Goal: Task Accomplishment & Management: Complete application form

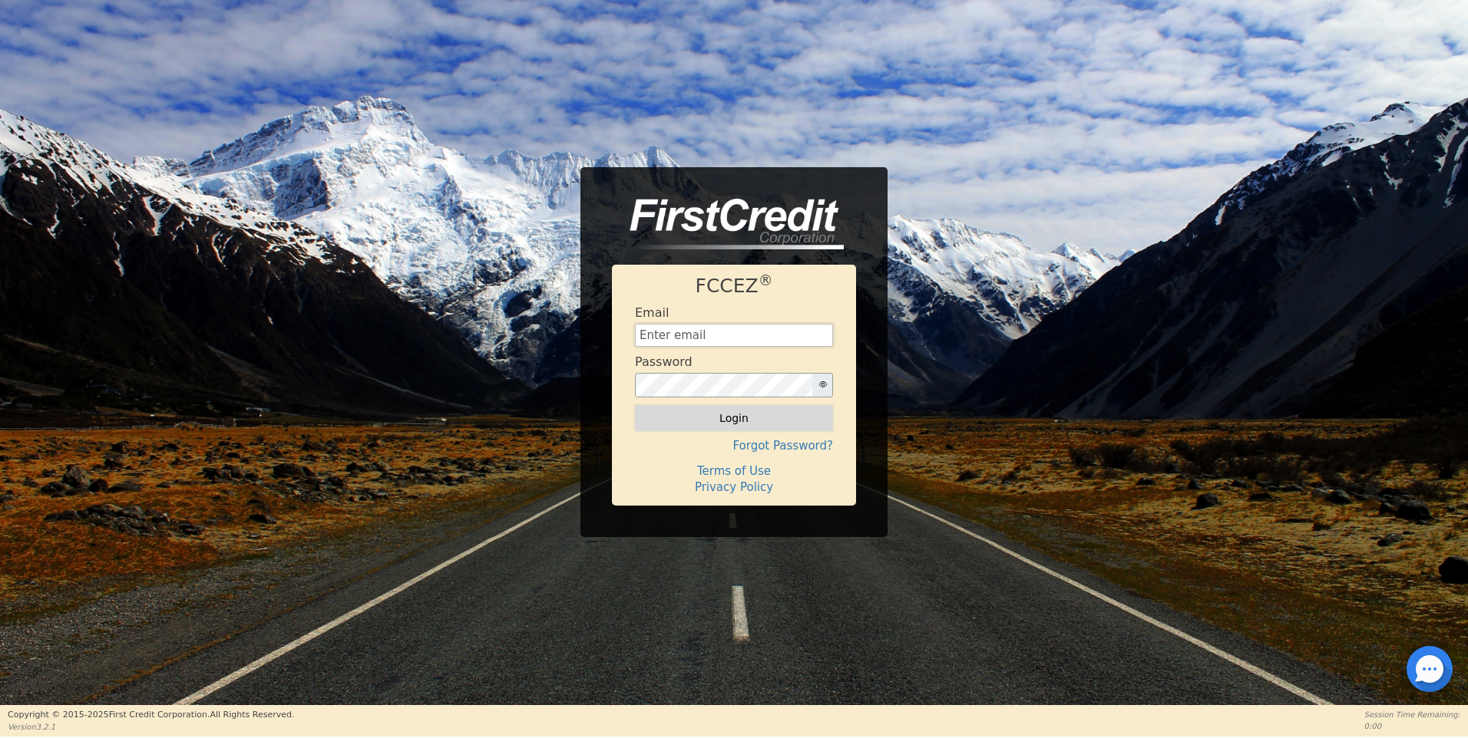
type input "[EMAIL_ADDRESS][DOMAIN_NAME]"
click at [746, 421] on button "Login" at bounding box center [734, 418] width 198 height 26
type input "[EMAIL_ADDRESS][DOMAIN_NAME]"
click at [744, 420] on button "Login" at bounding box center [734, 418] width 198 height 26
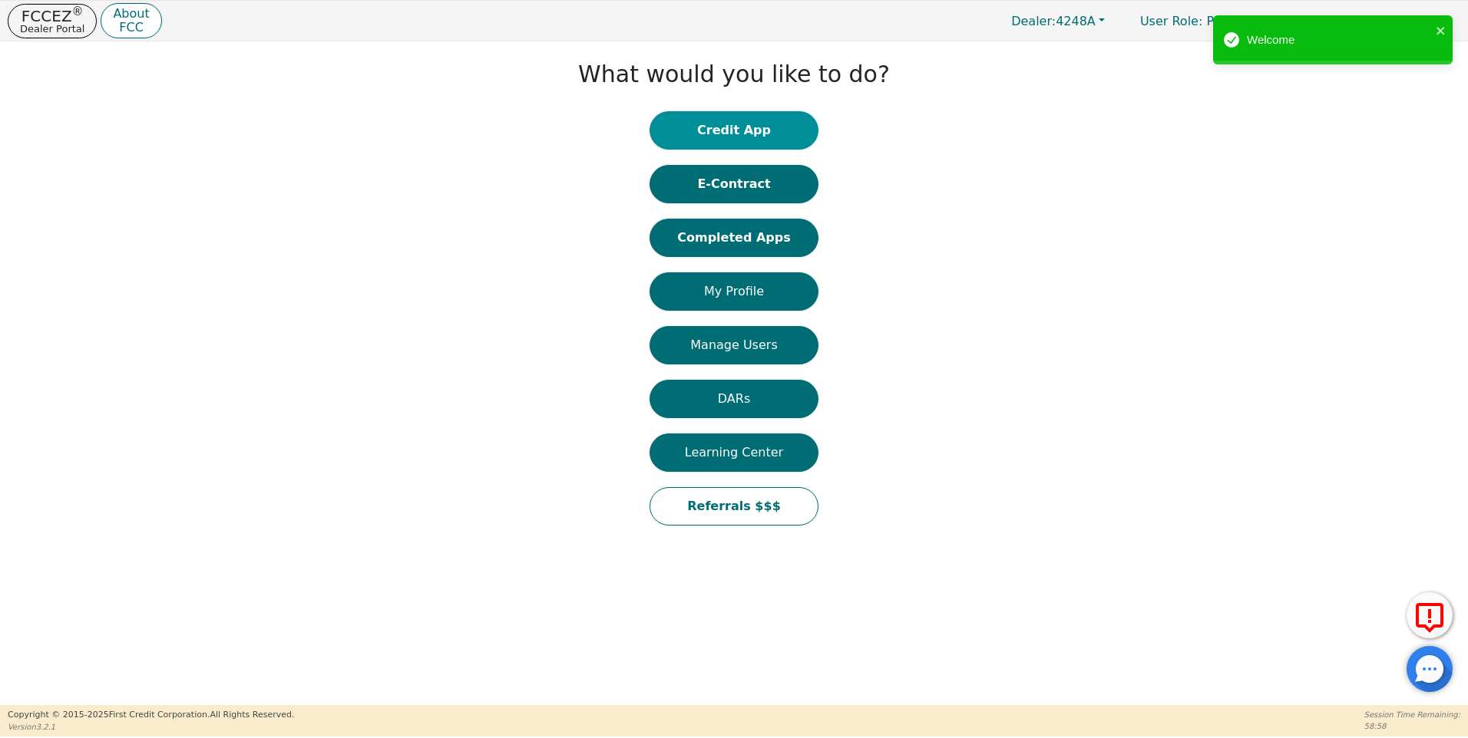
click at [705, 127] on button "Credit App" at bounding box center [733, 130] width 169 height 38
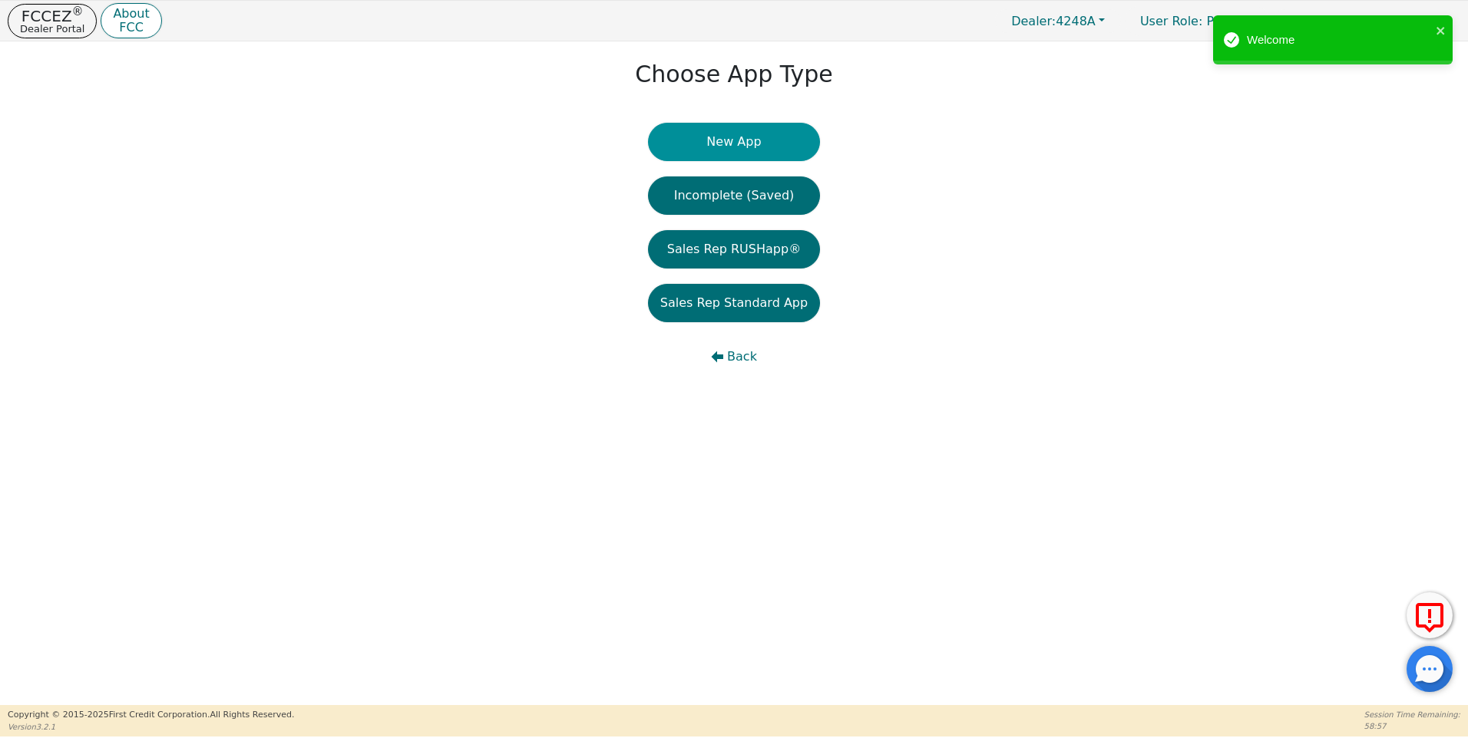
click at [734, 139] on button "New App" at bounding box center [734, 142] width 172 height 38
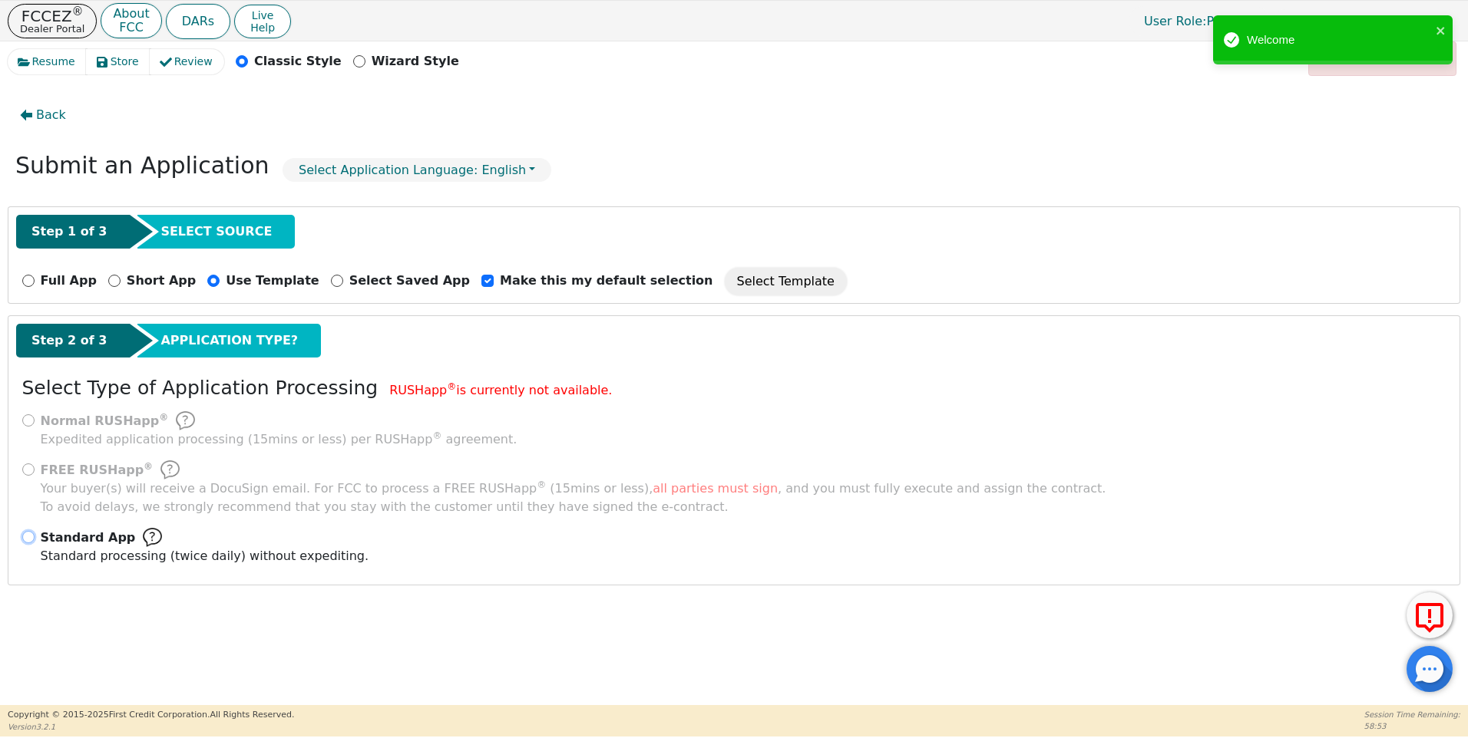
click at [29, 538] on input "Standard App Standard processing (twice daily) without expediting." at bounding box center [28, 537] width 12 height 12
radio input "true"
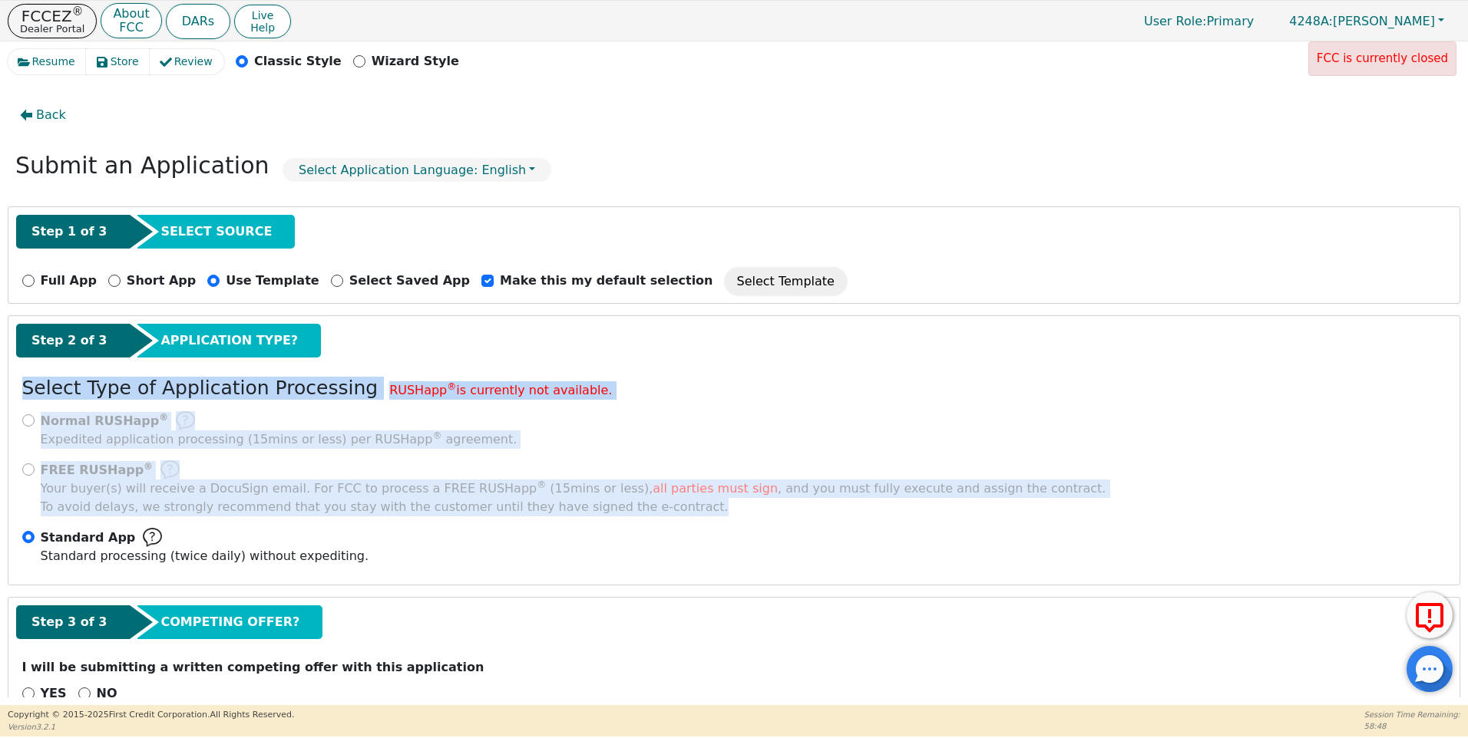
drag, startPoint x: 1460, startPoint y: 309, endPoint x: 1421, endPoint y: 461, distance: 156.9
click at [1421, 461] on div "Resume Store Review Classic Style Wizard Style FCC is currently closed Back Sub…" at bounding box center [734, 373] width 1468 height 664
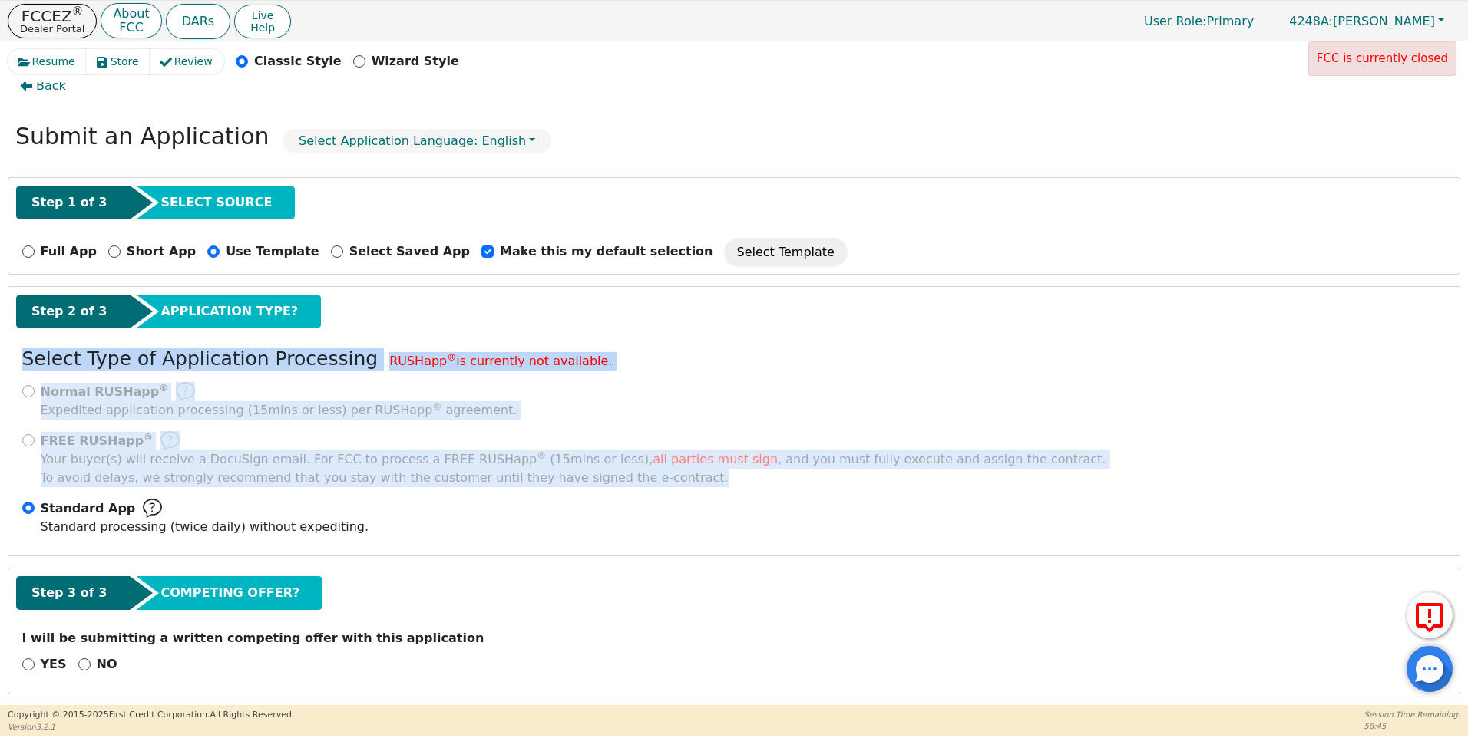
scroll to position [38, 0]
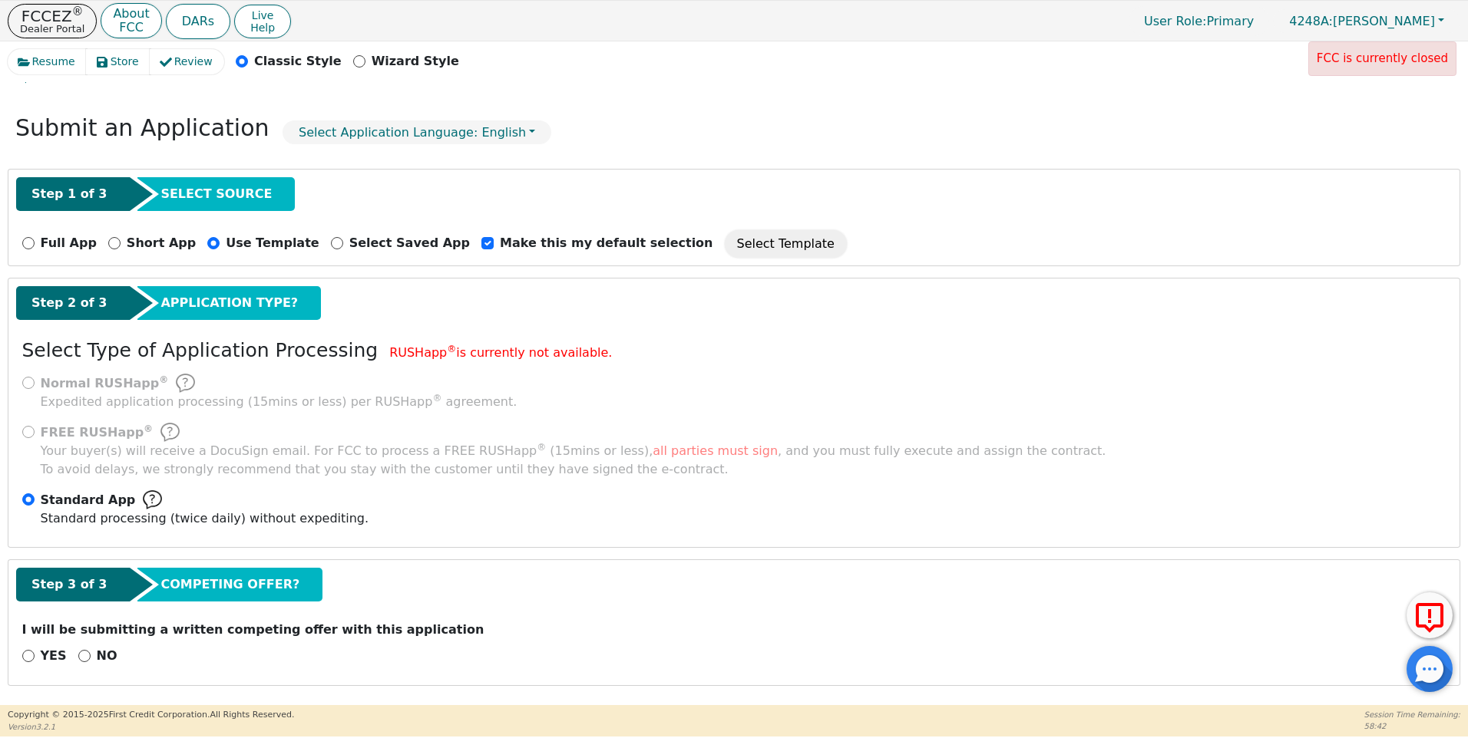
click at [78, 650] on div "NO" at bounding box center [97, 656] width 39 height 18
click at [78, 652] on input "NO" at bounding box center [84, 656] width 12 height 12
radio input "true"
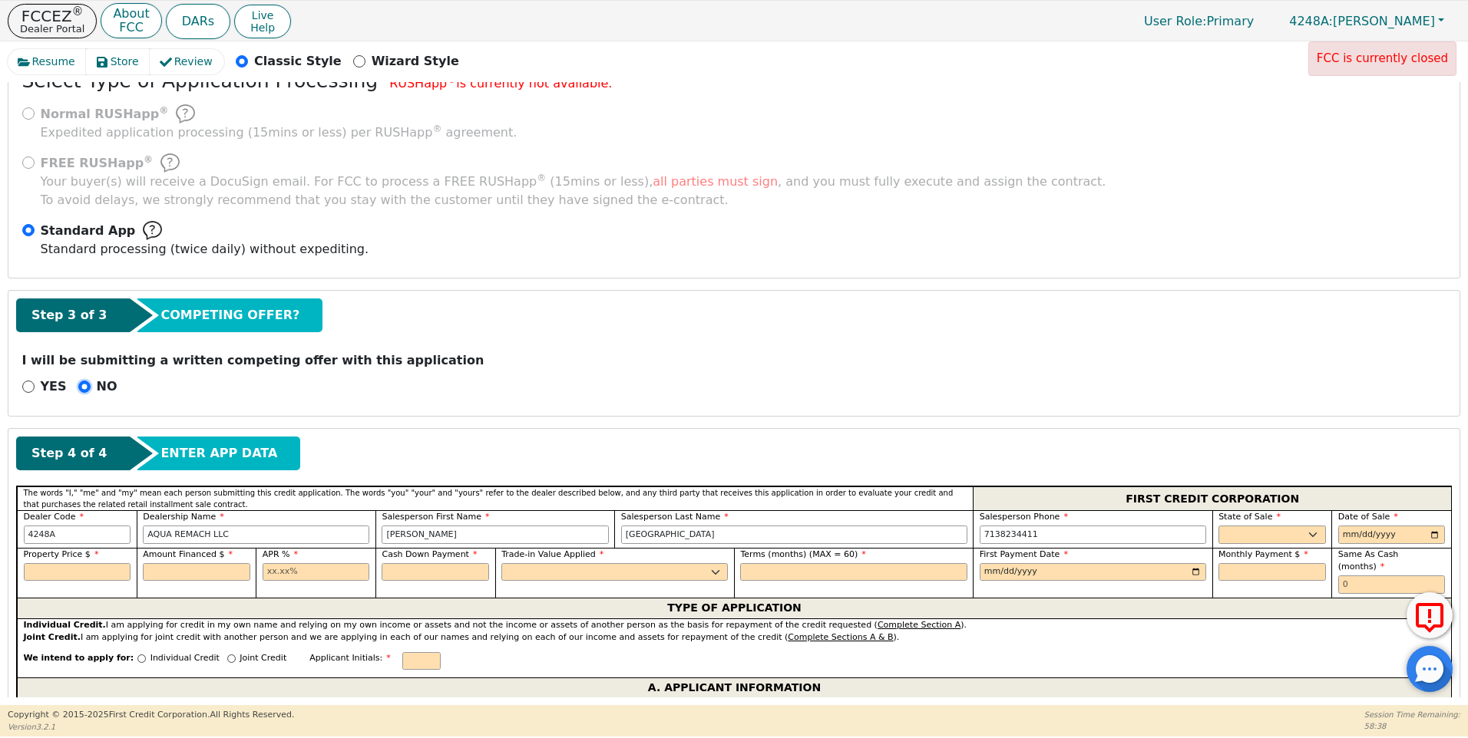
scroll to position [495, 0]
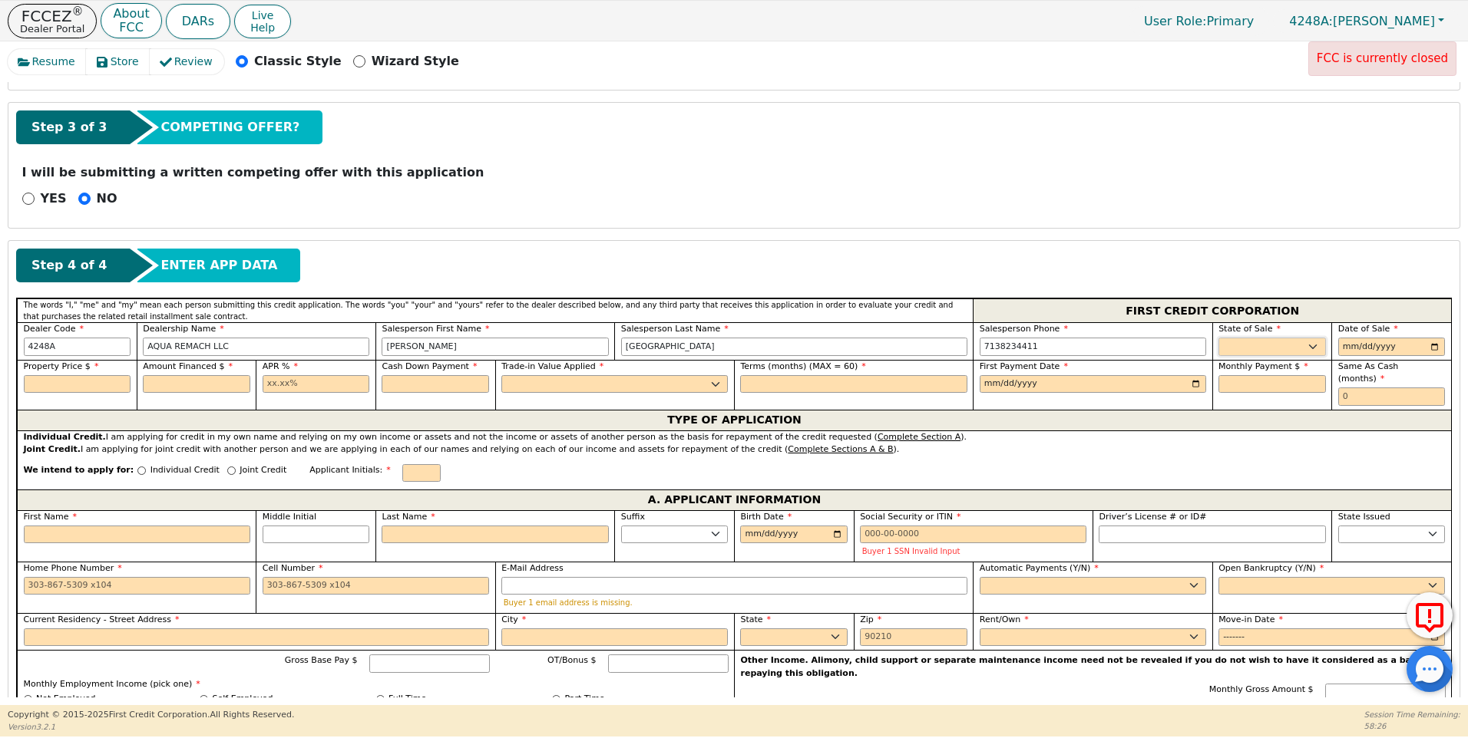
click at [1253, 345] on select "AK AL AR AZ CA CO CT DC DE FL [GEOGRAPHIC_DATA] HI IA ID IL IN KS [GEOGRAPHIC_D…" at bounding box center [1271, 347] width 107 height 18
select select "[GEOGRAPHIC_DATA]"
click at [1218, 338] on select "AK AL AR AZ CA CO CT DC DE FL [GEOGRAPHIC_DATA] HI IA ID IL IN KS [GEOGRAPHIC_D…" at bounding box center [1271, 347] width 107 height 18
click at [1350, 348] on input "date" at bounding box center [1391, 347] width 107 height 18
click at [1433, 346] on input "date" at bounding box center [1391, 347] width 107 height 18
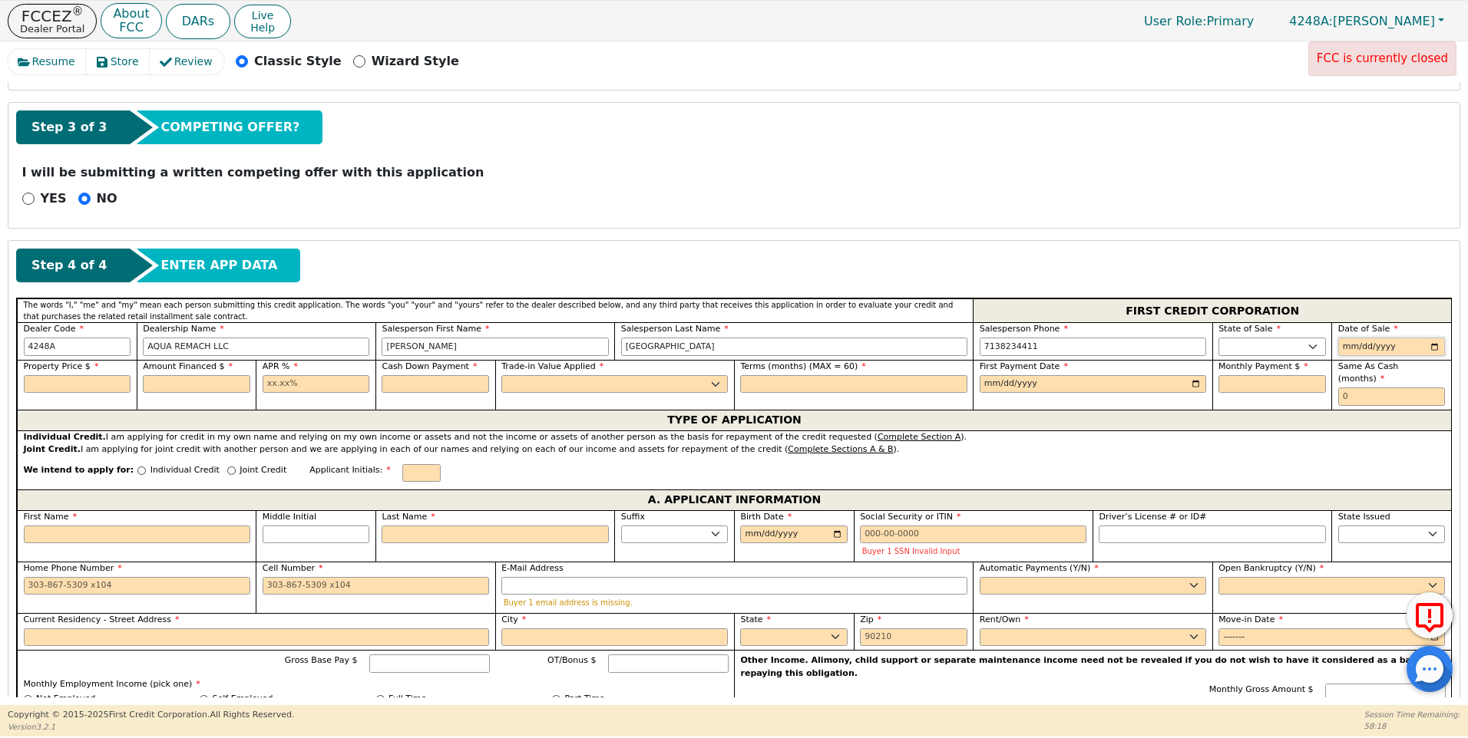
type input "[DATE]"
click at [52, 382] on input "text" at bounding box center [77, 384] width 107 height 18
type input "8899.00"
click at [192, 384] on input "text" at bounding box center [196, 384] width 107 height 18
type input "7899.00"
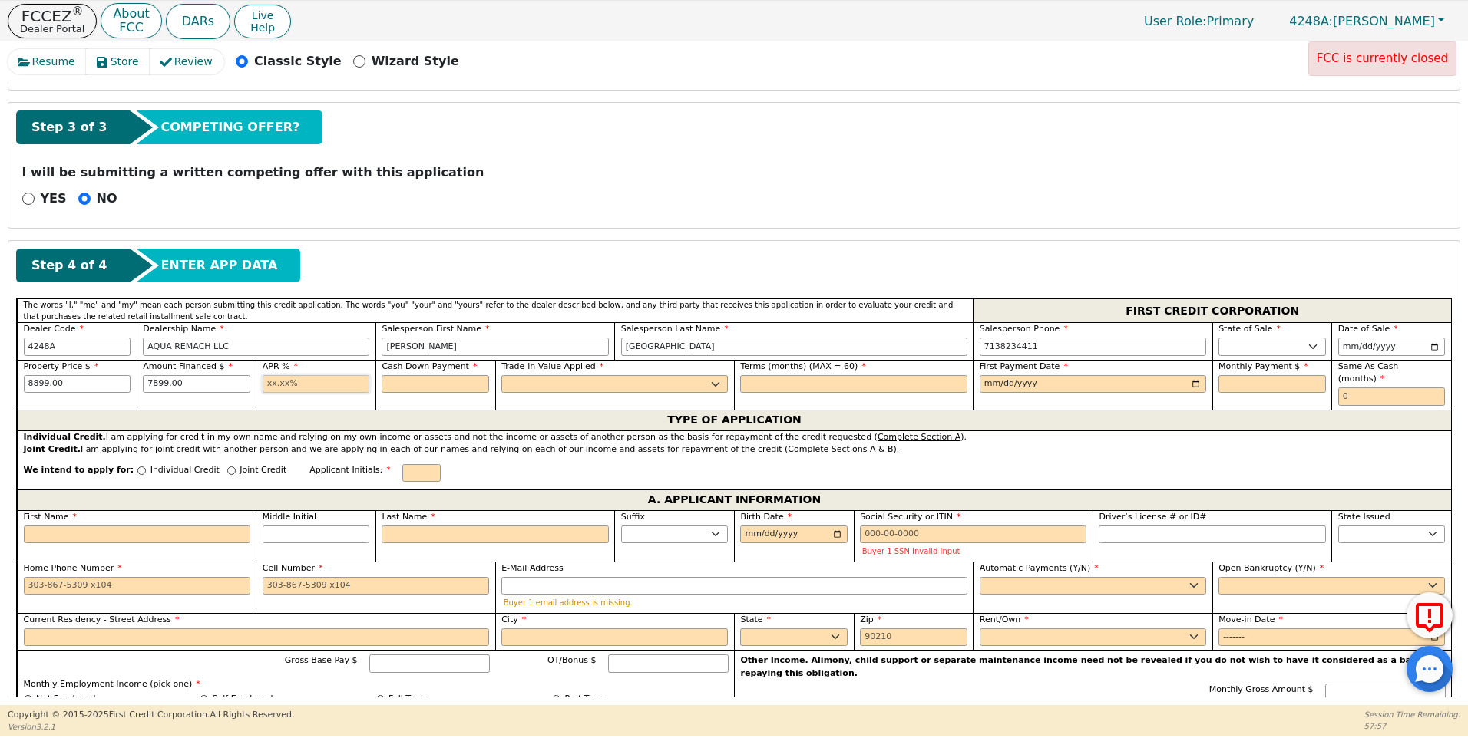
click at [267, 386] on input "text" at bounding box center [316, 384] width 107 height 18
type input "17.99"
click at [417, 385] on input "text" at bounding box center [434, 384] width 107 height 18
type input "1000.00"
click at [581, 382] on select "Yes No" at bounding box center [614, 384] width 226 height 18
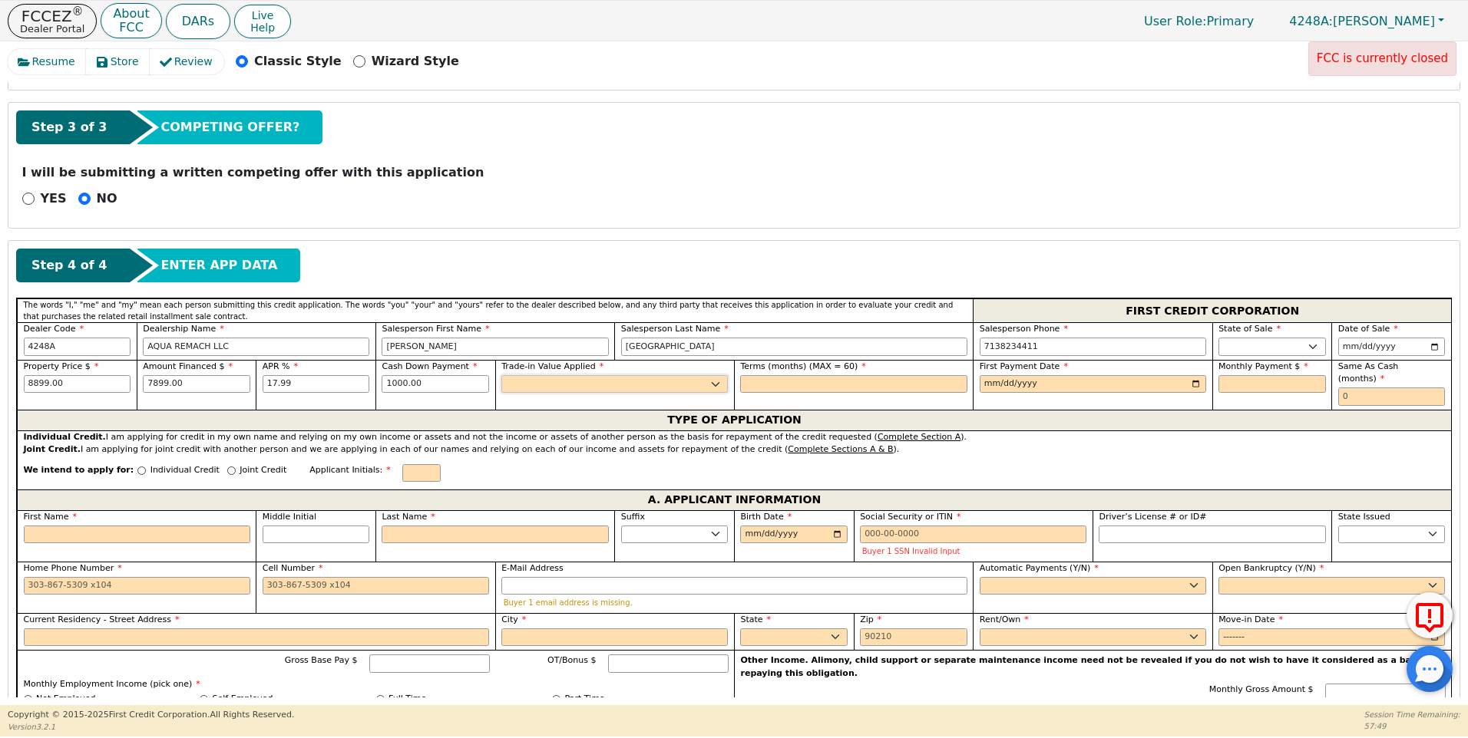
select select "n"
click at [501, 375] on select "Yes No" at bounding box center [614, 384] width 226 height 18
click at [795, 385] on input "text" at bounding box center [853, 384] width 226 height 18
type input "60"
click at [1191, 382] on input "date" at bounding box center [1092, 384] width 226 height 18
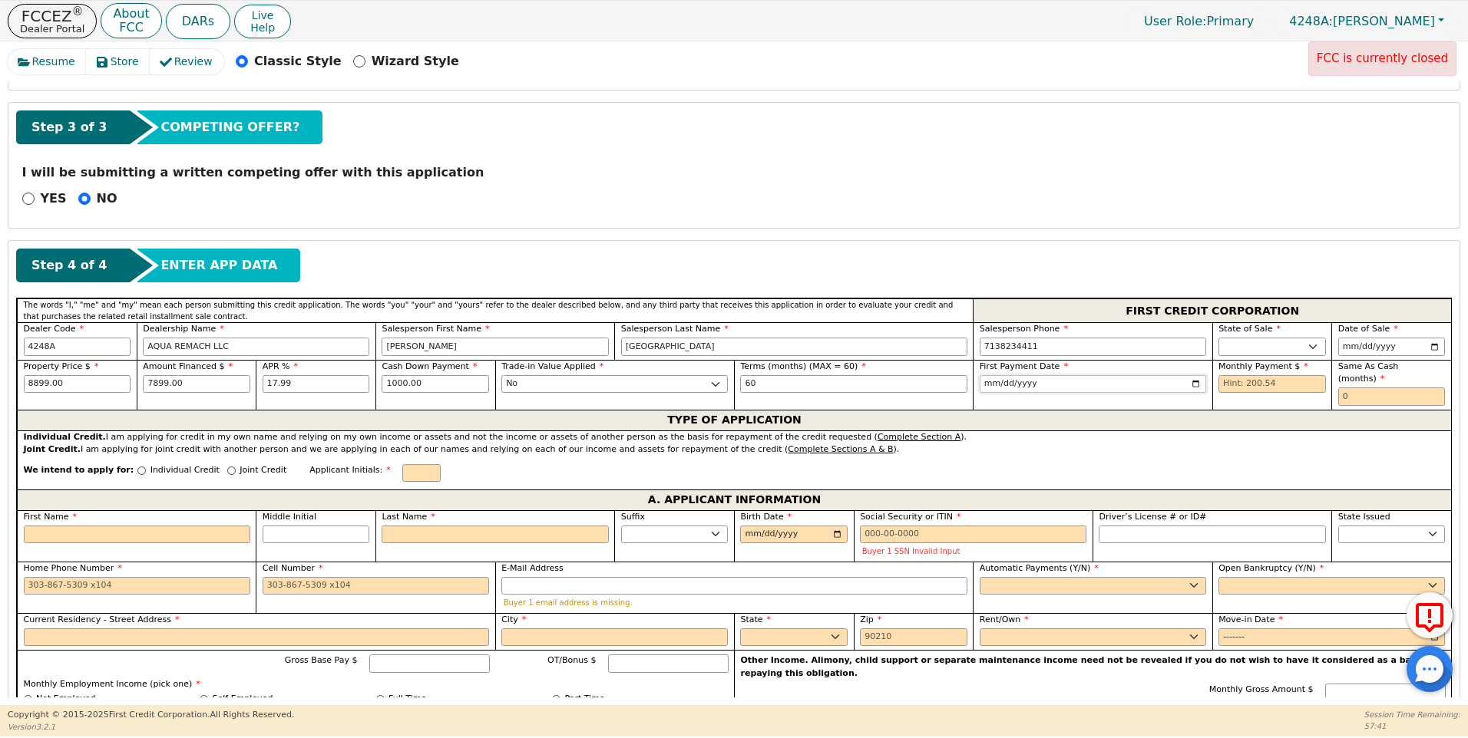
type input "[DATE]"
click at [1216, 381] on div "Monthly Payment $" at bounding box center [1272, 385] width 120 height 50
click at [1164, 457] on div "We intend to apply for: Individual Credit Joint Credit Applicant Initials:" at bounding box center [734, 473] width 1434 height 33
drag, startPoint x: 1265, startPoint y: 385, endPoint x: 1216, endPoint y: 385, distance: 49.1
click at [1218, 385] on input "text" at bounding box center [1271, 384] width 107 height 18
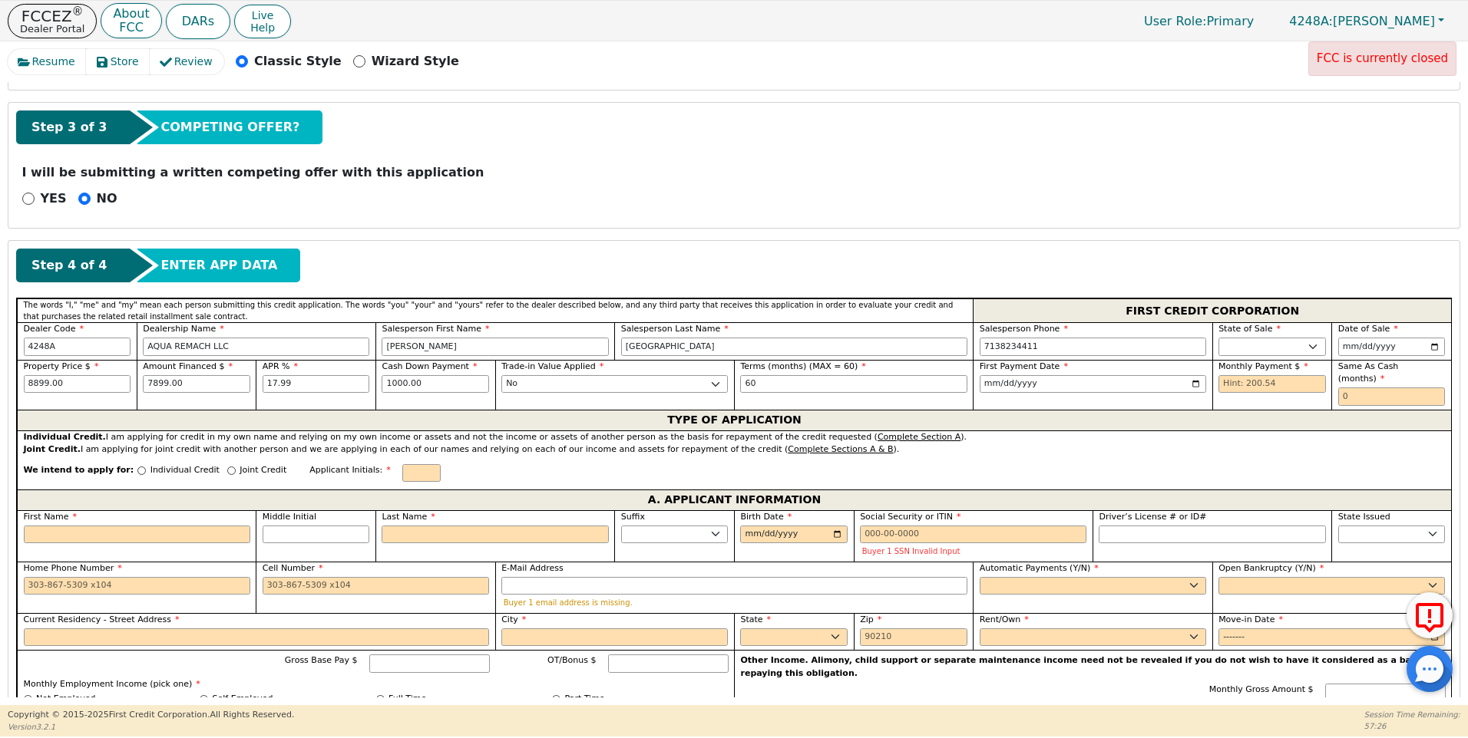
click at [1194, 457] on div "We intend to apply for: Individual Credit Joint Credit Applicant Initials:" at bounding box center [734, 473] width 1434 height 33
drag, startPoint x: 1217, startPoint y: 382, endPoint x: 1306, endPoint y: 397, distance: 90.2
type input "200.54"
click at [1338, 388] on input "text" at bounding box center [1391, 397] width 107 height 18
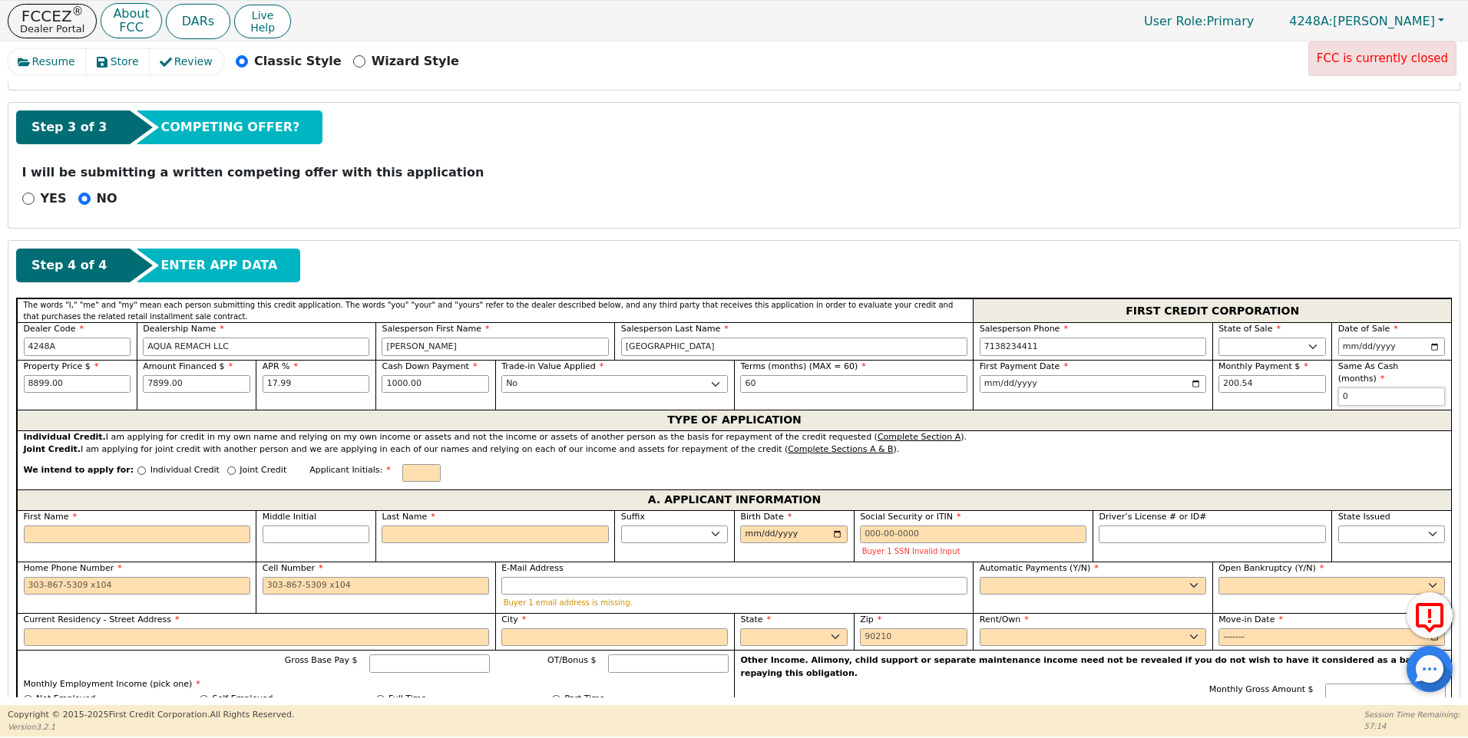
type input "0"
click at [227, 467] on input "Joint Credit" at bounding box center [231, 471] width 8 height 8
radio input "true"
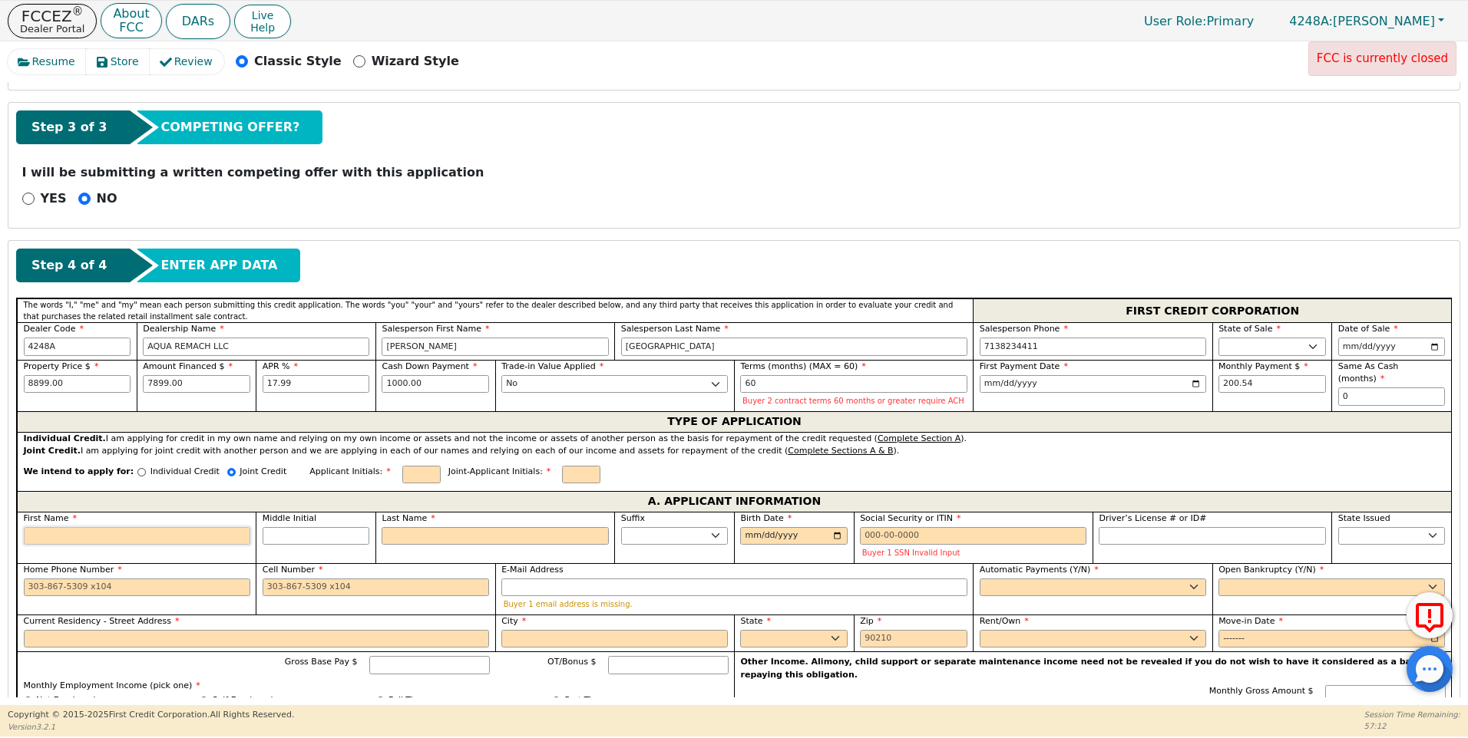
click at [41, 537] on input "First Name" at bounding box center [137, 536] width 226 height 18
type input "L"
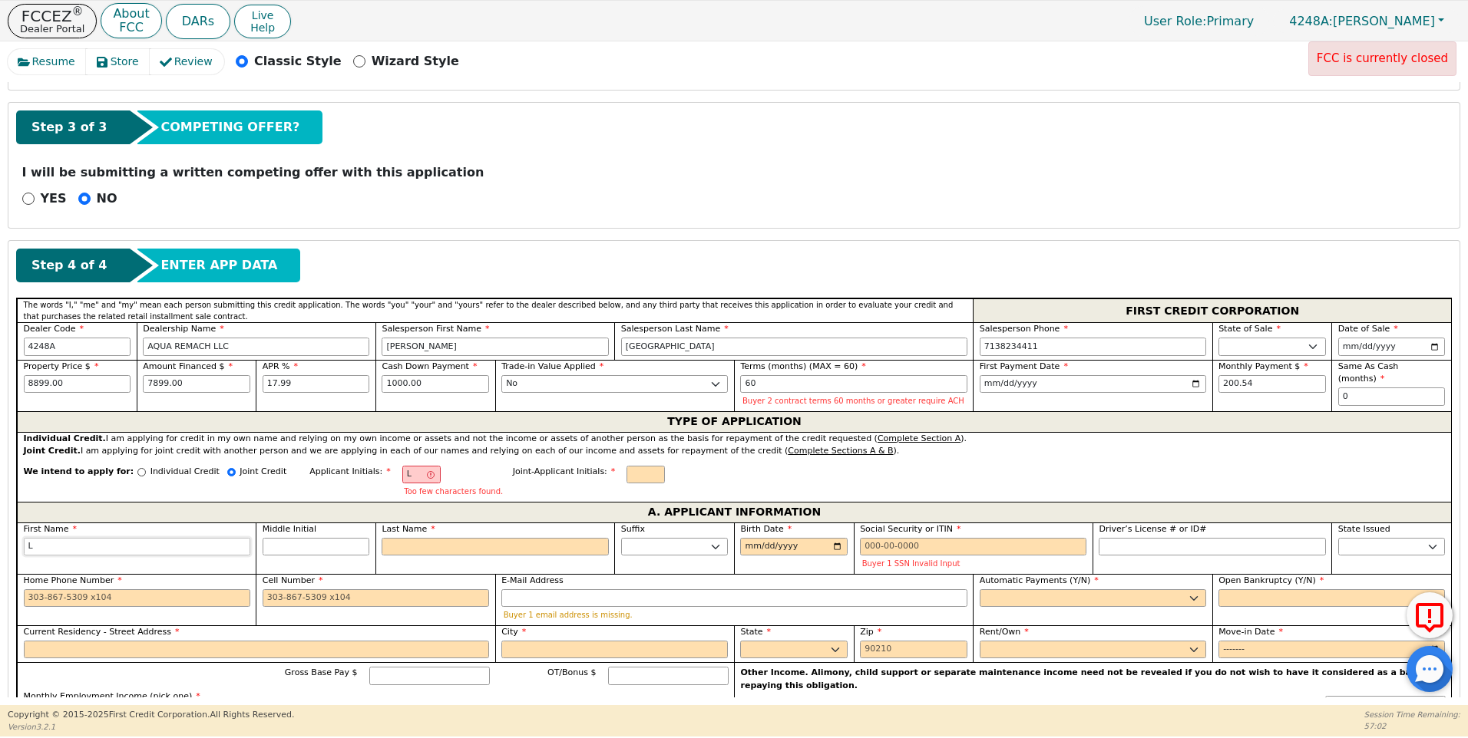
type input "LE"
type input "LES"
type input "LESL"
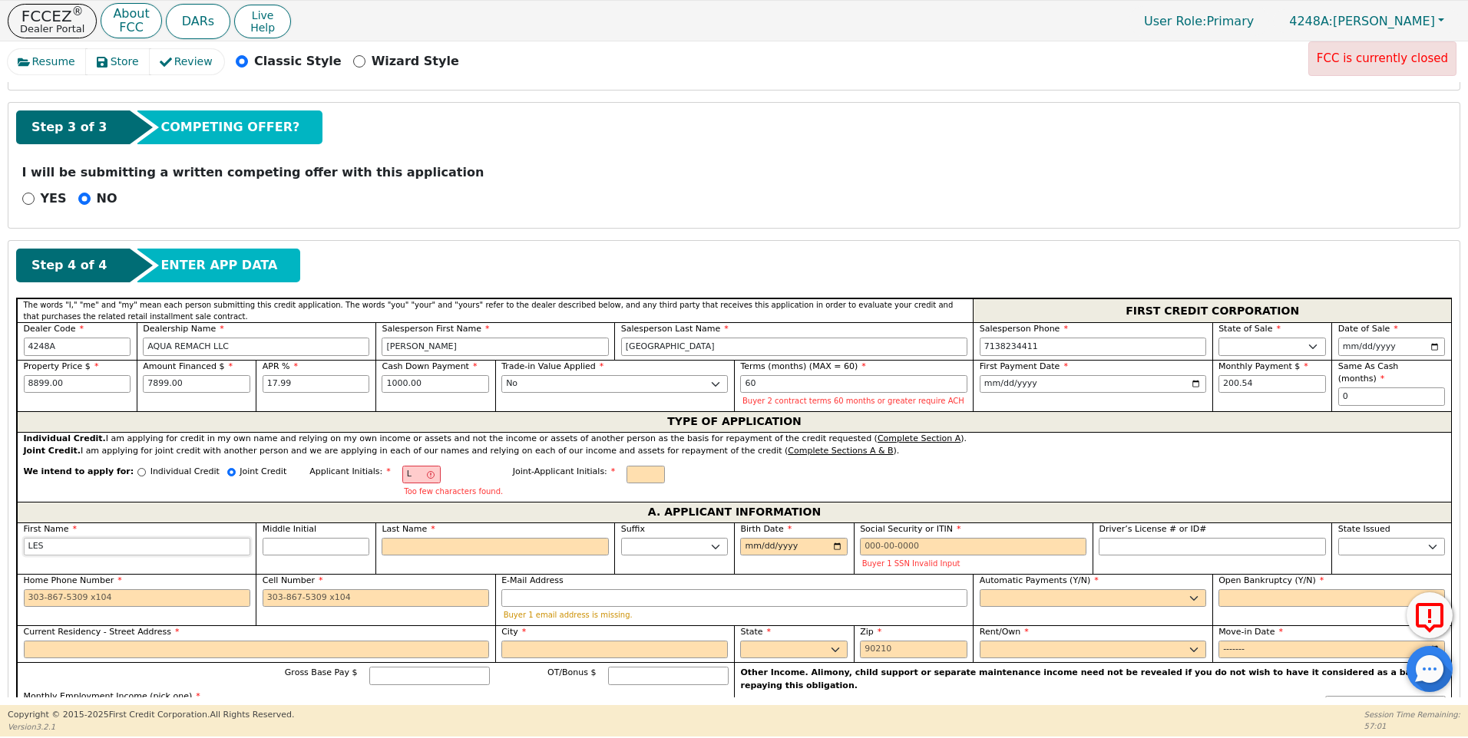
type input "LESL"
type input "[PERSON_NAME]"
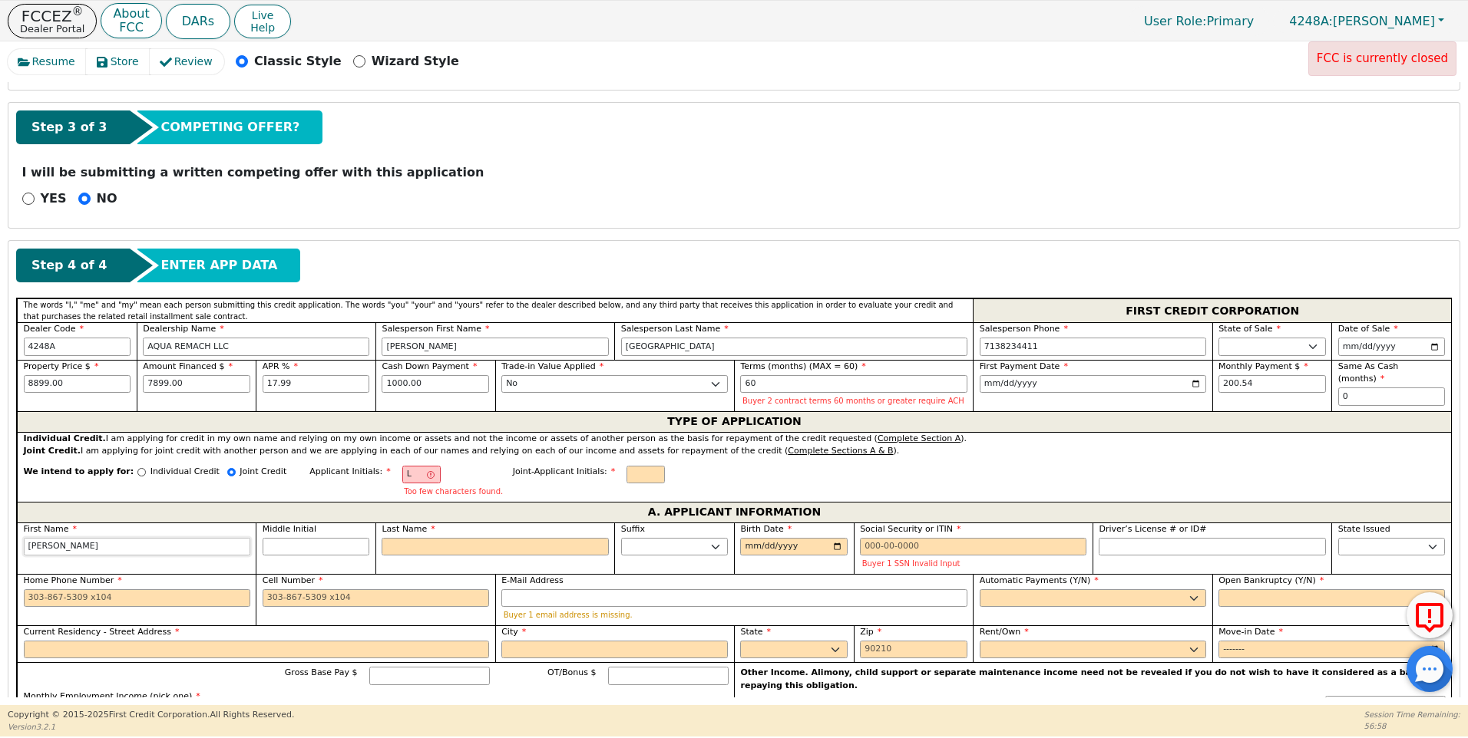
type input "[PERSON_NAME]"
click at [418, 546] on input "Last Name" at bounding box center [494, 547] width 226 height 18
type input "LM"
type input "M"
type input "[PERSON_NAME]"
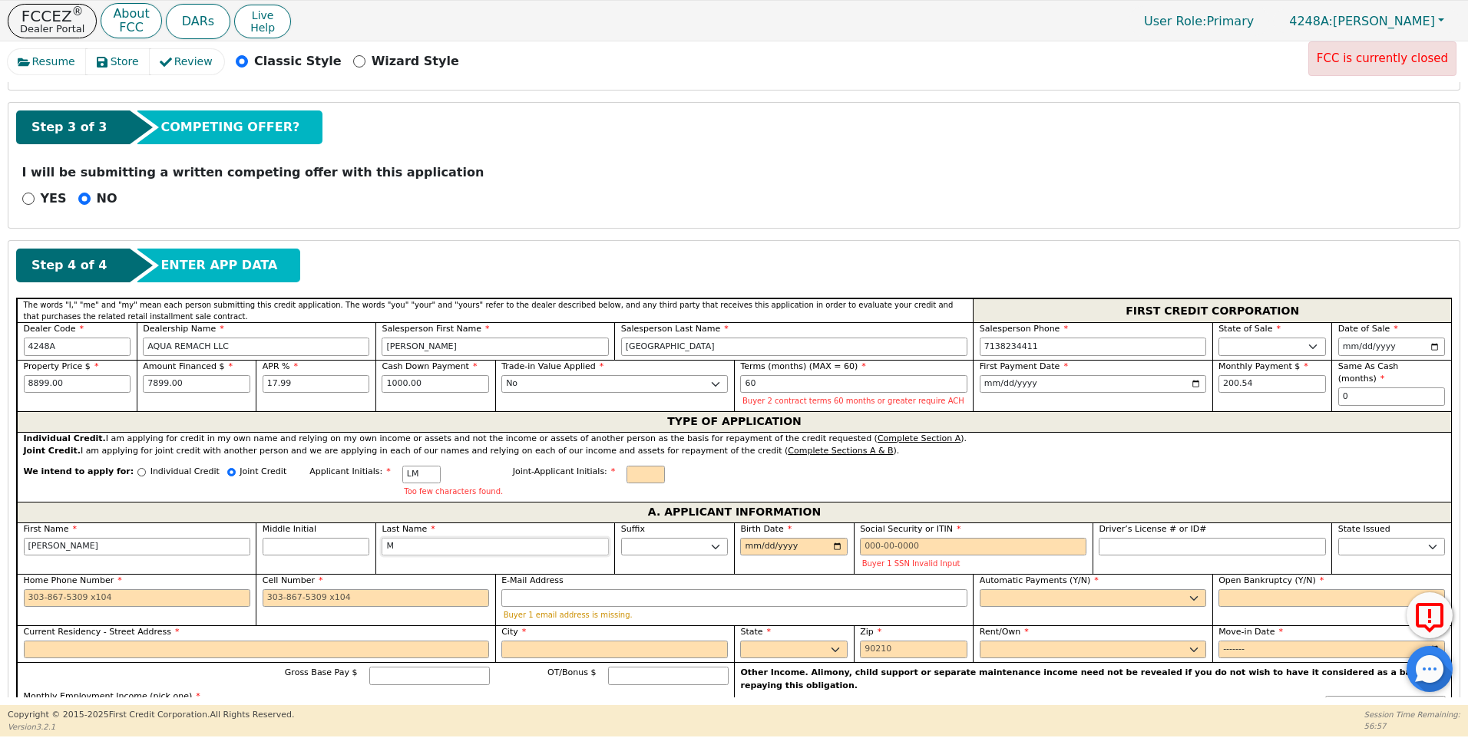
type input "ME"
type input "[PERSON_NAME]"
type input "MED"
type input "[PERSON_NAME] MED"
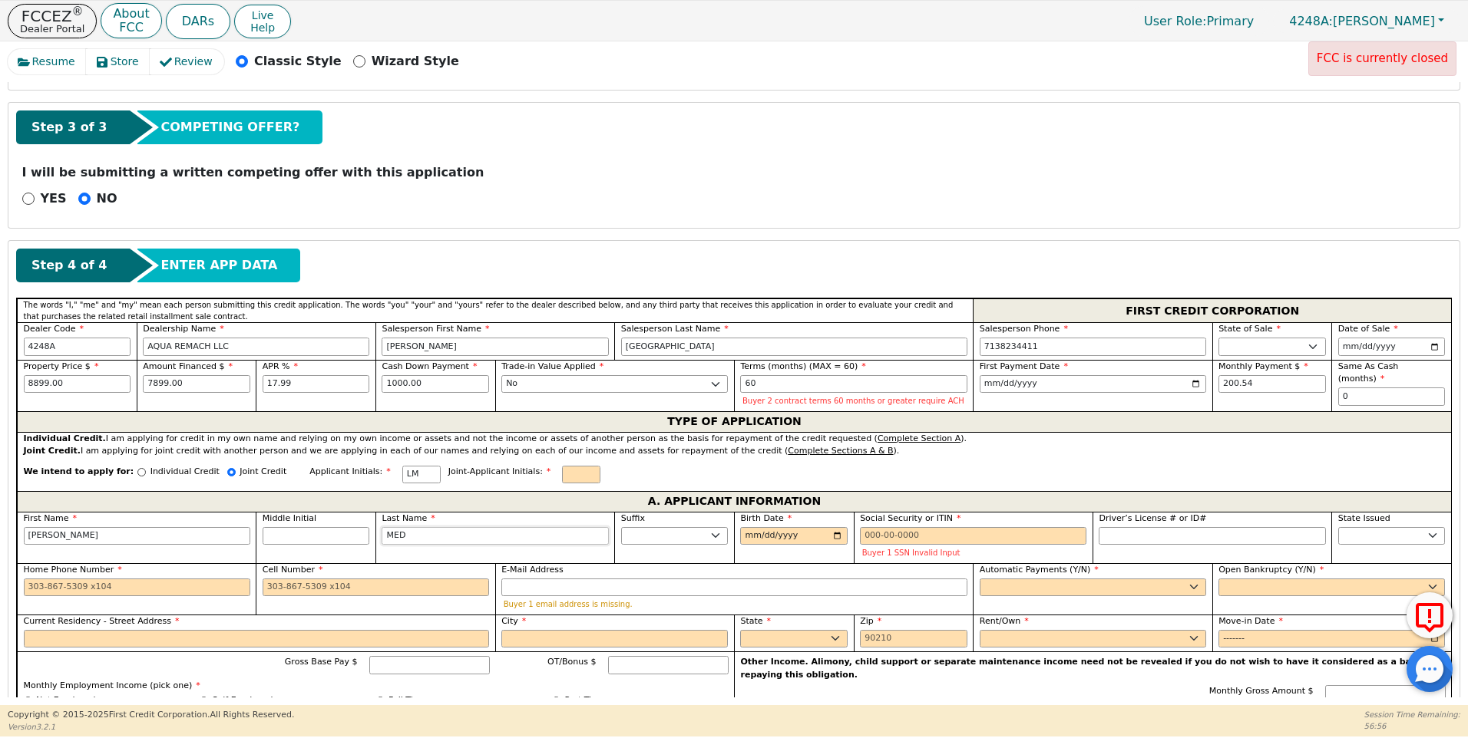
type input "MEDI"
type input "[PERSON_NAME]"
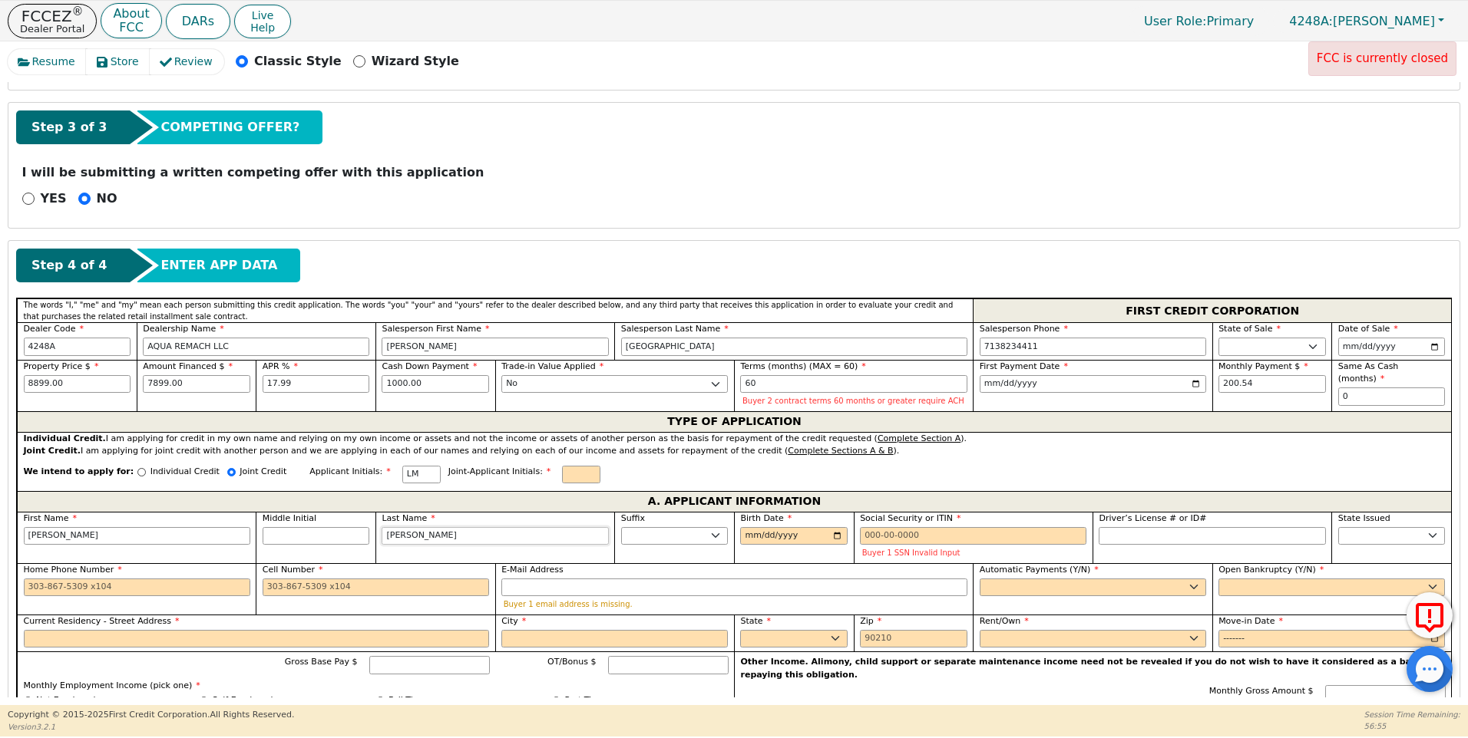
type input "[PERSON_NAME]"
click at [740, 533] on input "Birth Date" at bounding box center [793, 536] width 107 height 18
type input "[DATE]"
click at [861, 536] on input "Social Security or ITIN" at bounding box center [973, 536] width 226 height 18
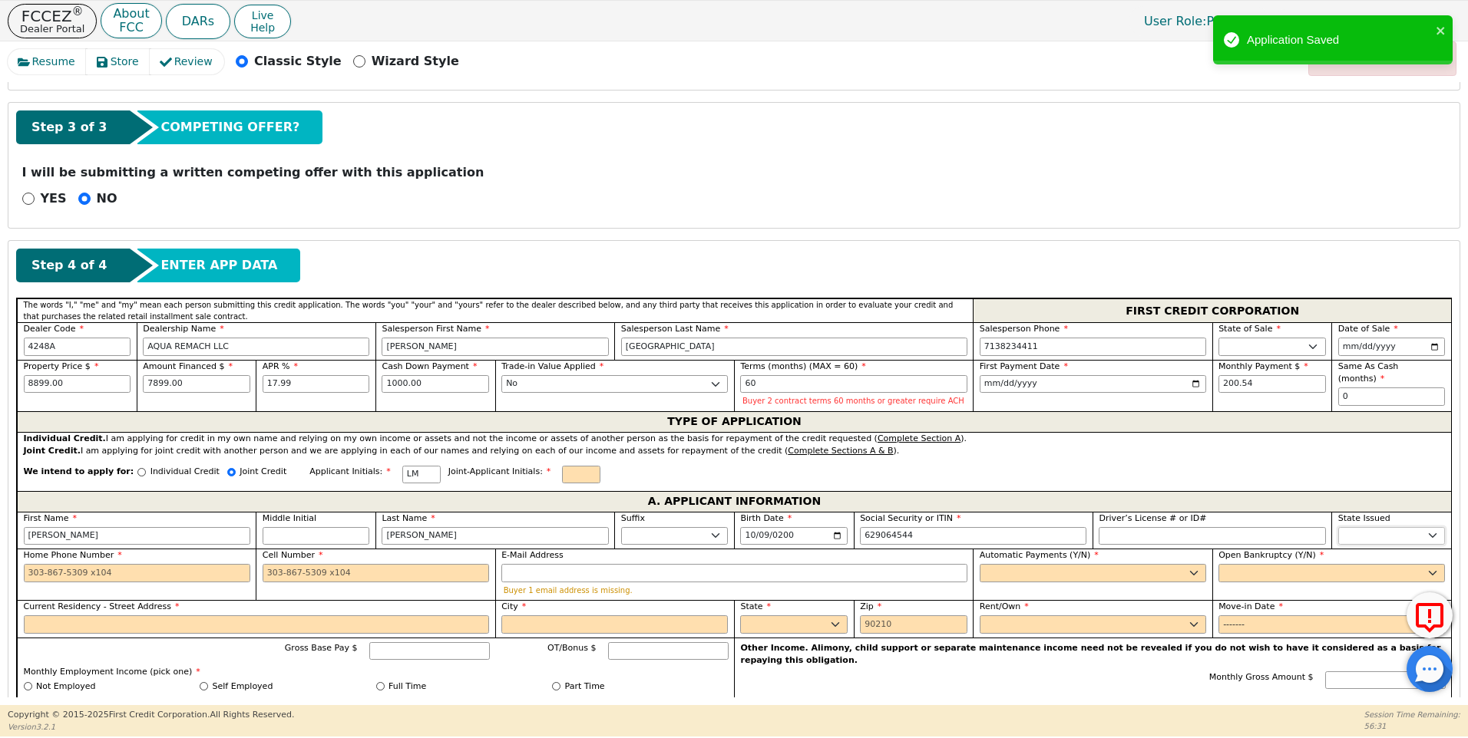
type input "***-**-4544"
click at [1351, 538] on select "AK AL AR AZ CA CO CT DC DE FL [GEOGRAPHIC_DATA] HI IA ID IL IN KS [GEOGRAPHIC_D…" at bounding box center [1391, 536] width 107 height 18
select select "[GEOGRAPHIC_DATA]"
click at [1356, 538] on select "AK AL AR AZ CA CO CT DC DE FL [GEOGRAPHIC_DATA] HI IA ID IL IN KS [GEOGRAPHIC_D…" at bounding box center [1391, 536] width 107 height 18
click at [32, 570] on input "Home Phone Number" at bounding box center [137, 573] width 226 height 18
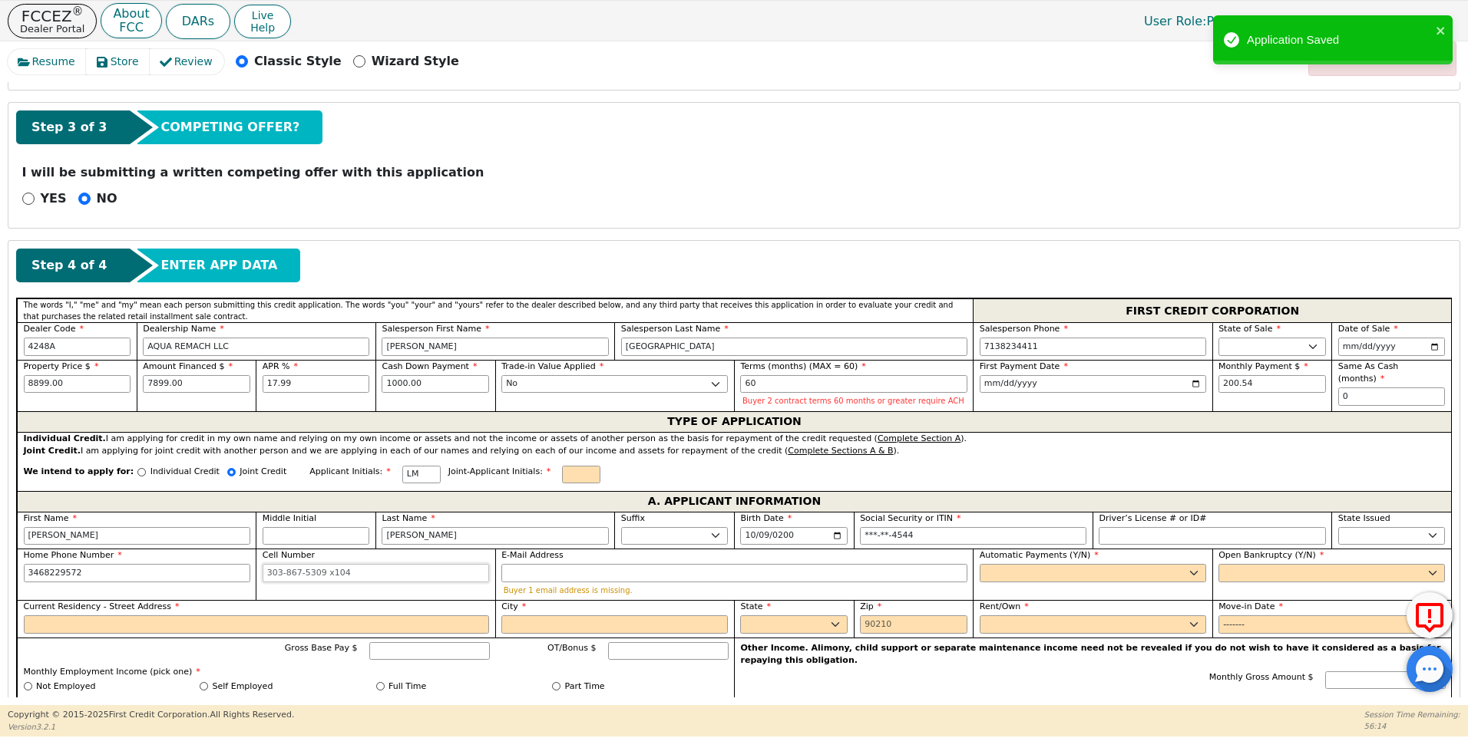
type input "[PHONE_NUMBER]"
click at [263, 573] on input "Cell Number" at bounding box center [376, 573] width 226 height 18
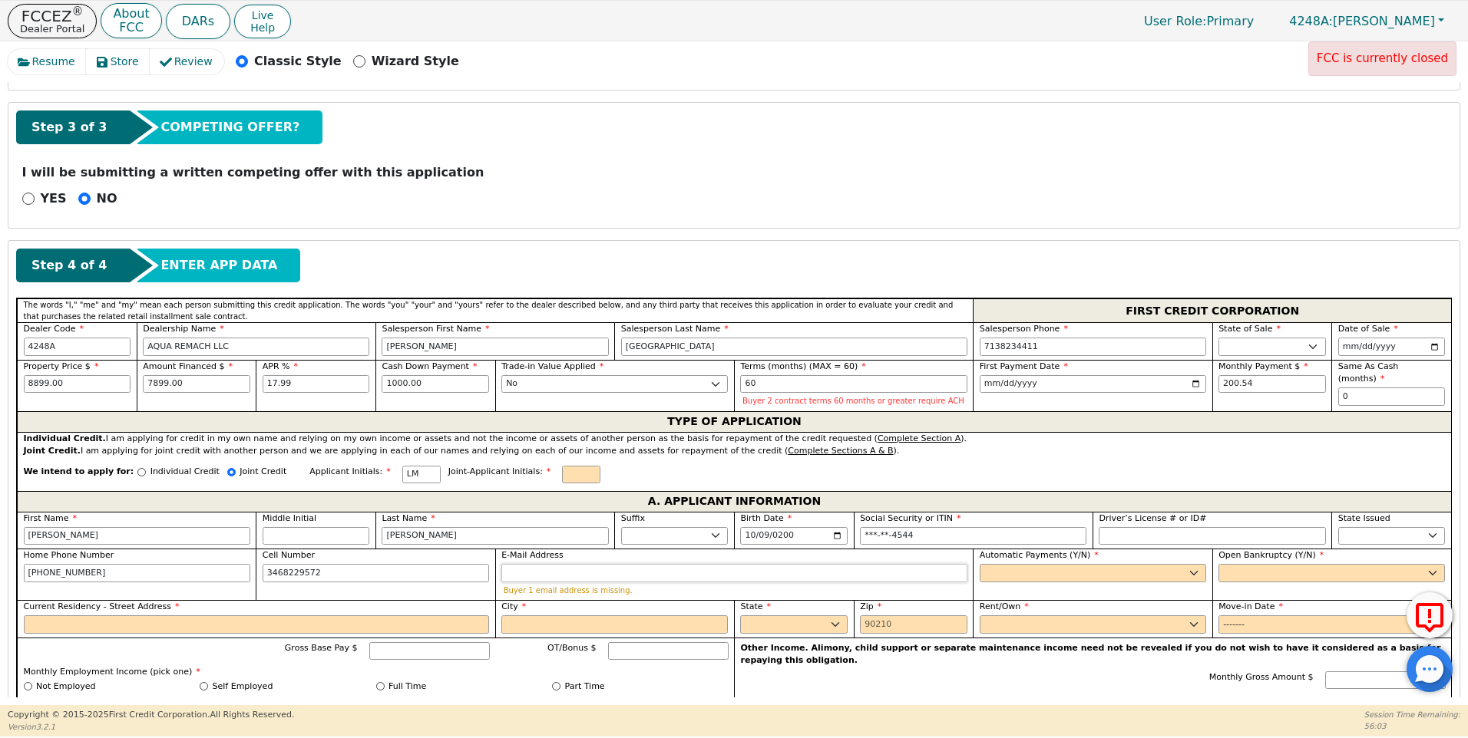
type input "[PHONE_NUMBER]"
click at [528, 576] on input "E-Mail Address" at bounding box center [734, 573] width 466 height 18
click at [989, 576] on select "Yes No" at bounding box center [1092, 573] width 226 height 18
select select "y"
click at [979, 564] on select "Yes No" at bounding box center [1092, 573] width 226 height 18
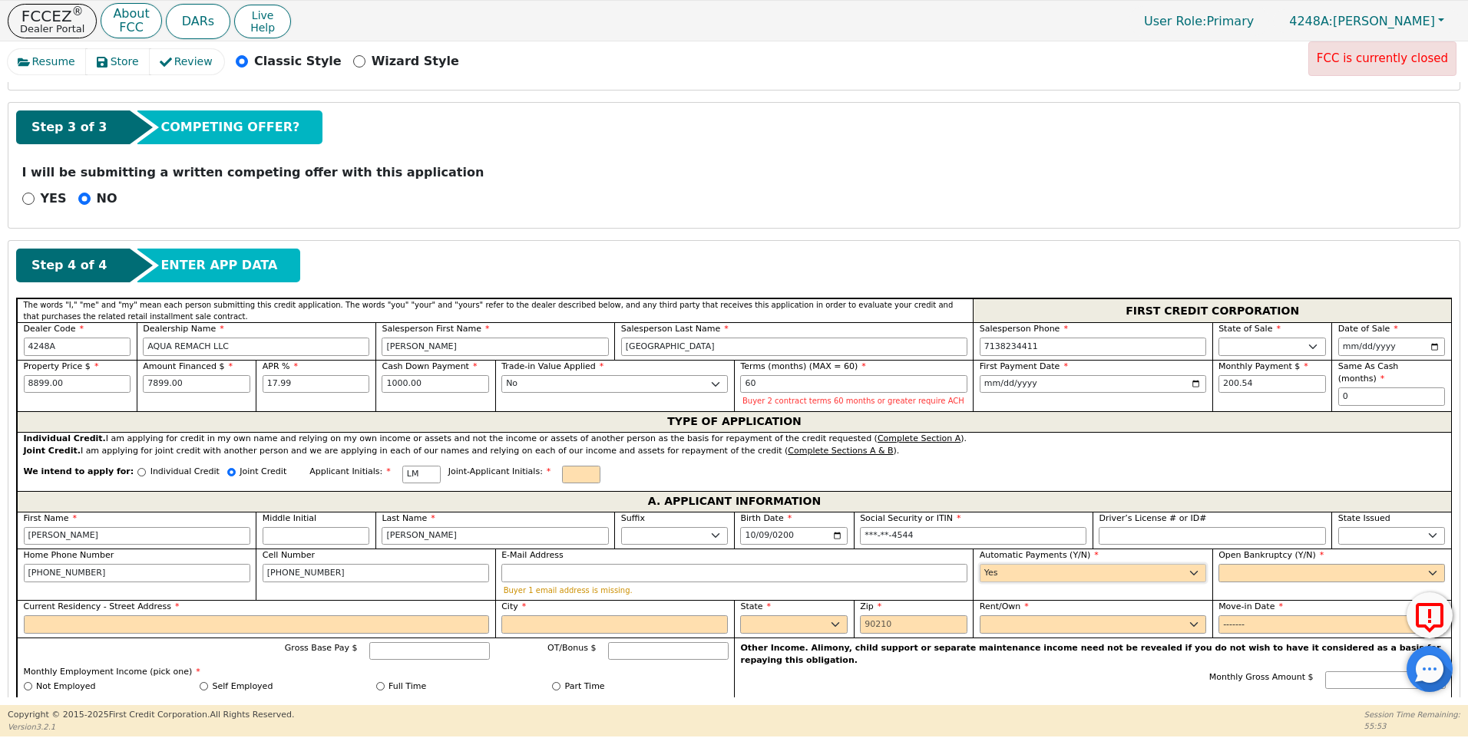
type input "[PERSON_NAME]"
click at [1231, 573] on select "Yes No" at bounding box center [1331, 573] width 226 height 18
select select "n"
click at [1218, 564] on select "Yes No" at bounding box center [1331, 573] width 226 height 18
click at [54, 623] on input "Current Residency - Street Address" at bounding box center [257, 625] width 466 height 18
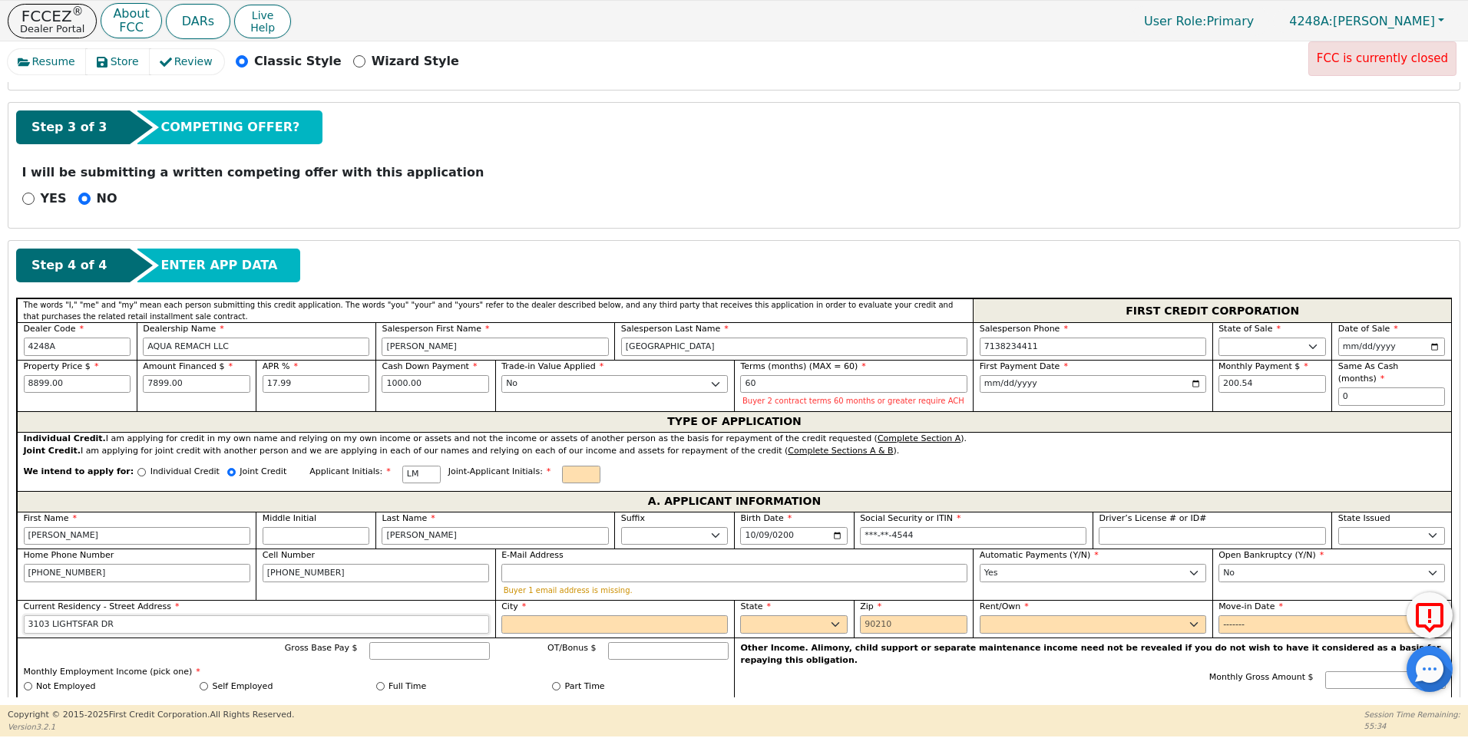
type input "3103 LIGHTSFAR DR"
click at [520, 629] on input "City" at bounding box center [614, 625] width 226 height 18
type input "[GEOGRAPHIC_DATA]"
click at [785, 619] on select "AK AL AR AZ CA CO CT DC DE FL [GEOGRAPHIC_DATA] HI IA ID IL IN KS [GEOGRAPHIC_D…" at bounding box center [793, 625] width 107 height 18
select select "[GEOGRAPHIC_DATA]"
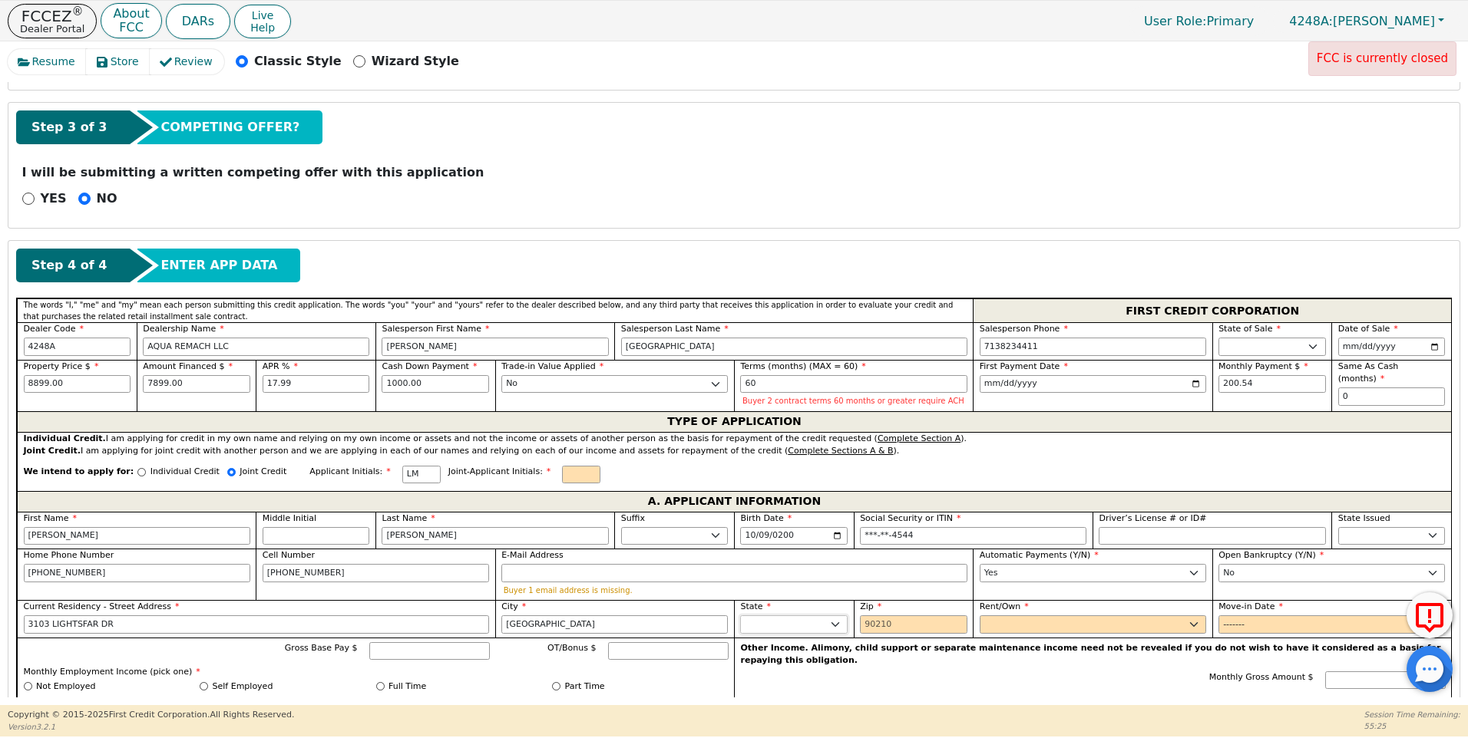
click at [785, 619] on select "AK AL AR AZ CA CO CT DC DE FL [GEOGRAPHIC_DATA] HI IA ID IL IN KS [GEOGRAPHIC_D…" at bounding box center [793, 625] width 107 height 18
click at [864, 621] on input "Zip" at bounding box center [913, 625] width 107 height 18
type input "77045"
click at [1000, 624] on select "Rent Own" at bounding box center [1092, 625] width 226 height 18
select select "Own"
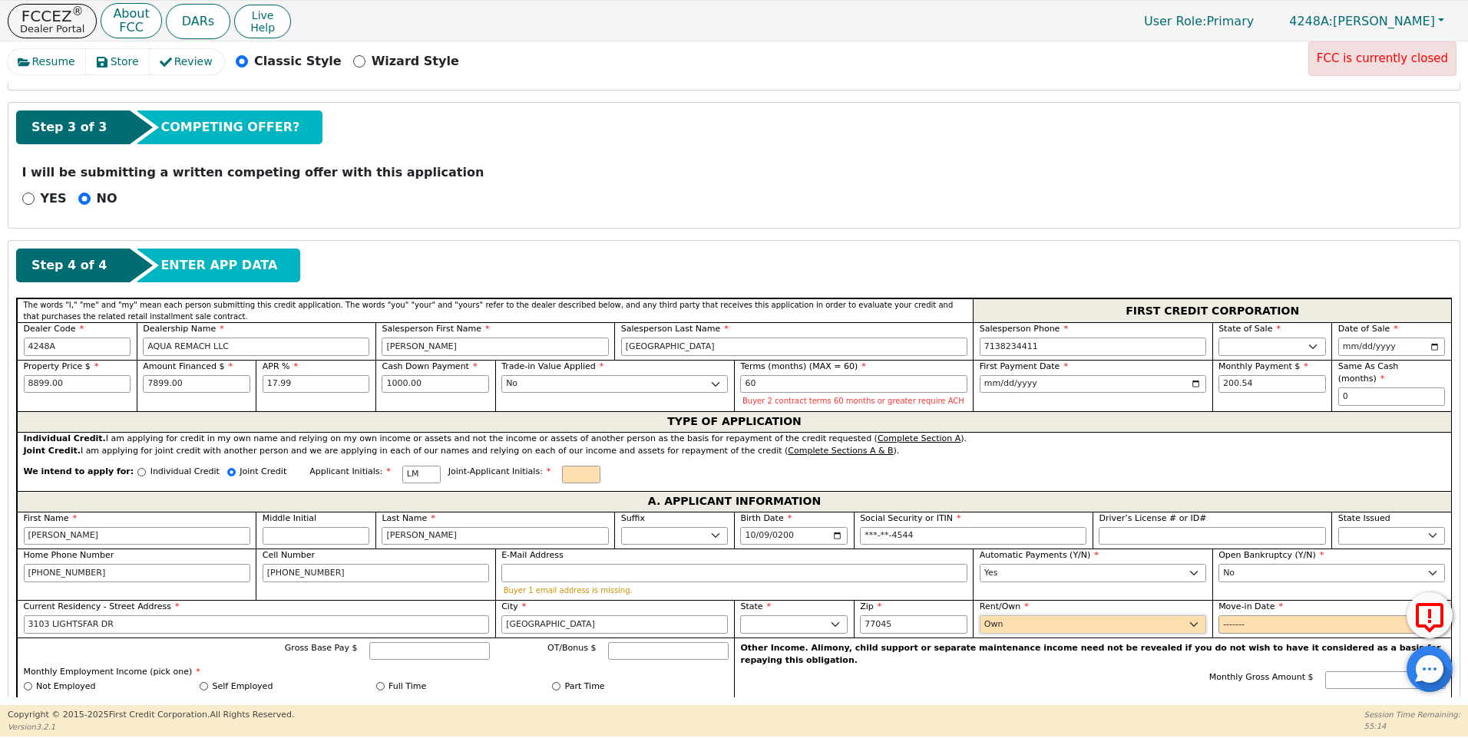
click at [979, 616] on select "Rent Own" at bounding box center [1092, 625] width 226 height 18
click at [1232, 628] on input "Move-in Date" at bounding box center [1331, 625] width 226 height 18
click at [1259, 625] on input "Move-in Date" at bounding box center [1331, 625] width 226 height 18
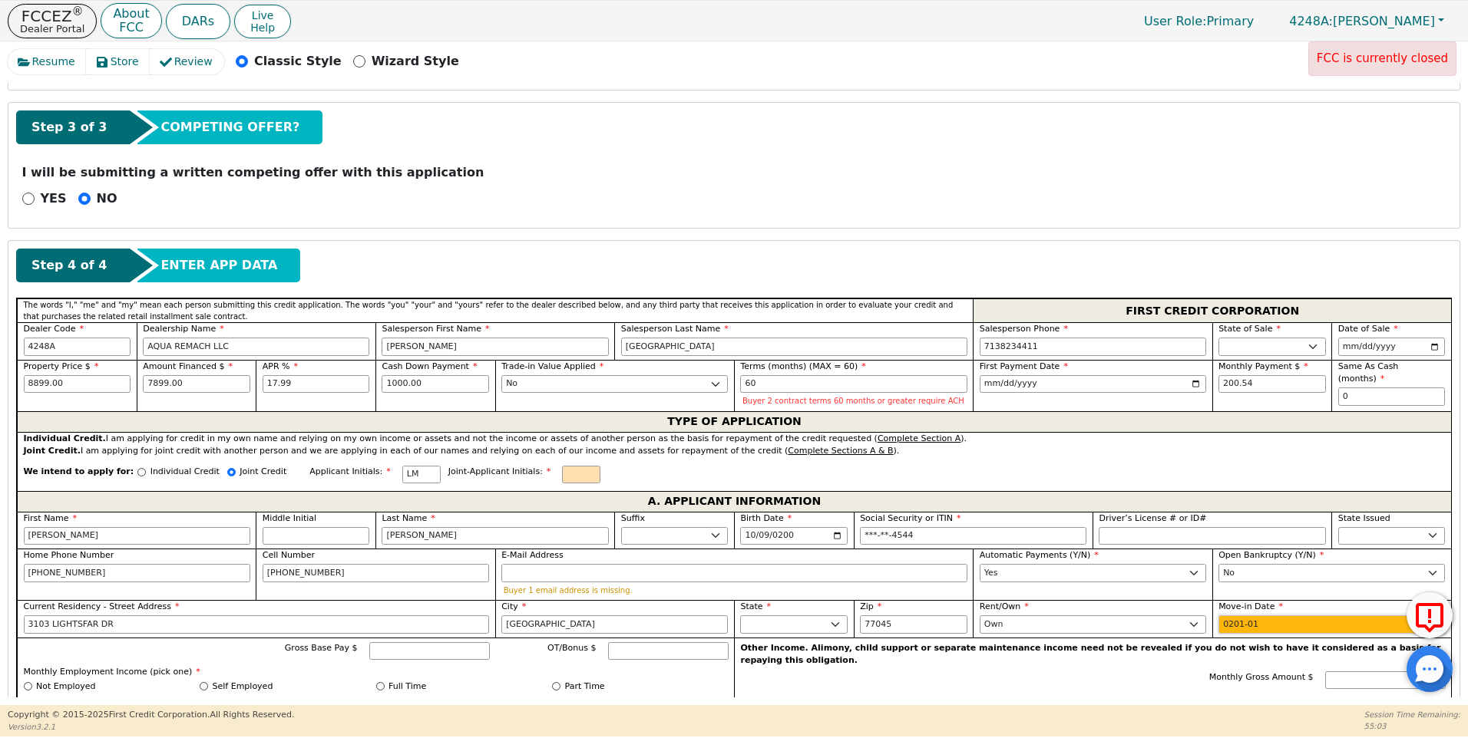
type input "2013-01"
click at [405, 651] on input "Gross Base Pay $" at bounding box center [429, 651] width 121 height 18
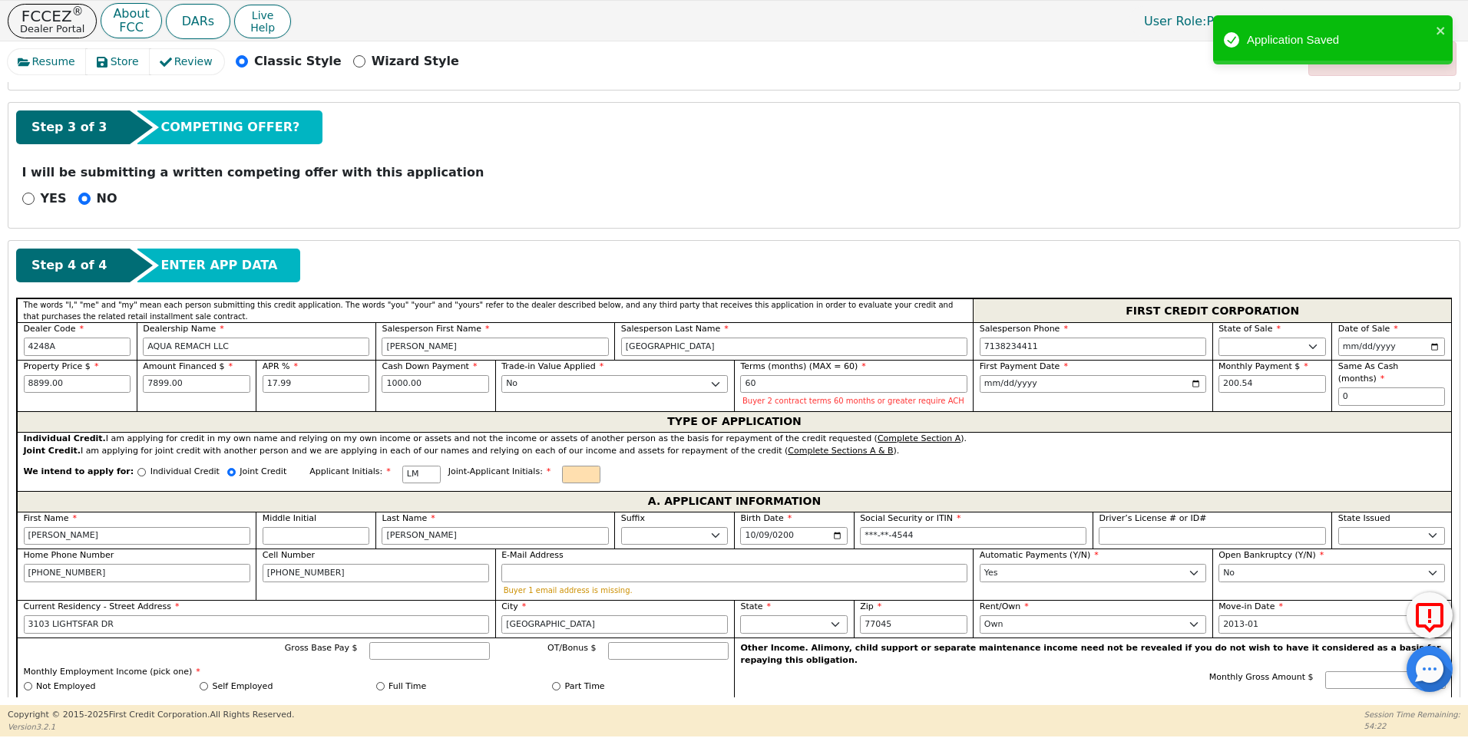
click at [461, 692] on div "Full Time" at bounding box center [464, 687] width 177 height 13
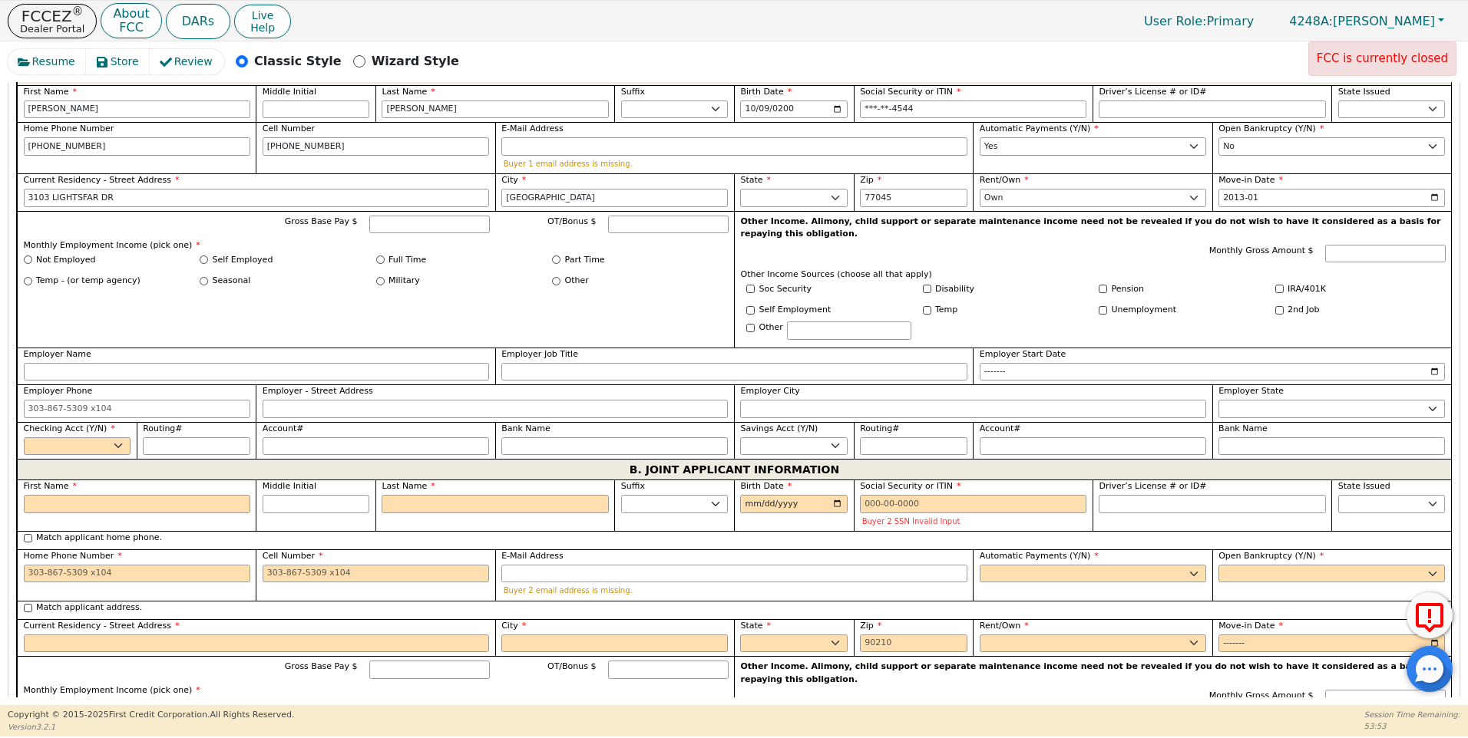
scroll to position [898, 0]
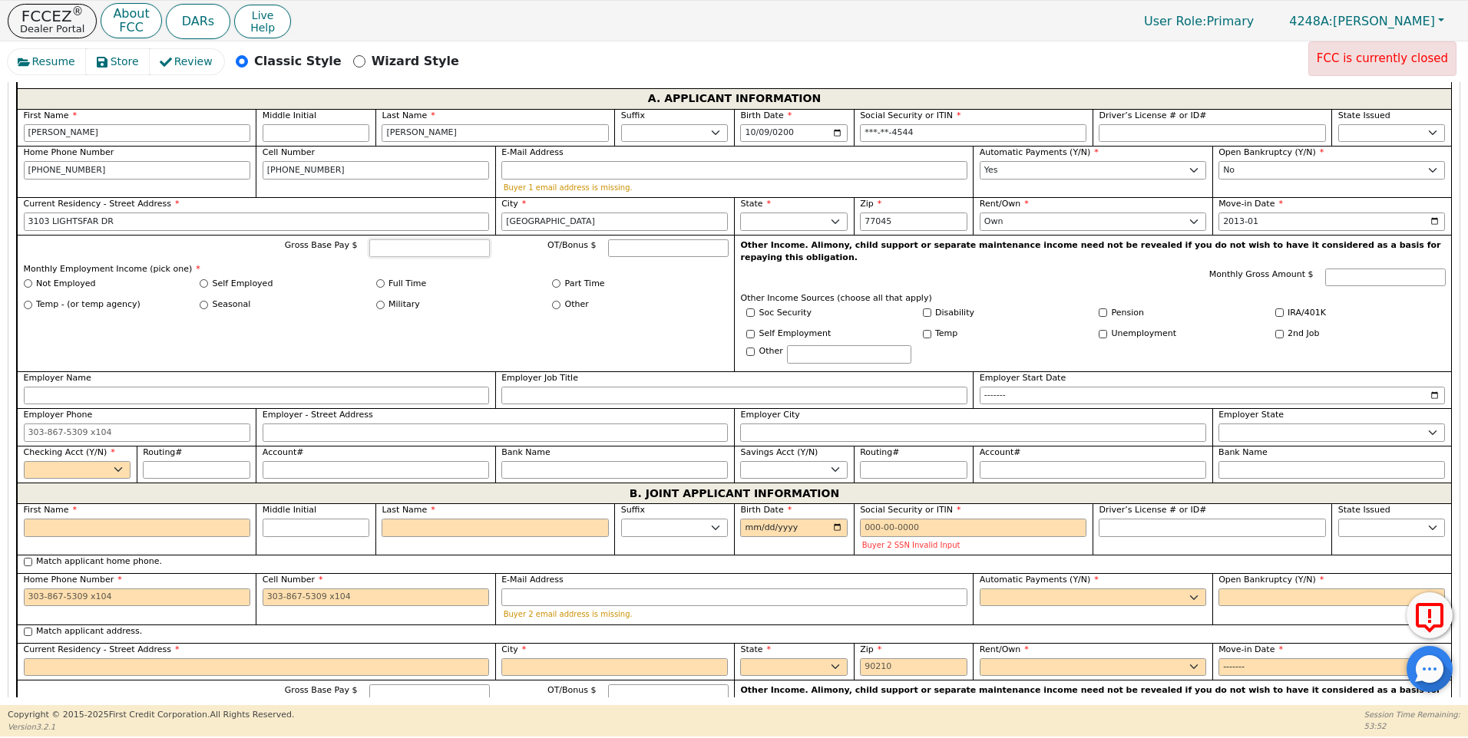
click at [408, 247] on input "Gross Base Pay $" at bounding box center [429, 248] width 121 height 18
type input "2400.00"
click at [378, 283] on input "Full Time" at bounding box center [380, 283] width 8 height 8
radio input "true"
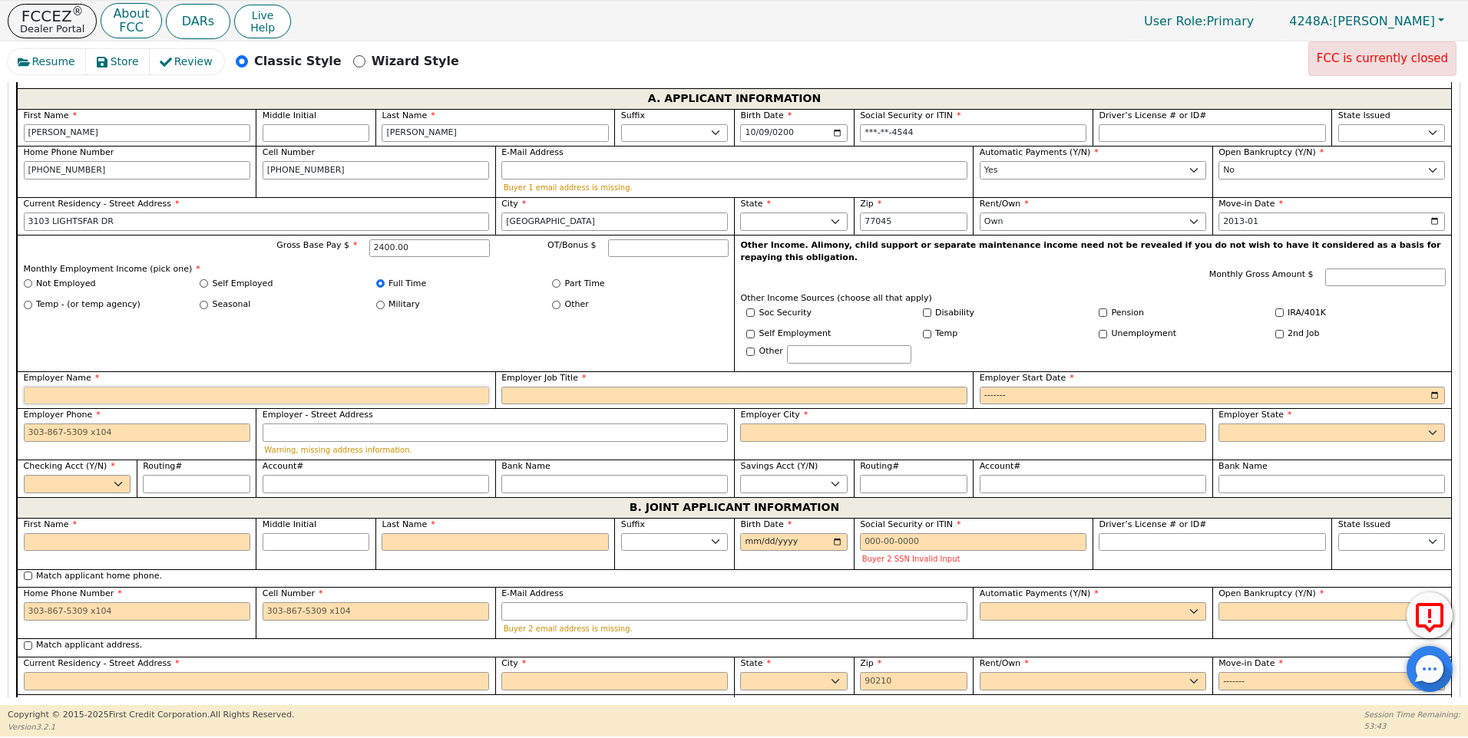
click at [35, 387] on input "Employer Name" at bounding box center [257, 396] width 466 height 18
type input "[PERSON_NAME]"
click at [527, 387] on input "Employer Job Title" at bounding box center [734, 396] width 466 height 18
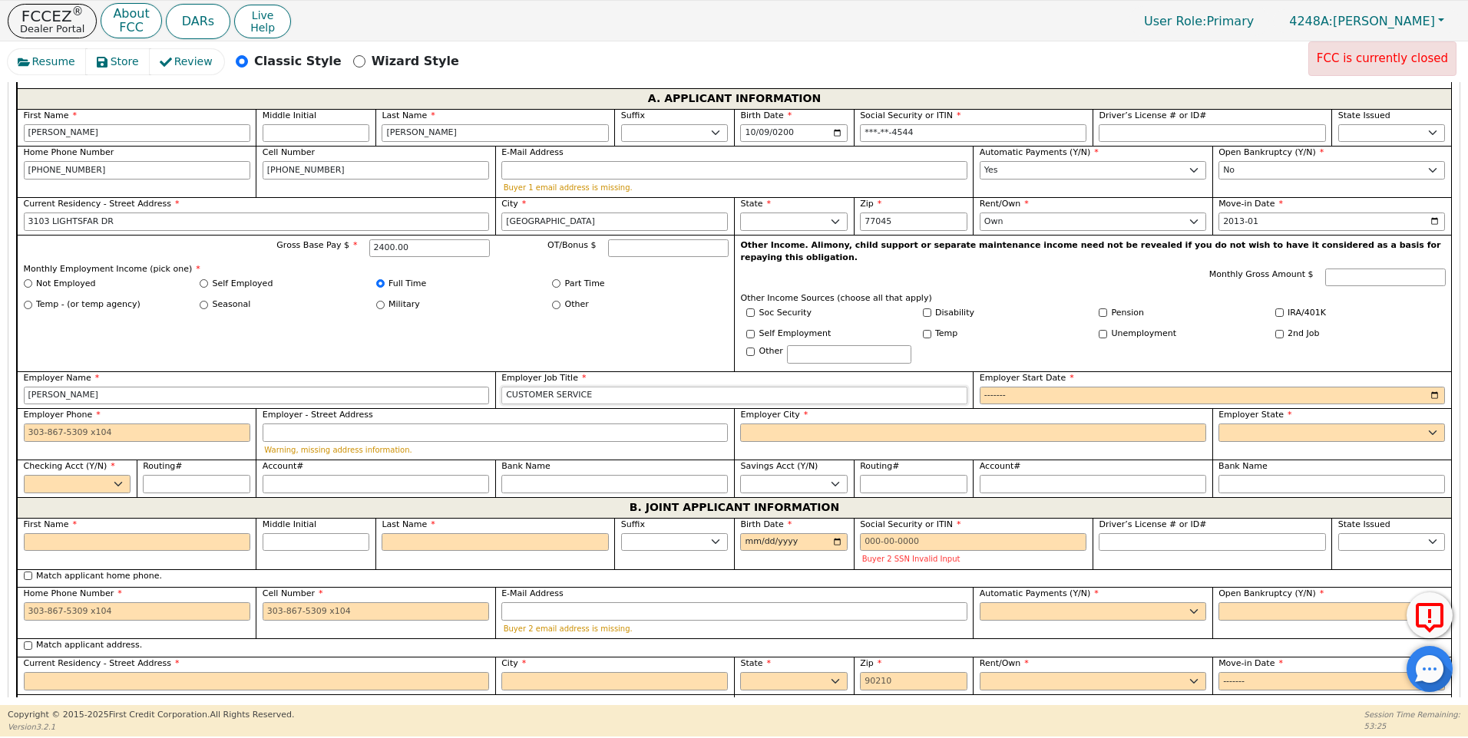
type input "CUSTOMER SERVICE"
click at [988, 387] on input "Employer Start Date" at bounding box center [1212, 396] width 466 height 18
click at [1020, 387] on input "Employer Start Date" at bounding box center [1212, 396] width 466 height 18
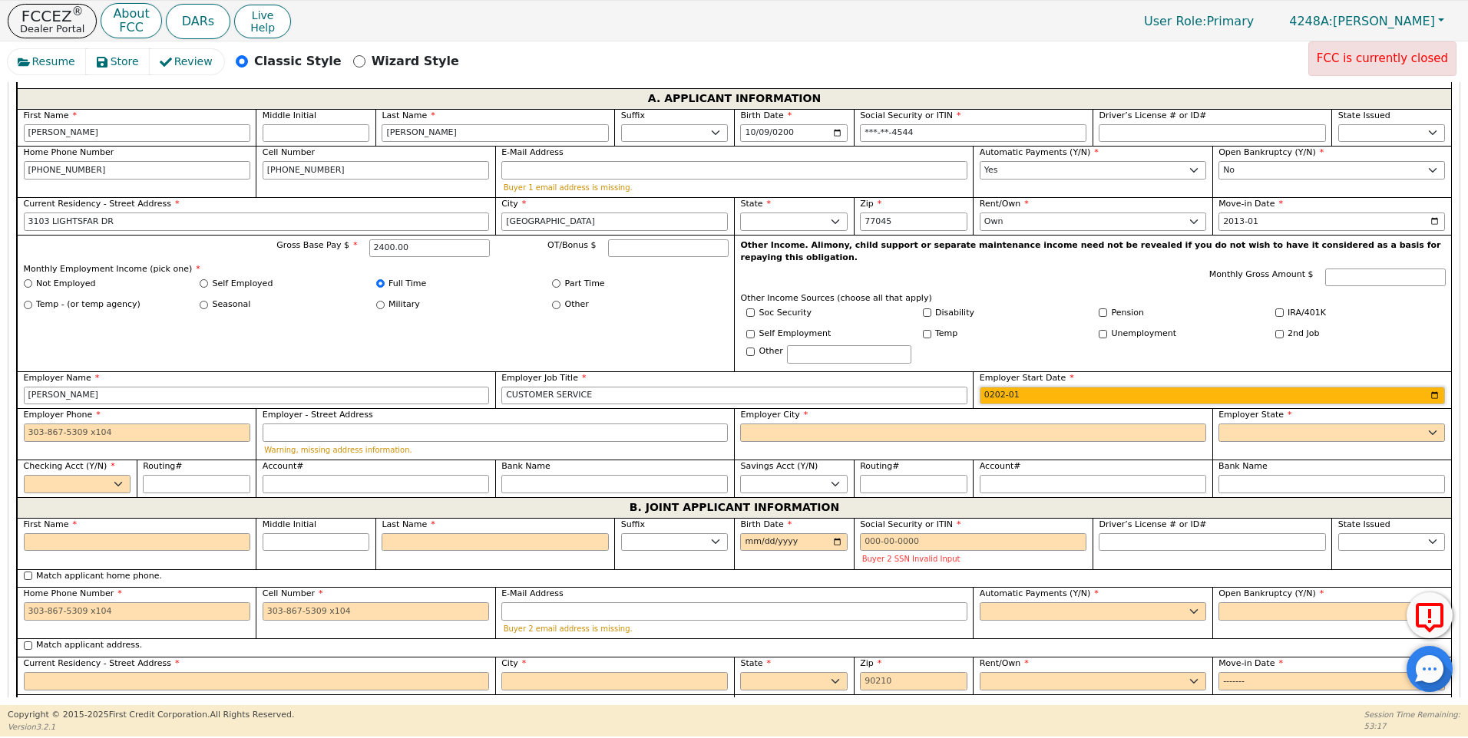
type input "2024-01"
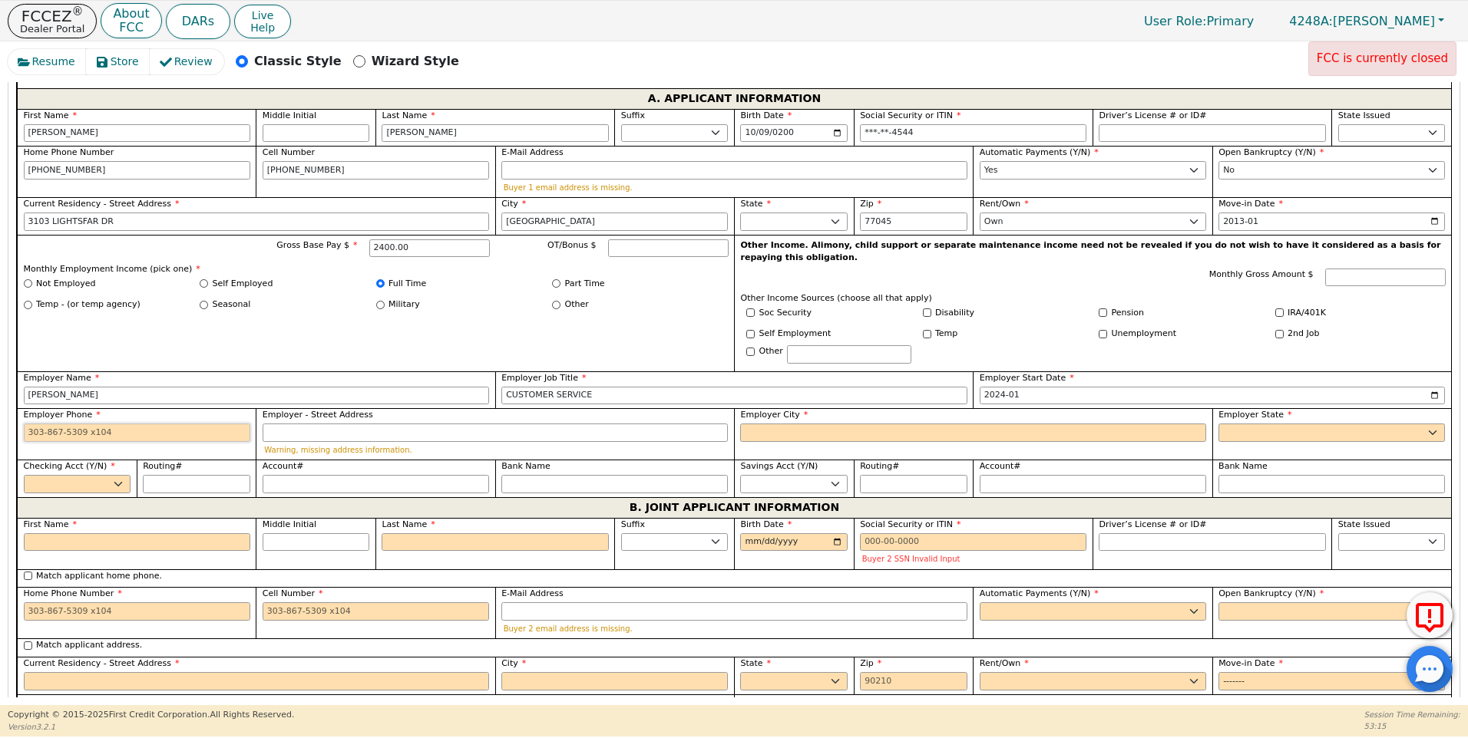
click at [25, 424] on input "Employer Phone" at bounding box center [137, 433] width 226 height 18
type input "[PHONE_NUMBER]"
click at [778, 424] on input "Employer City" at bounding box center [973, 433] width 466 height 18
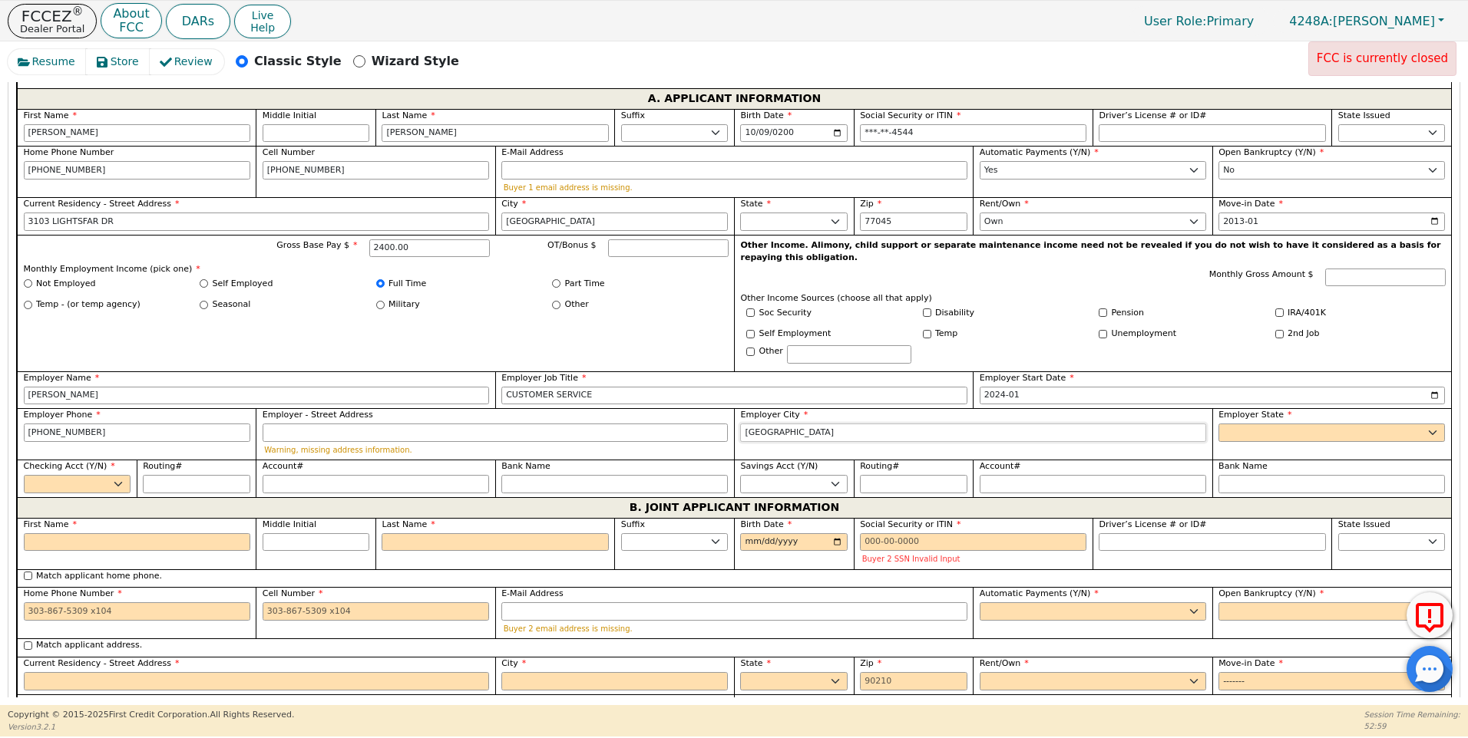
type input "[GEOGRAPHIC_DATA]"
click at [1242, 424] on select "AK AL AR AZ CA CO CT DC DE FL [GEOGRAPHIC_DATA] HI IA ID [GEOGRAPHIC_DATA] IN K…" at bounding box center [1331, 433] width 226 height 18
select select "[GEOGRAPHIC_DATA]"
click at [1254, 424] on select "AK AL AR AZ CA CO CT DC DE FL [GEOGRAPHIC_DATA] HI IA ID [GEOGRAPHIC_DATA] IN K…" at bounding box center [1331, 433] width 226 height 18
click at [86, 475] on select "Yes No" at bounding box center [77, 484] width 107 height 18
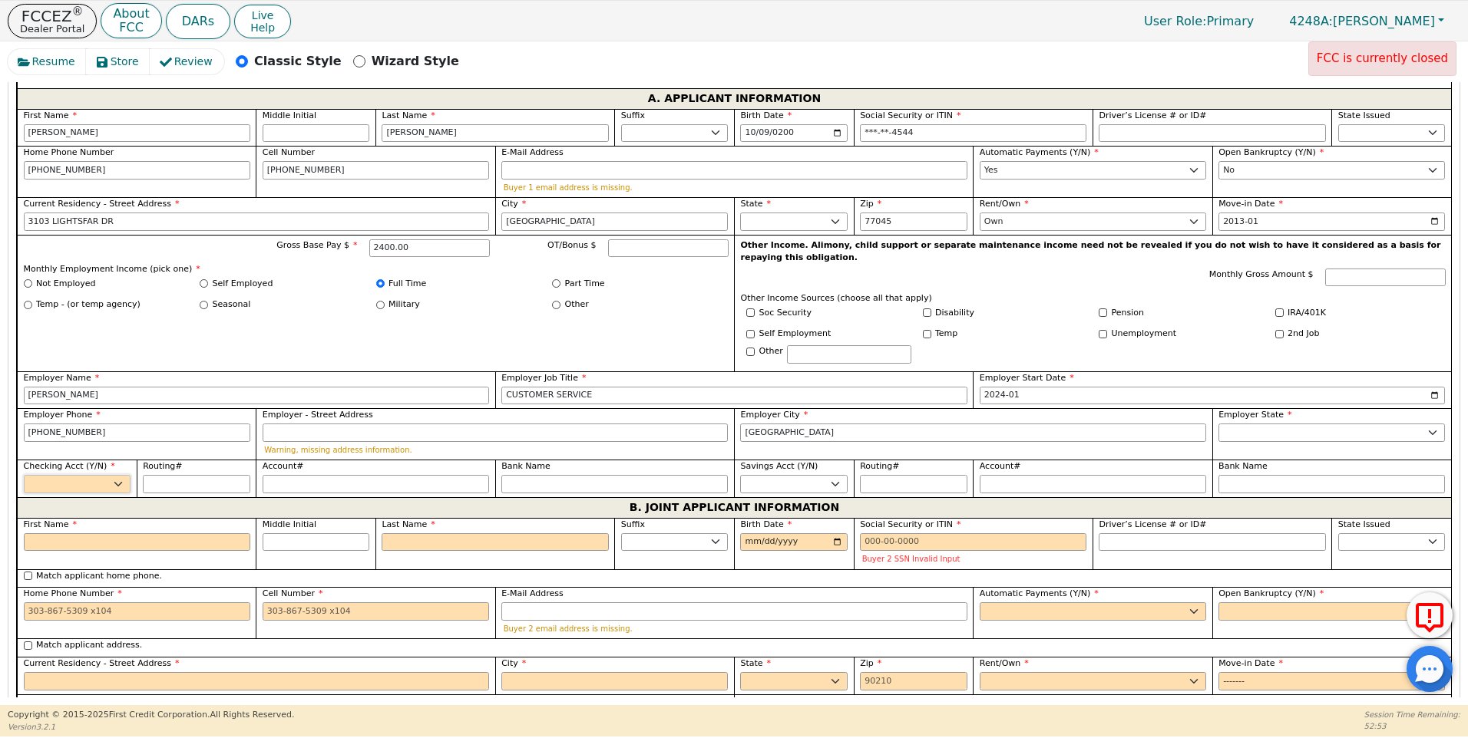
select select "y"
click at [24, 475] on select "Yes No" at bounding box center [77, 484] width 107 height 18
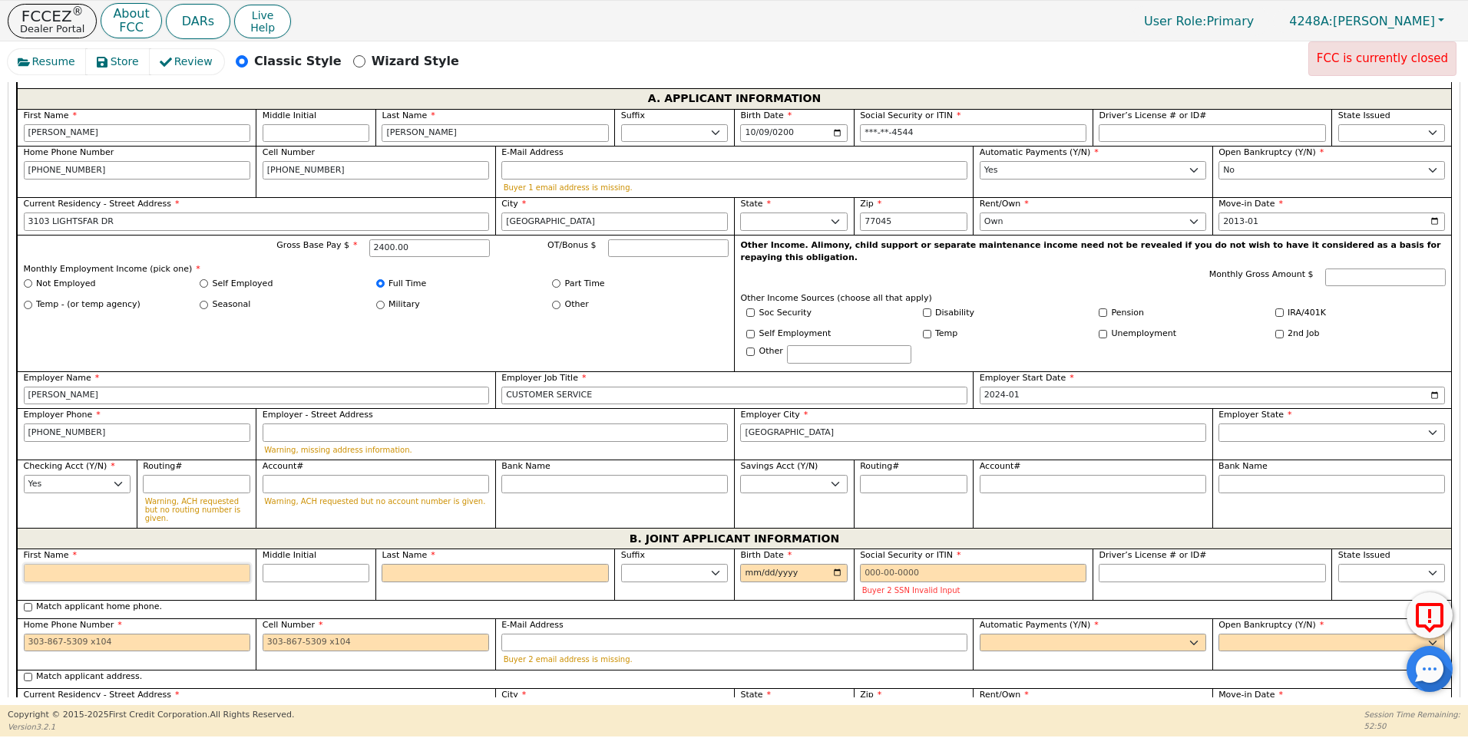
click at [70, 564] on input "First Name" at bounding box center [137, 573] width 226 height 18
type input "S"
type input "SA"
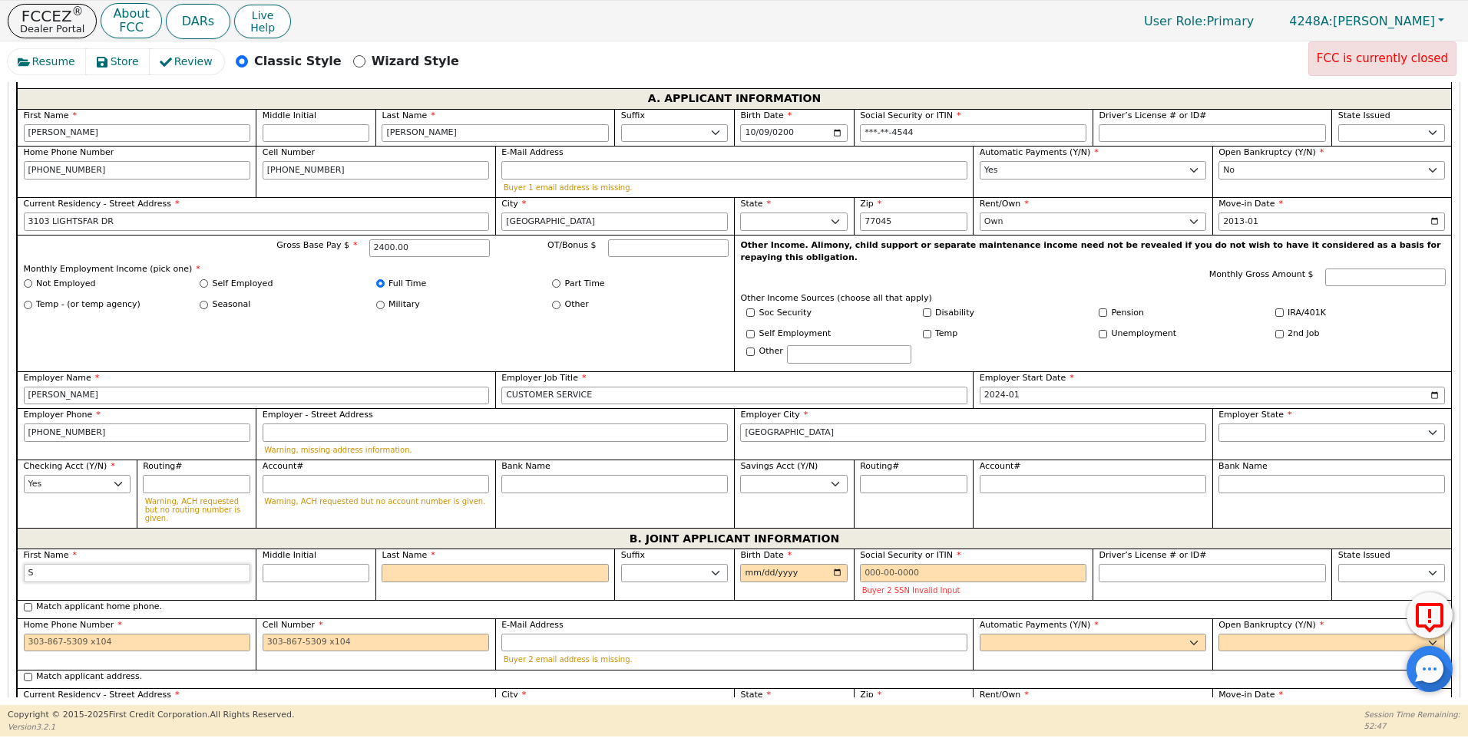
type input "SA"
type input "SAN"
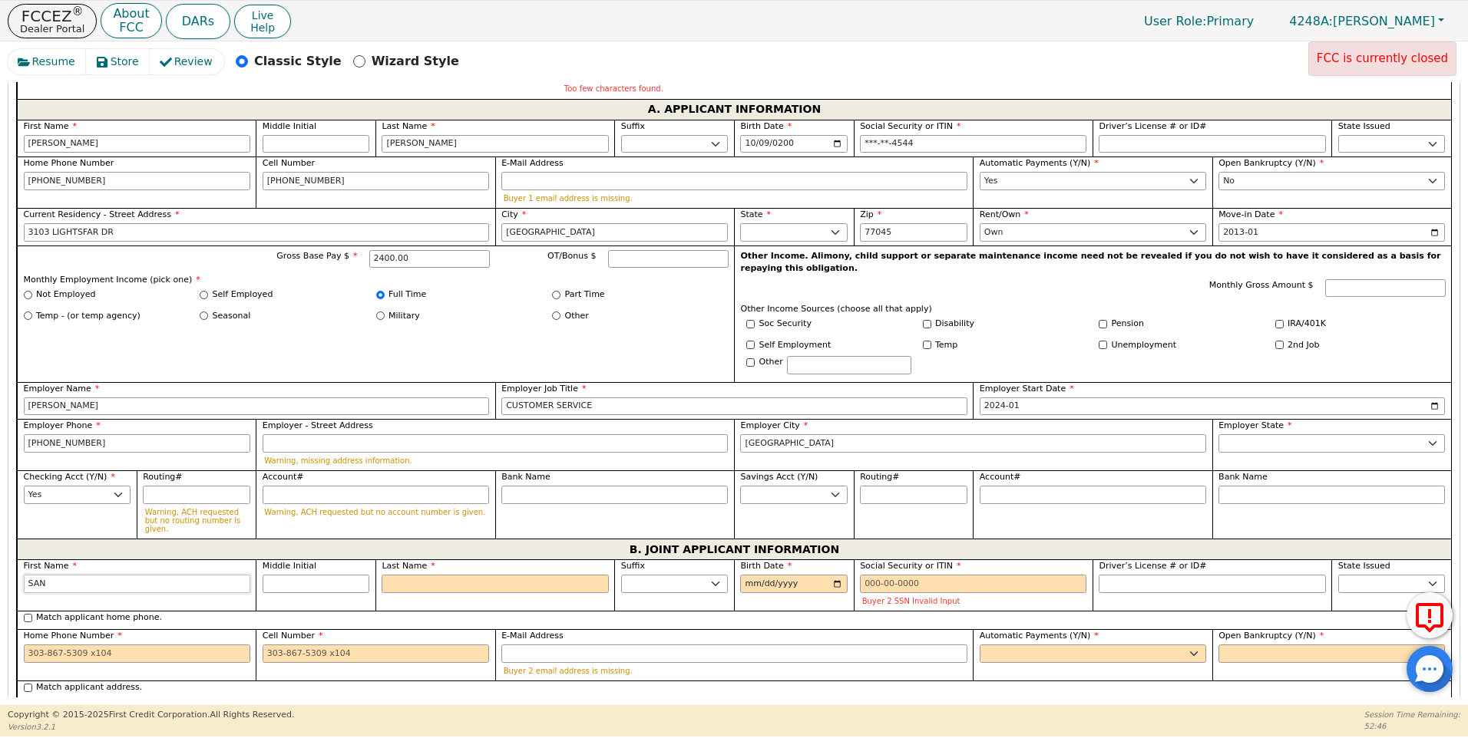
type input "SANT"
type input "[DEMOGRAPHIC_DATA]"
type input "SANTOS"
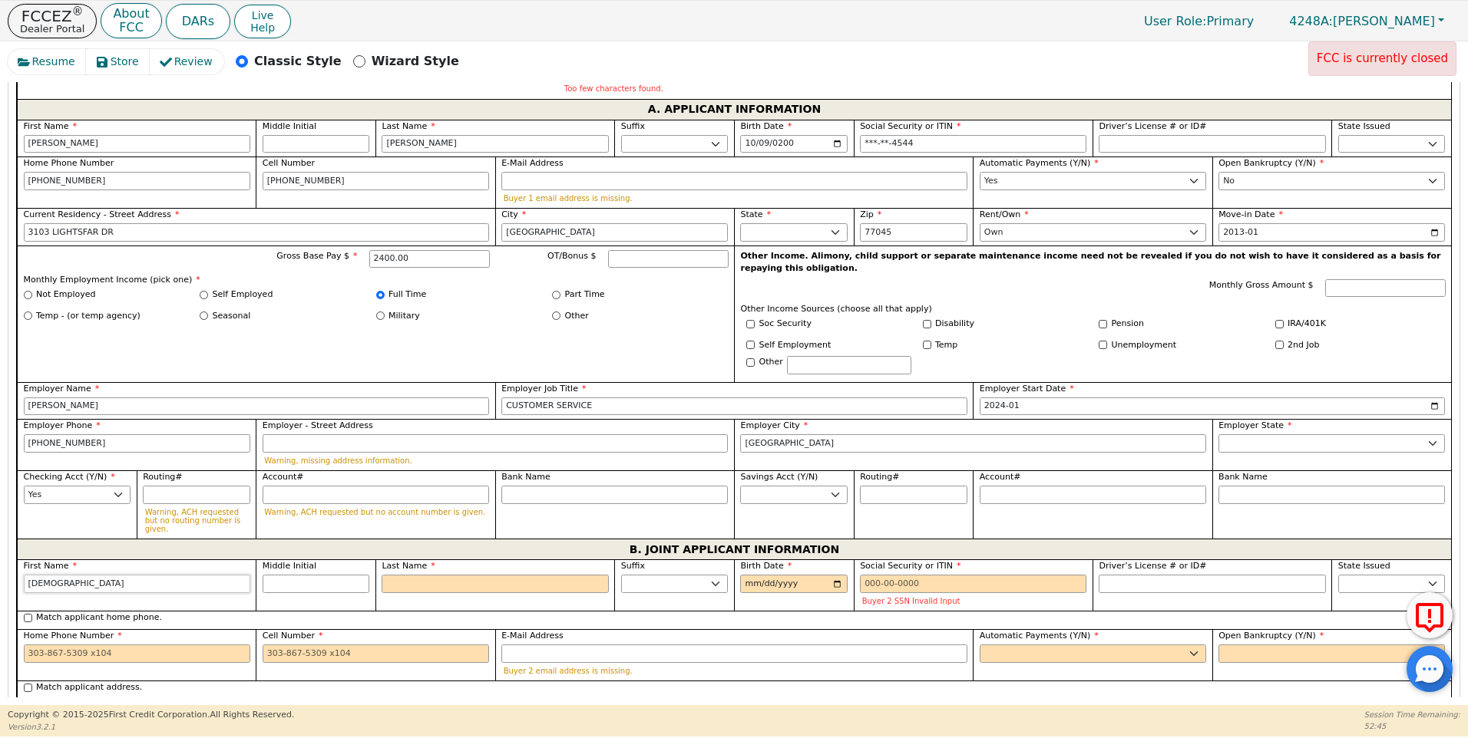
type input "SANTOS"
click at [420, 575] on input "Last Name" at bounding box center [494, 584] width 226 height 18
type input "M"
type input "SM"
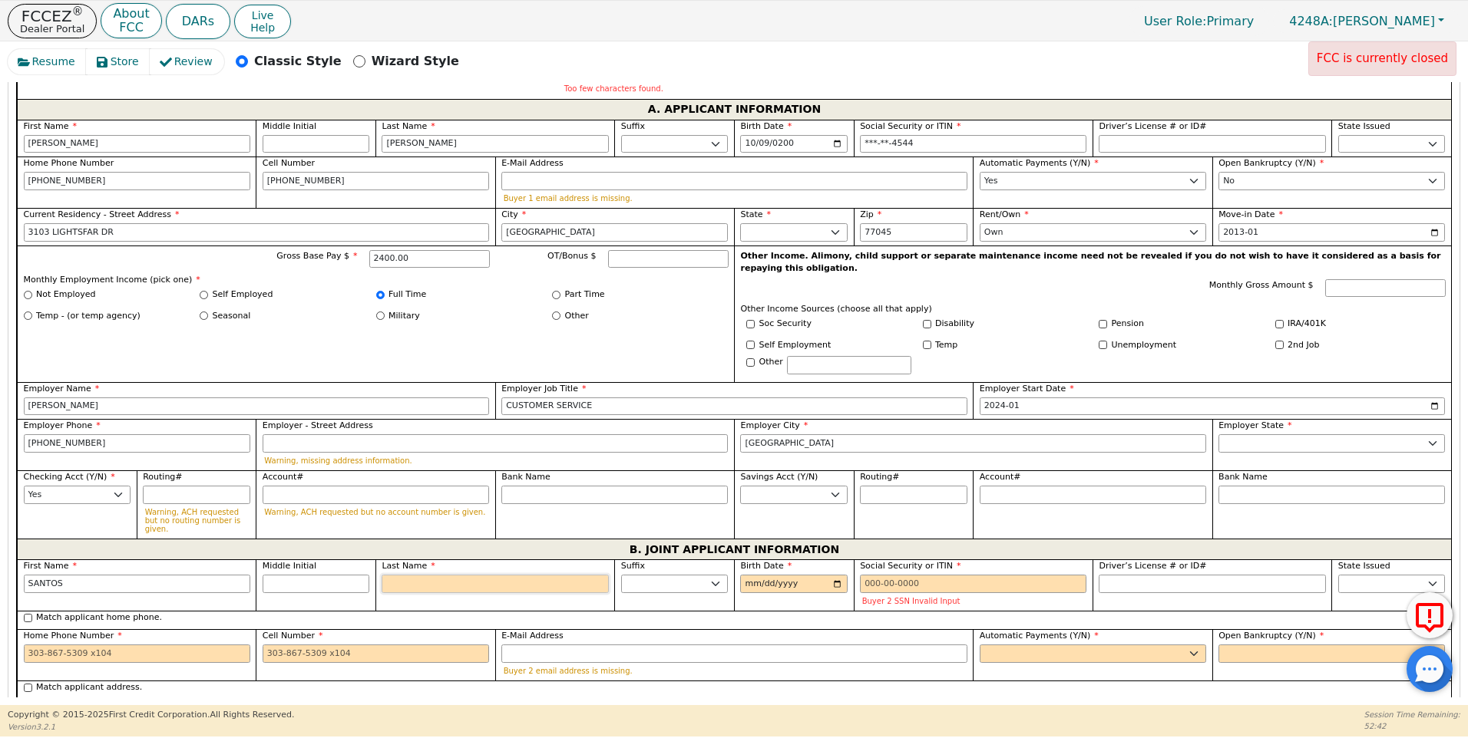
type input "[PERSON_NAME]"
type input "ME"
type input "[PERSON_NAME] ME"
type input "MED"
type input "[PERSON_NAME] MED"
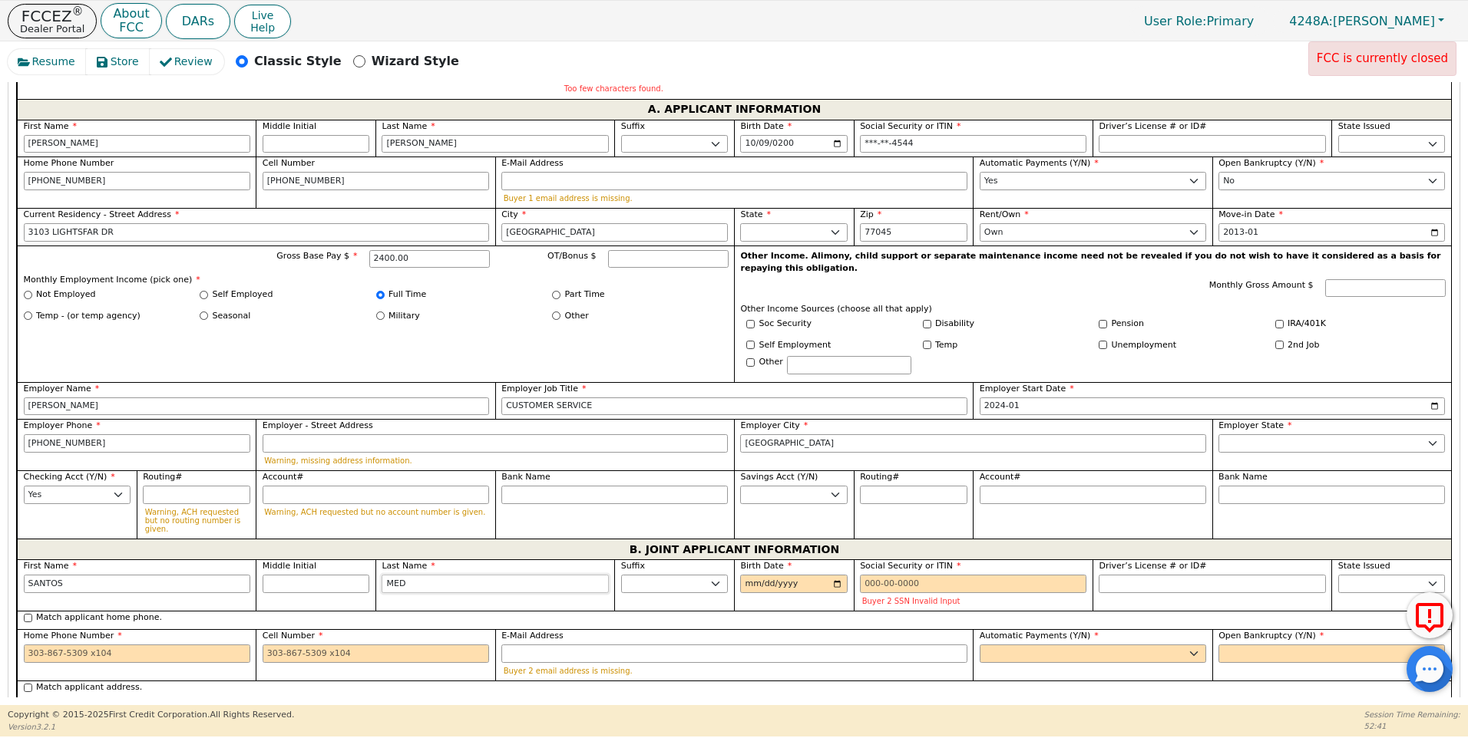
type input "MEDI"
type input "[PERSON_NAME] MEDI"
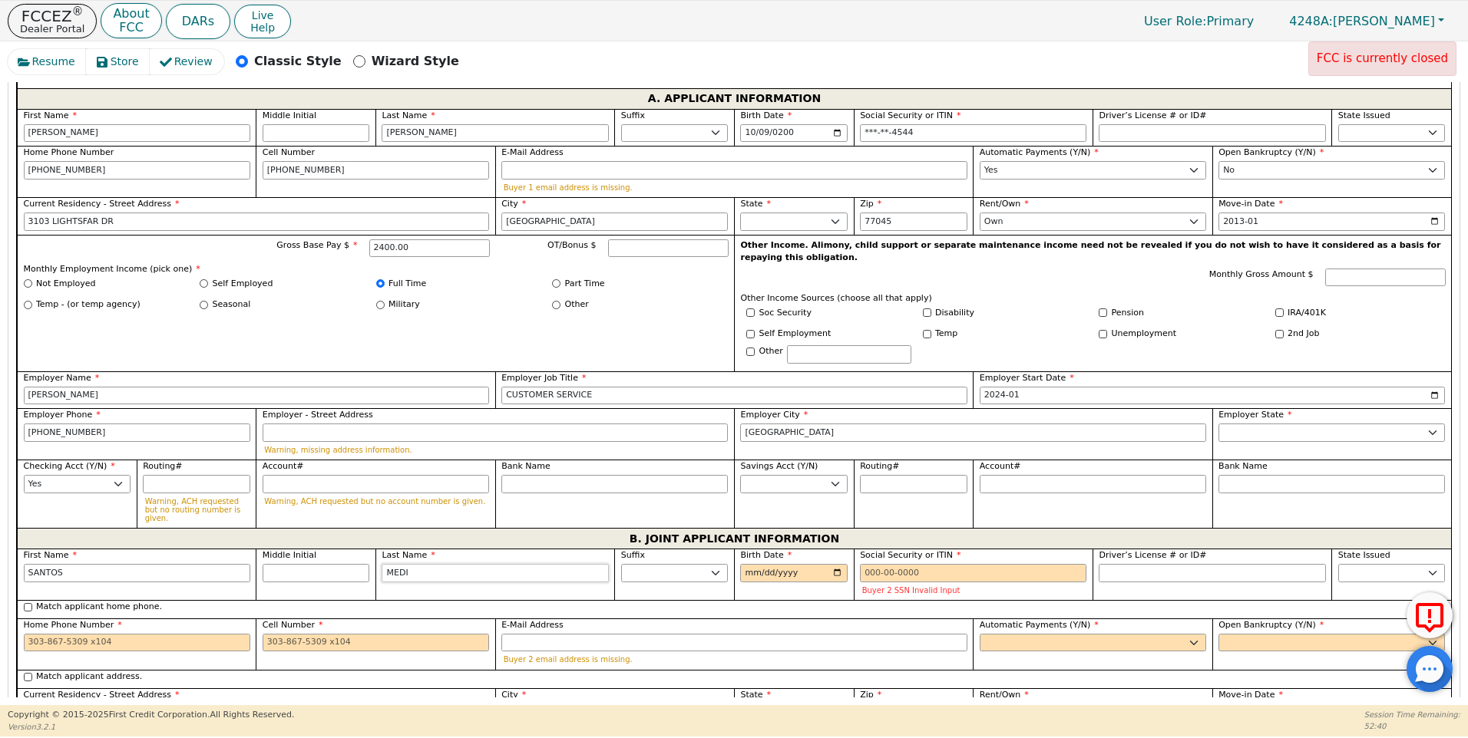
type input "[PERSON_NAME]"
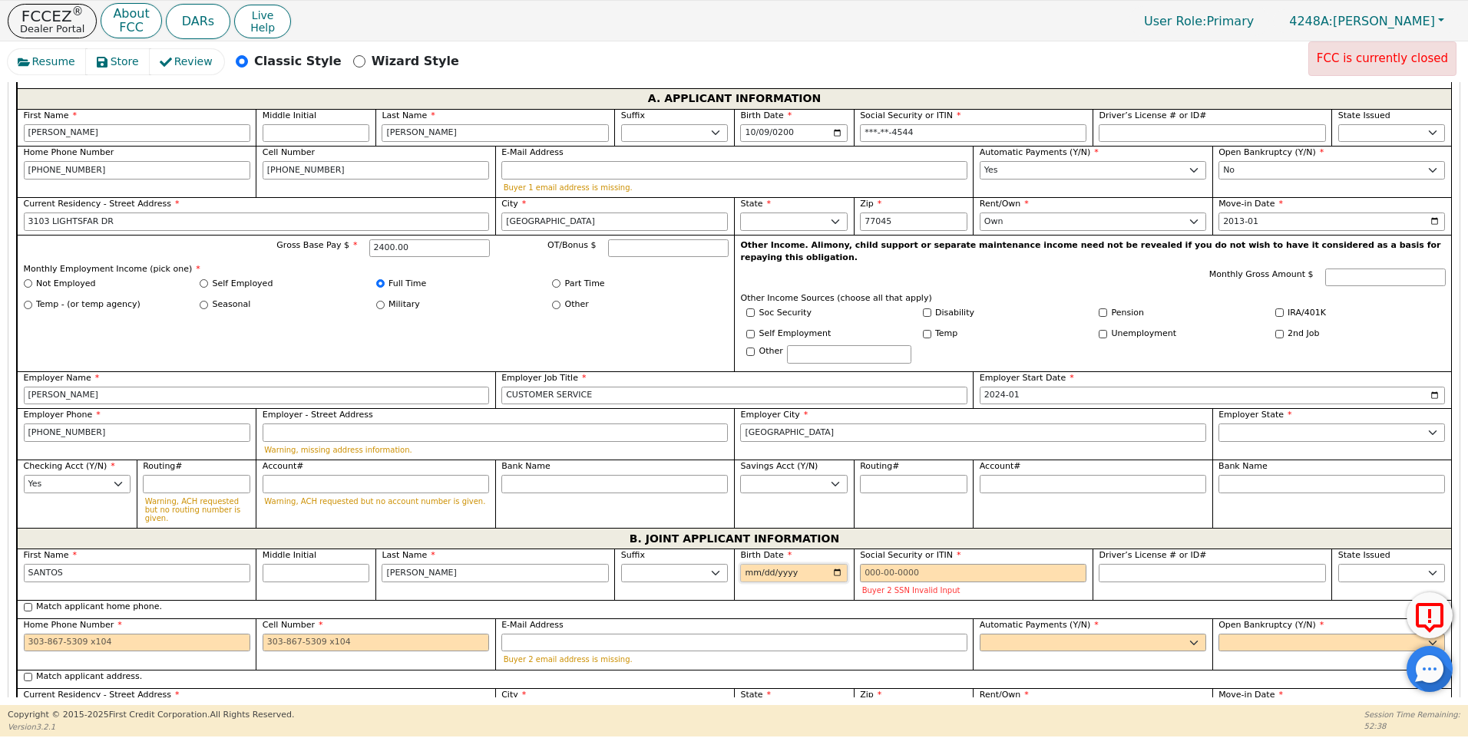
click at [748, 564] on input "Birth Date" at bounding box center [793, 573] width 107 height 18
type input "[DATE]"
click at [865, 564] on input "Social Security or ITIN" at bounding box center [973, 573] width 226 height 18
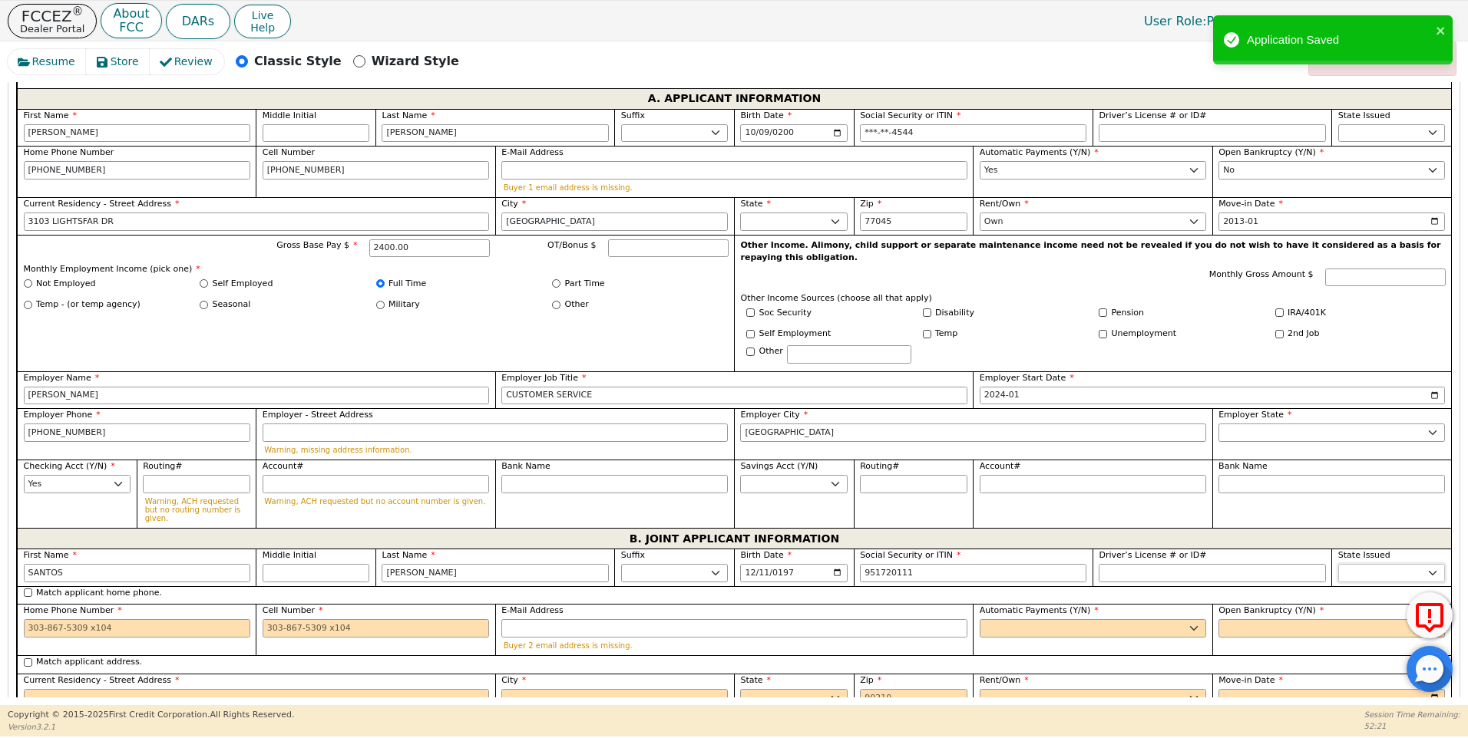
type input "***-**-0111"
click at [1366, 564] on select "AK AL AR AZ CA CO CT DC DE FL [GEOGRAPHIC_DATA] HI IA ID IL IN KS [GEOGRAPHIC_D…" at bounding box center [1391, 573] width 107 height 18
select select "[GEOGRAPHIC_DATA]"
click at [1368, 564] on select "AK AL AR AZ CA CO CT DC DE FL [GEOGRAPHIC_DATA] HI IA ID IL IN KS [GEOGRAPHIC_D…" at bounding box center [1391, 573] width 107 height 18
click at [34, 619] on input "Home Phone Number" at bounding box center [137, 628] width 226 height 18
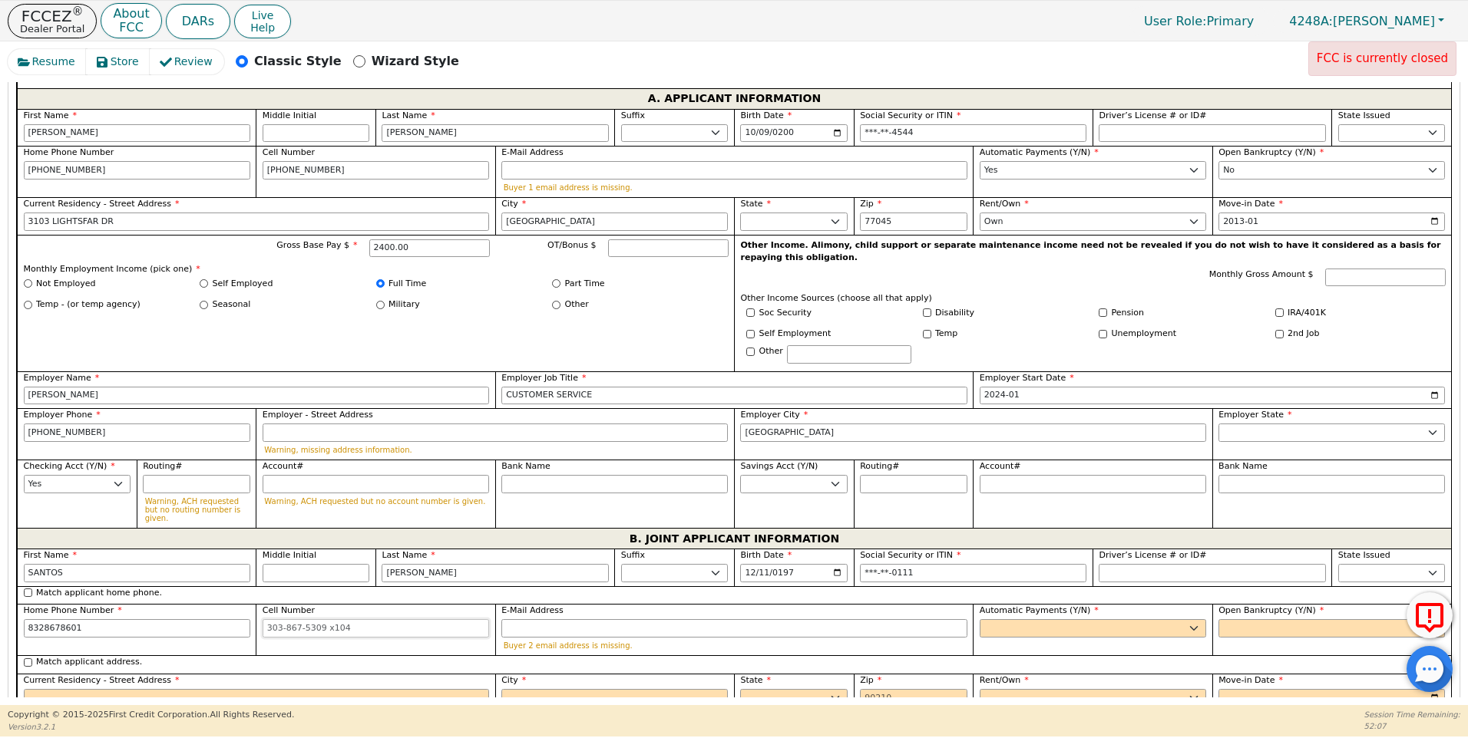
type input "[PHONE_NUMBER]"
click at [279, 619] on input "Cell Number" at bounding box center [376, 628] width 226 height 18
type input "[PHONE_NUMBER]"
click at [1002, 619] on select "Yes No" at bounding box center [1092, 628] width 226 height 18
select select "y"
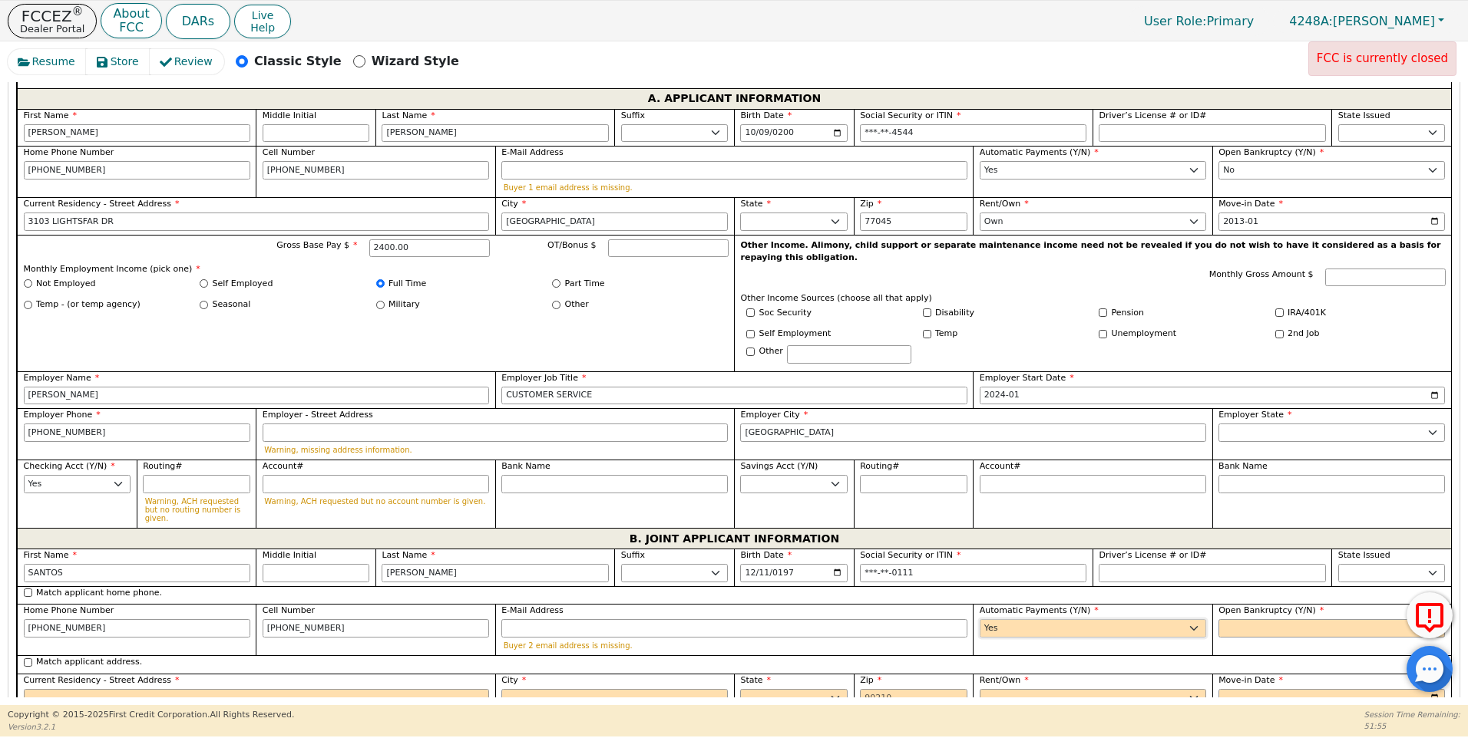
click at [979, 619] on select "Yes No" at bounding box center [1092, 628] width 226 height 18
type input "[PERSON_NAME]"
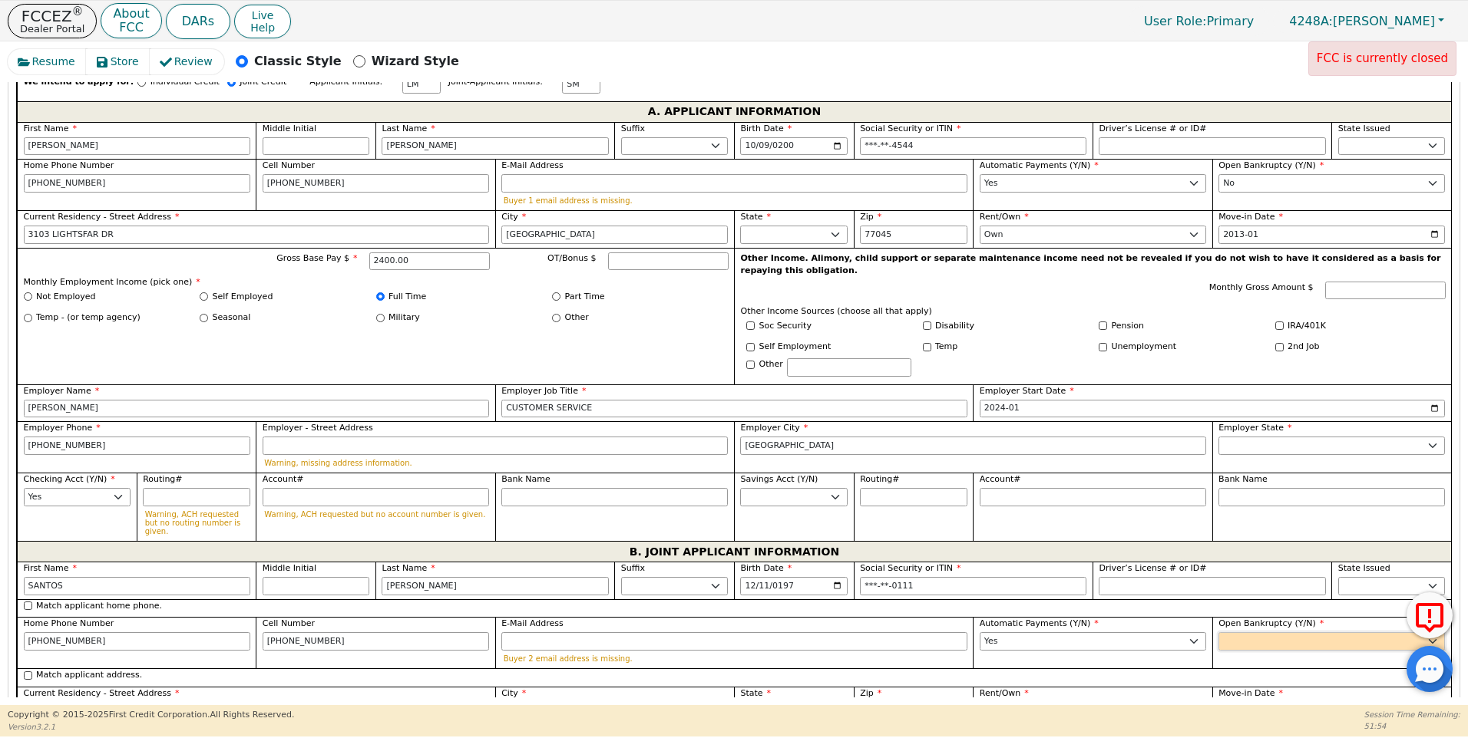
click at [1257, 632] on select "Yes No" at bounding box center [1331, 641] width 226 height 18
select select "n"
click at [1218, 632] on select "Yes No" at bounding box center [1331, 641] width 226 height 18
click at [38, 702] on input "Current Residency - Street Address" at bounding box center [257, 711] width 466 height 18
click at [25, 672] on input "Match applicant address." at bounding box center [28, 676] width 8 height 8
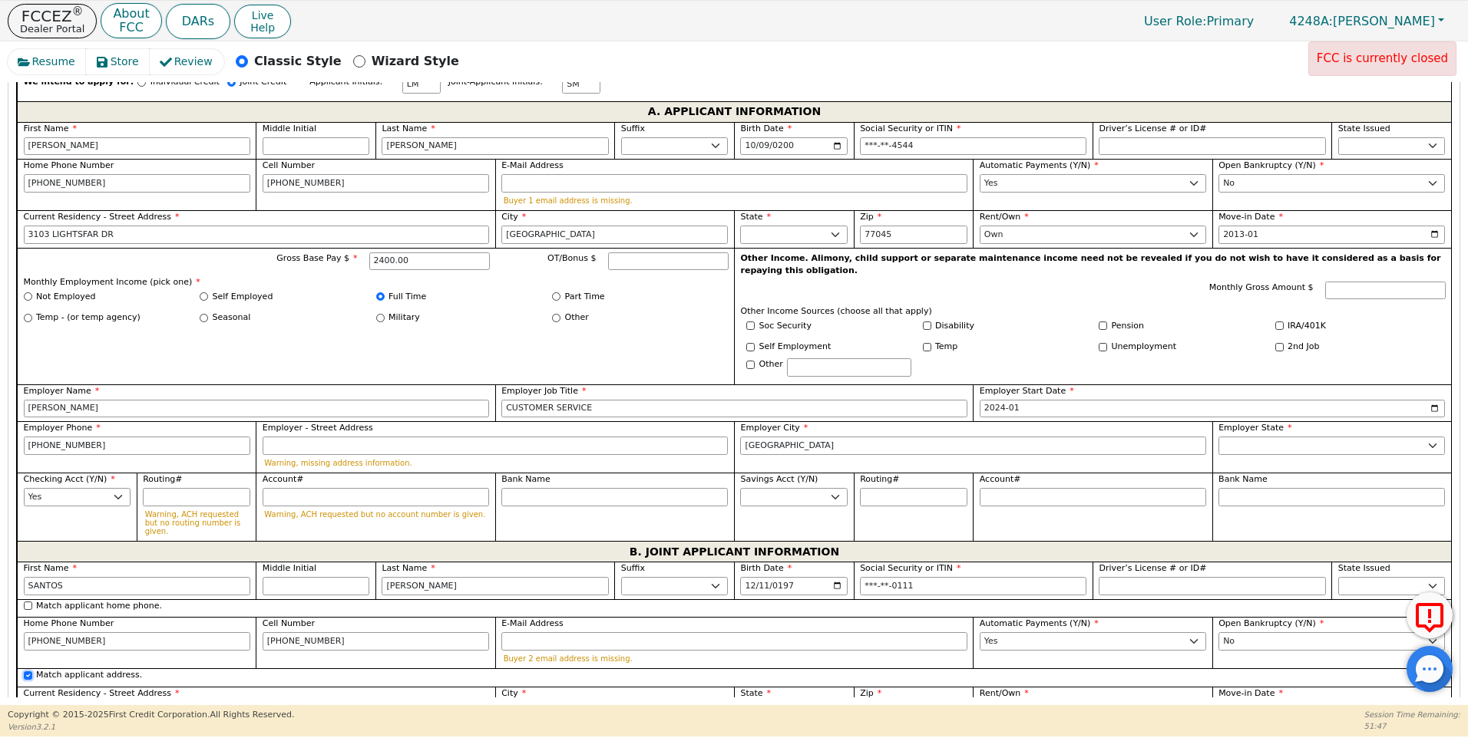
checkbox input "true"
type input "3103 LIGHTSFAR DR"
type input "[GEOGRAPHIC_DATA]"
select select "[GEOGRAPHIC_DATA]"
type input "77045"
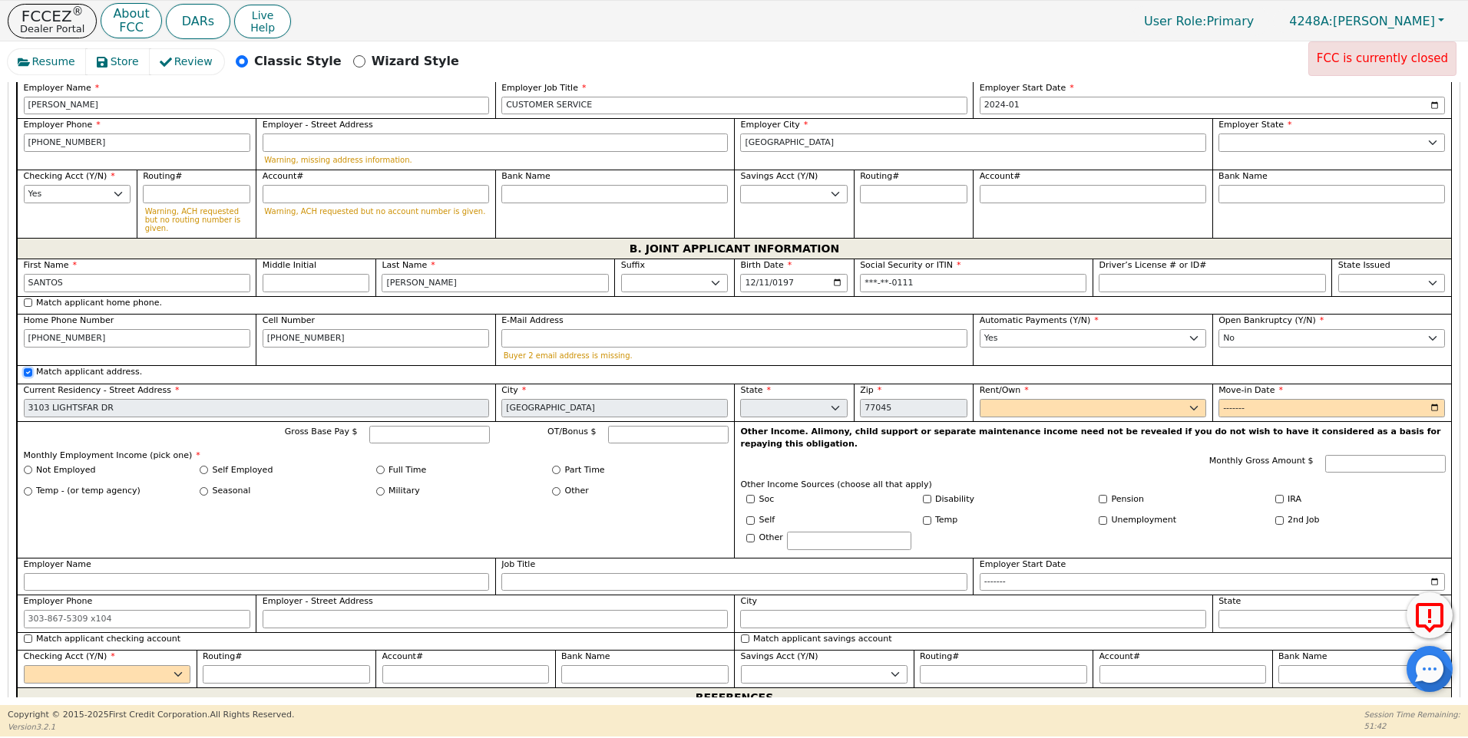
scroll to position [1290, 0]
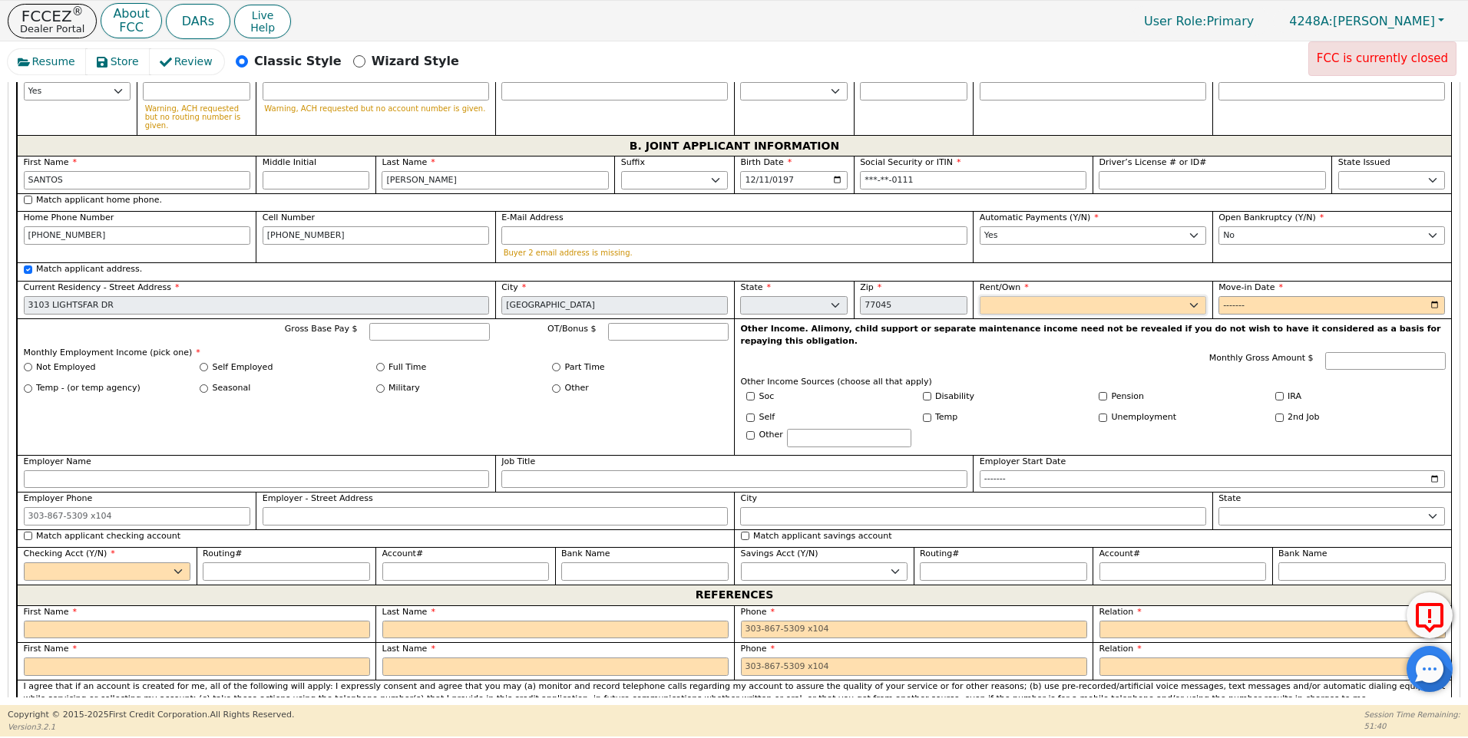
click at [1076, 296] on select "Rent Own" at bounding box center [1092, 305] width 226 height 18
select select "Own"
click at [979, 296] on select "Rent Own" at bounding box center [1092, 305] width 226 height 18
click at [1229, 296] on input "Move-in Date" at bounding box center [1331, 305] width 226 height 18
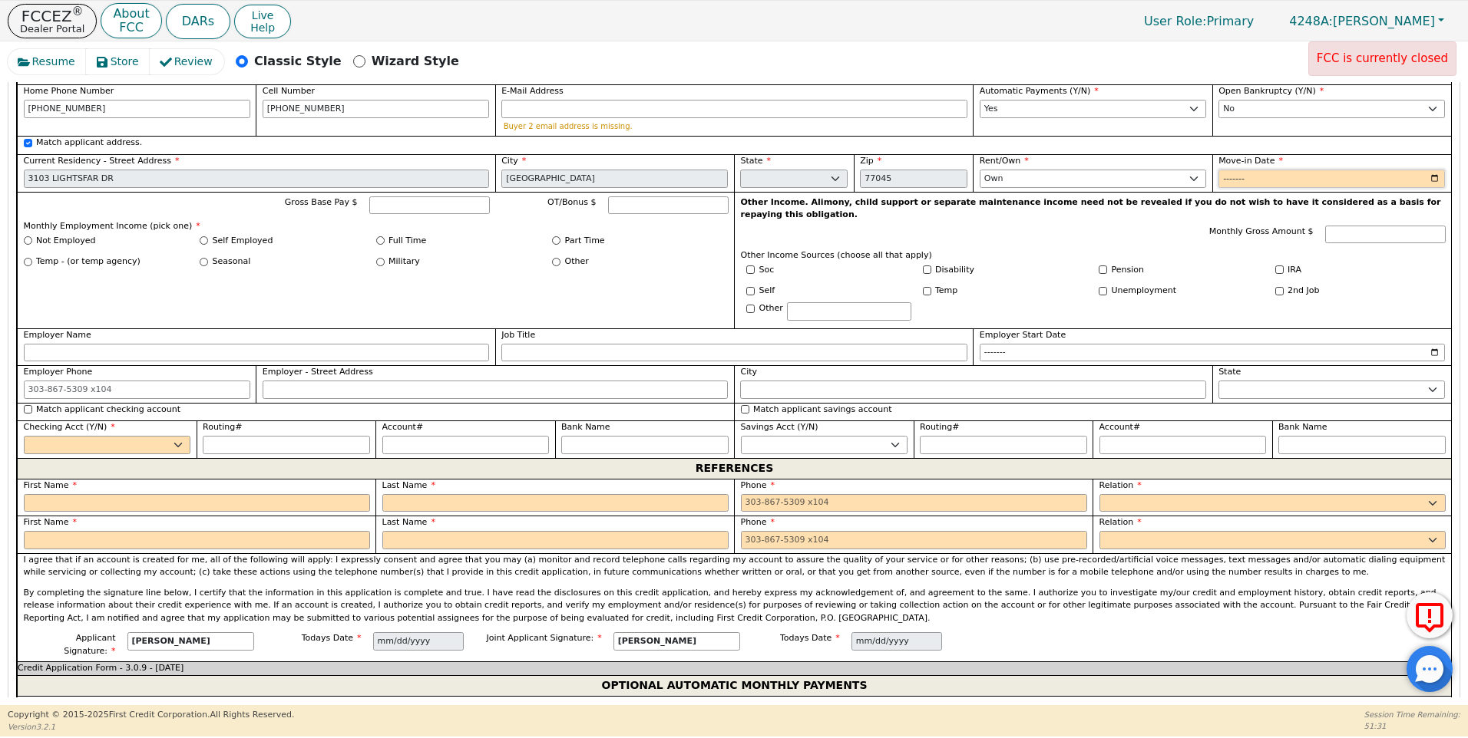
scroll to position [1471, 0]
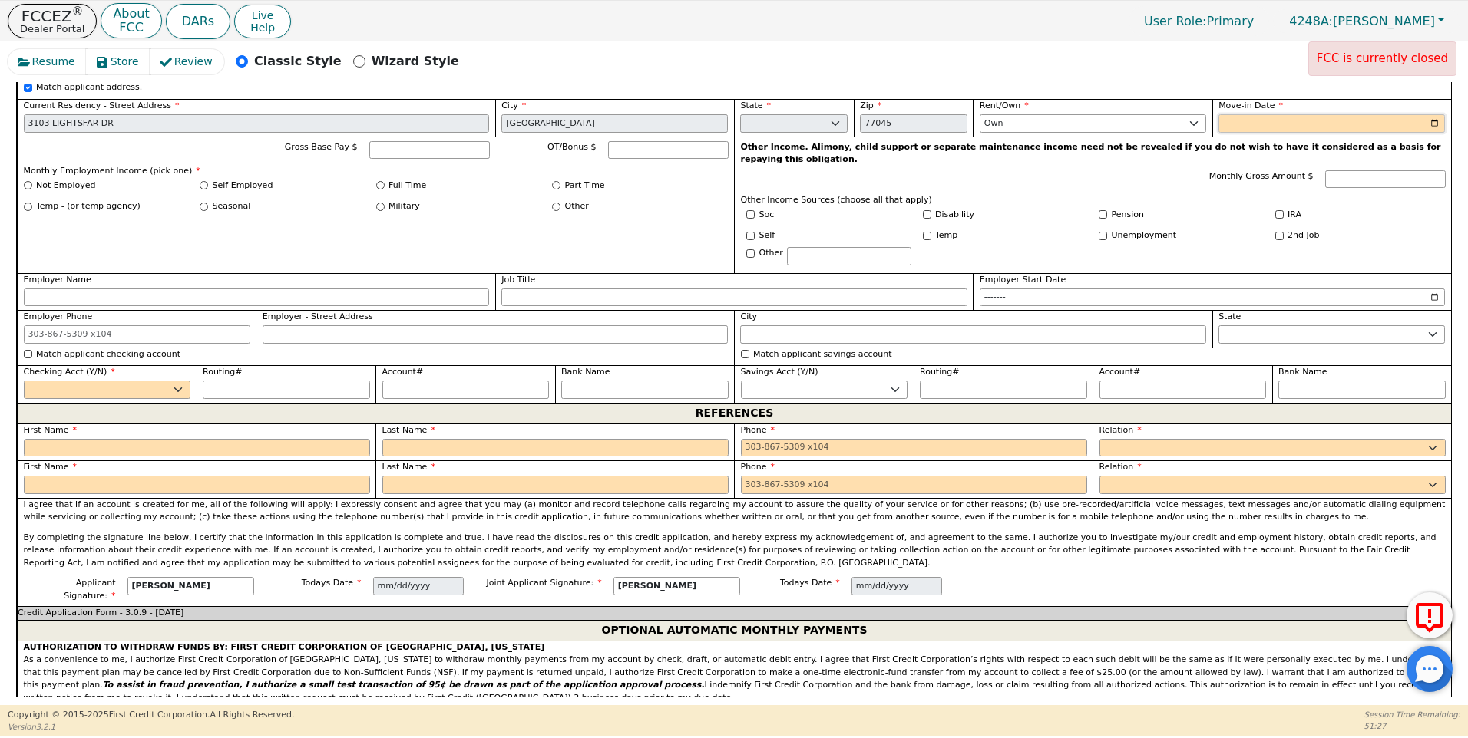
click at [1255, 114] on input "Move-in Date" at bounding box center [1331, 123] width 226 height 18
type input "2013-01"
click at [394, 141] on input "Gross Base Pay $" at bounding box center [429, 150] width 121 height 18
type input "3200.00"
click at [379, 181] on input "Full Time" at bounding box center [380, 185] width 8 height 8
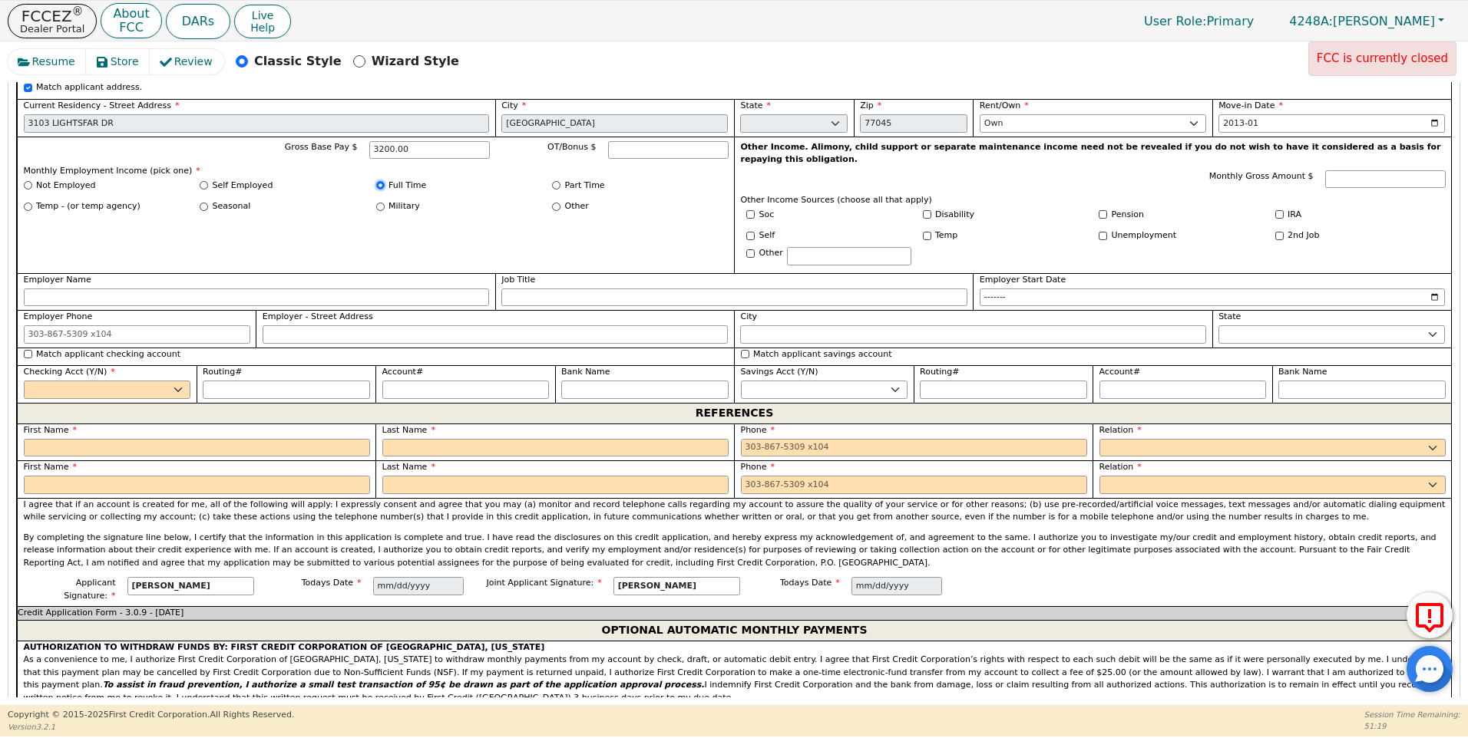
radio input "true"
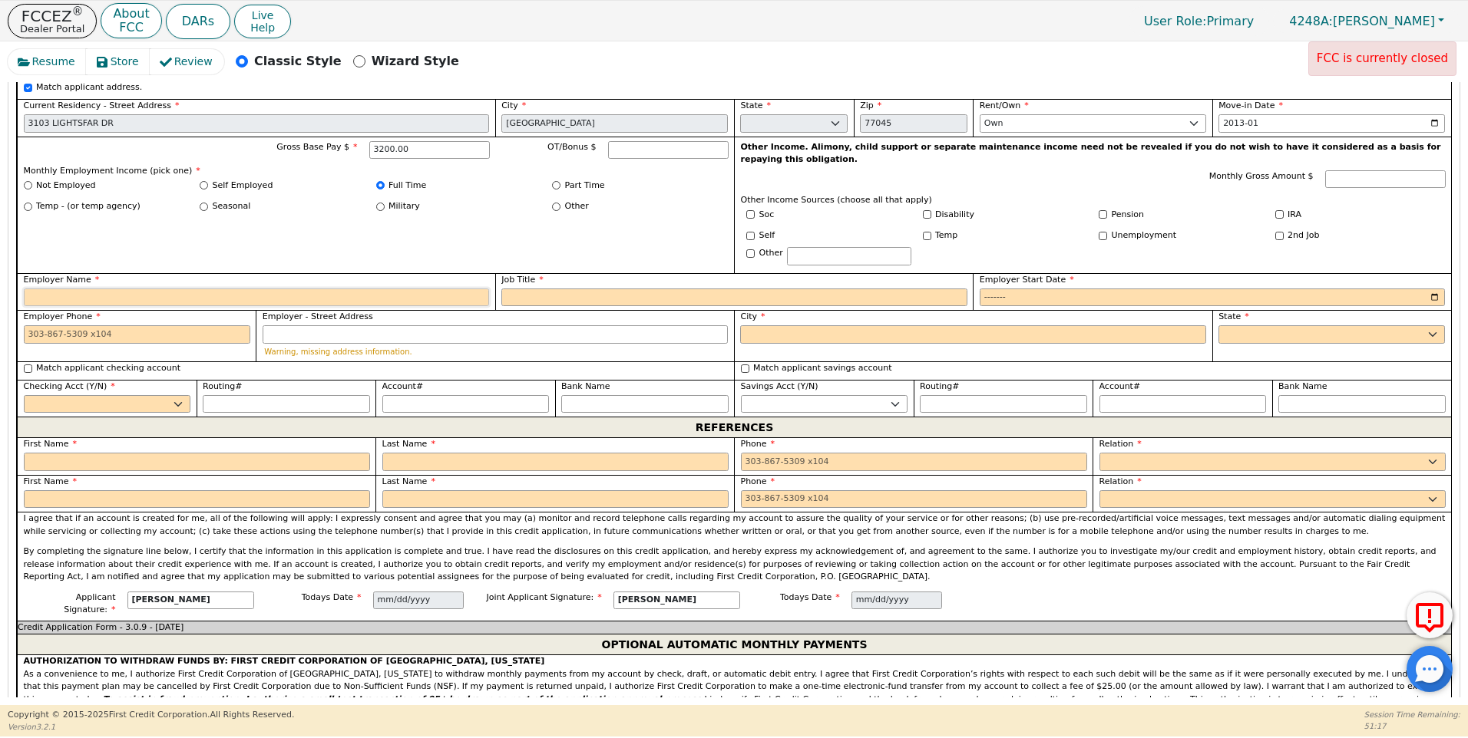
click at [84, 289] on input "Employer Name" at bounding box center [257, 298] width 466 height 18
type input "MISSION COMP"
click at [516, 289] on input "Job Title" at bounding box center [734, 298] width 466 height 18
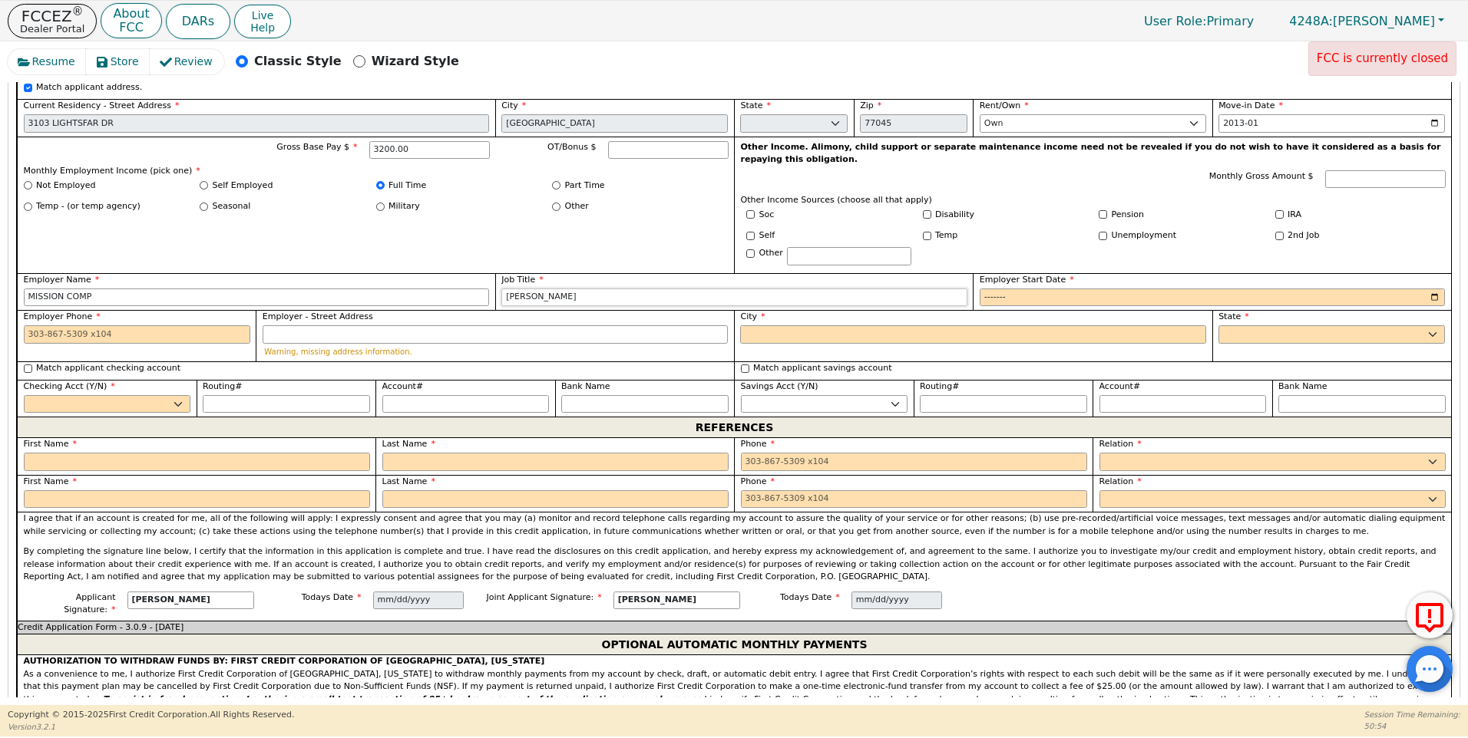
type input "[PERSON_NAME]"
click at [991, 289] on input "Employer Start Date" at bounding box center [1212, 298] width 466 height 18
click at [1014, 289] on input "Employer Start Date" at bounding box center [1212, 298] width 466 height 18
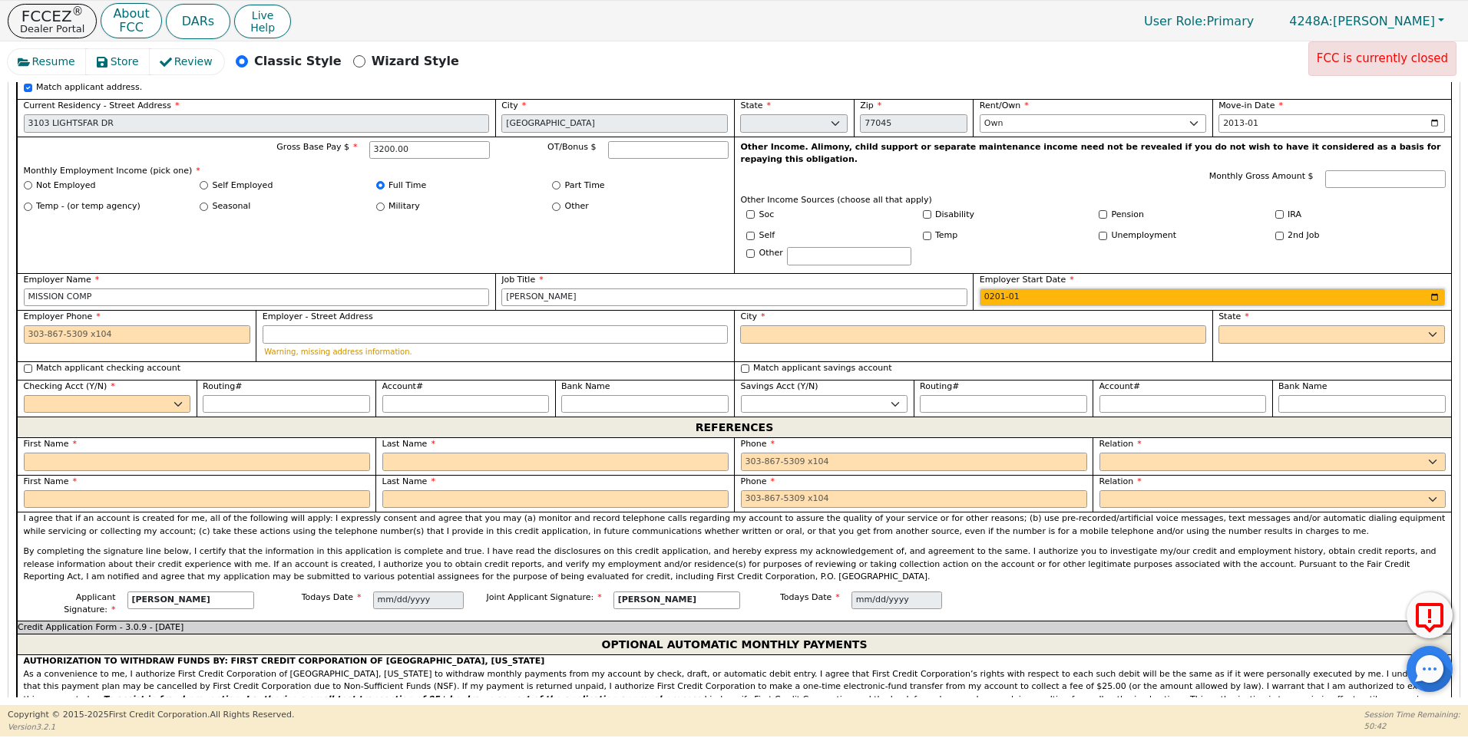
type input "2016-01"
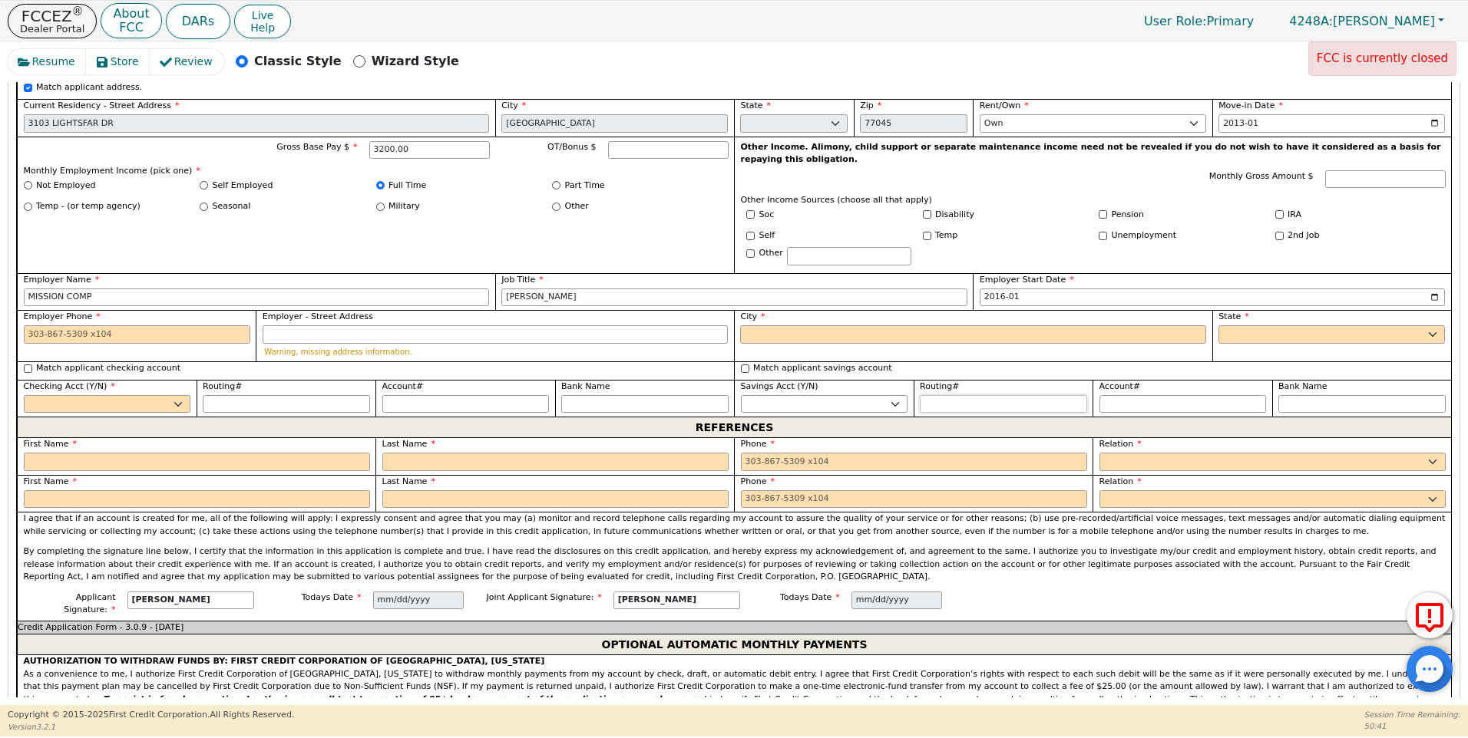
click at [1082, 395] on input "Routing#" at bounding box center [1003, 404] width 167 height 18
click at [26, 325] on input "Employer Phone" at bounding box center [137, 334] width 226 height 18
type input "[PHONE_NUMBER]"
click at [761, 325] on input "City" at bounding box center [973, 334] width 466 height 18
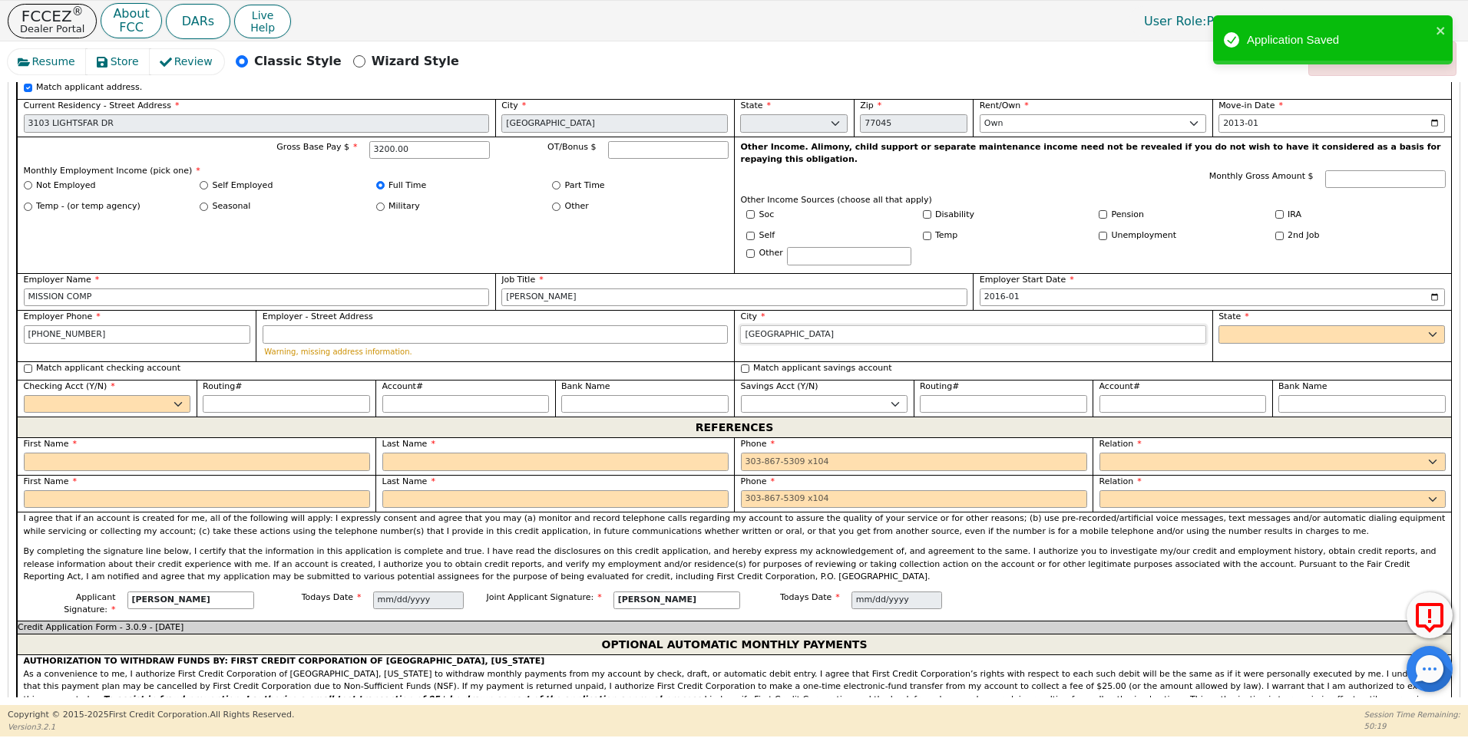
type input "[GEOGRAPHIC_DATA]"
click at [1224, 325] on select "AK AL AR AZ CA CO CT DC DE FL [GEOGRAPHIC_DATA] HI IA ID [GEOGRAPHIC_DATA] IN K…" at bounding box center [1331, 334] width 226 height 18
select select "[GEOGRAPHIC_DATA]"
click at [1218, 325] on select "AK AL AR AZ CA CO CT DC DE FL [GEOGRAPHIC_DATA] HI IA ID [GEOGRAPHIC_DATA] IN K…" at bounding box center [1331, 334] width 226 height 18
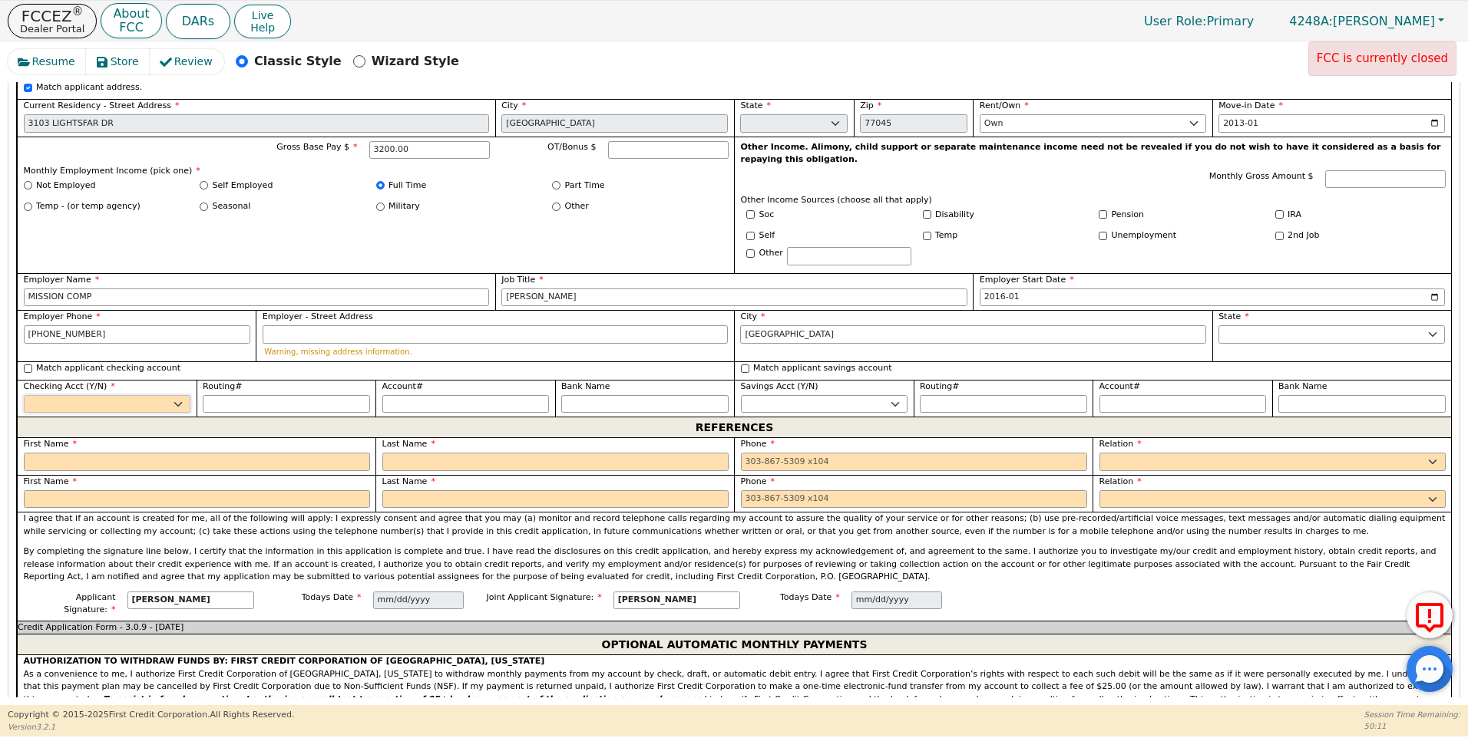
click at [170, 395] on select "Yes No" at bounding box center [107, 404] width 167 height 18
select select "y"
click at [24, 395] on select "Yes No" at bounding box center [107, 404] width 167 height 18
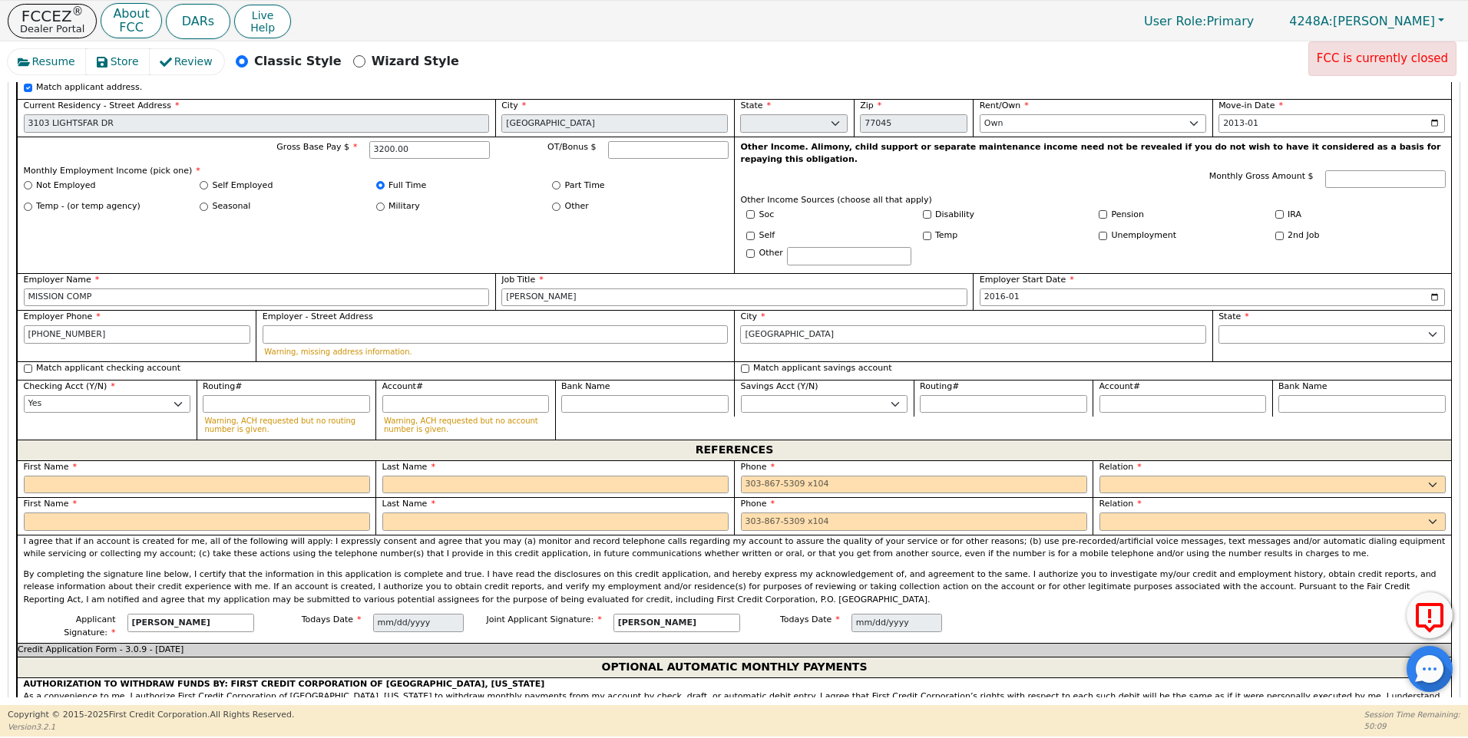
click at [65, 440] on div "REFERENCES" at bounding box center [734, 450] width 1434 height 21
click at [58, 476] on input "text" at bounding box center [197, 485] width 346 height 18
type input "OLIMPUIA"
click at [430, 476] on input "text" at bounding box center [555, 485] width 346 height 18
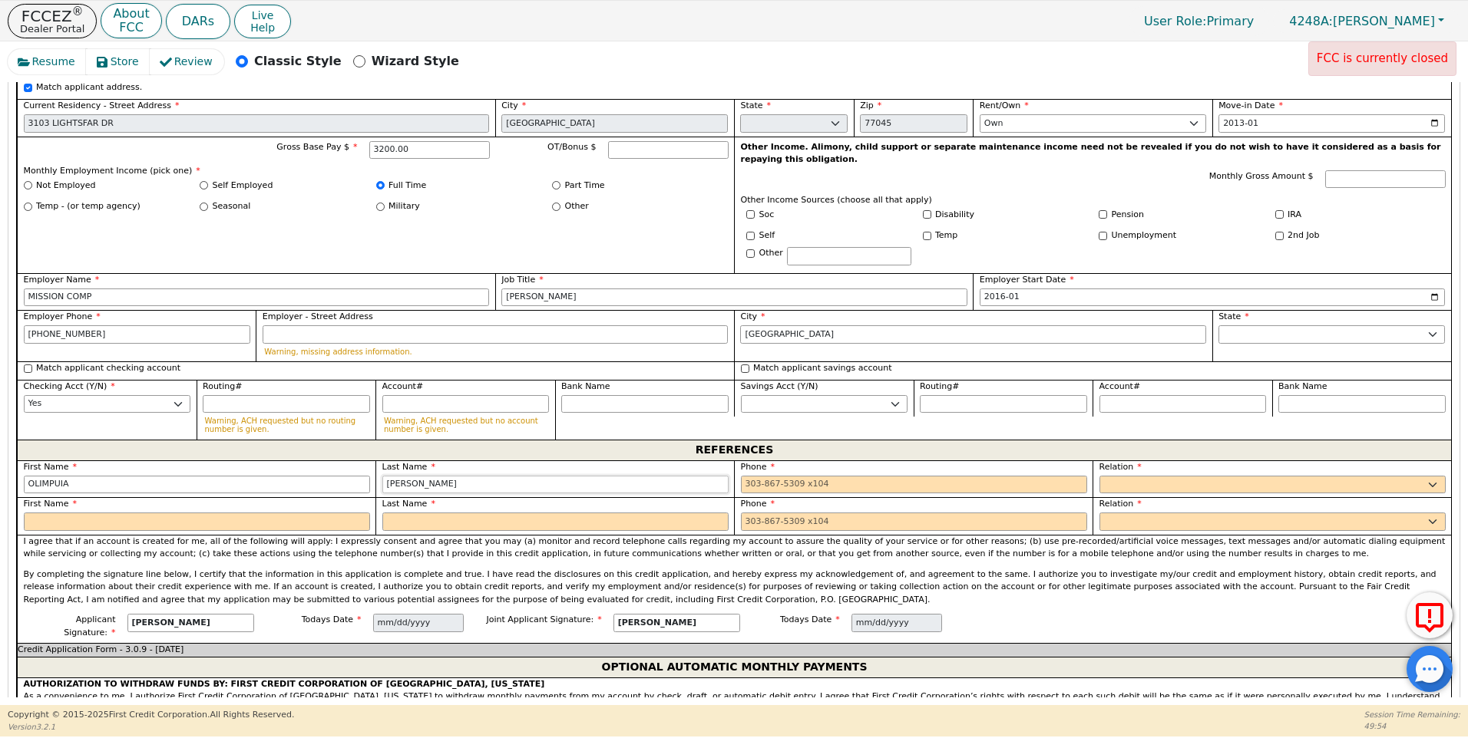
type input "[PERSON_NAME]"
click at [742, 476] on input "tel" at bounding box center [914, 485] width 346 height 18
type input "[PHONE_NUMBER]"
click at [1118, 476] on select "FATHER MOTHER SISTER BROTHER DAUGHTER SON CO-WORKER NEIGHBOR FRIEND COUSIN G-MO…" at bounding box center [1272, 485] width 346 height 18
select select "FRIEND"
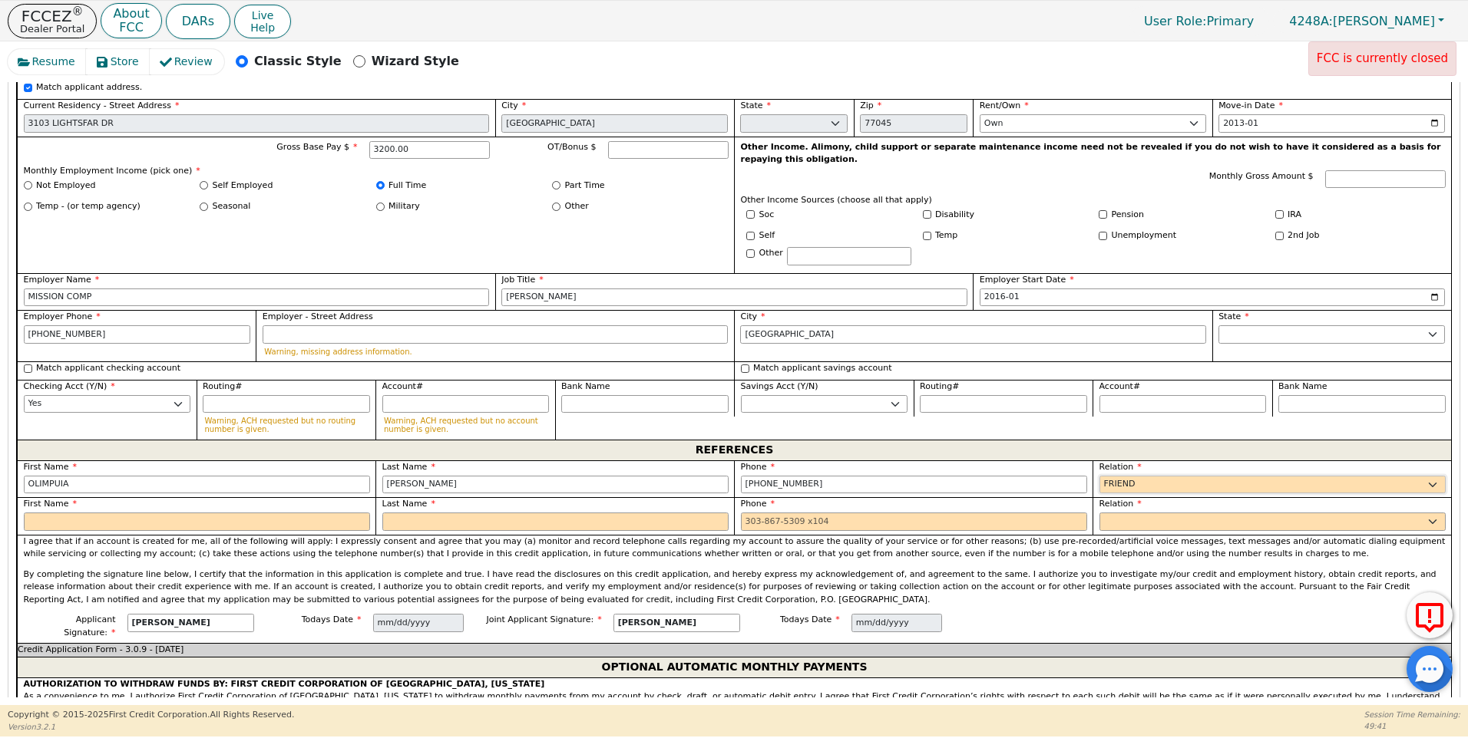
click at [1099, 476] on select "FATHER MOTHER SISTER BROTHER DAUGHTER SON CO-WORKER NEIGHBOR FRIEND COUSIN G-MO…" at bounding box center [1272, 485] width 346 height 18
click at [67, 497] on div "First Name" at bounding box center [196, 516] width 358 height 38
click at [54, 513] on input "text" at bounding box center [197, 522] width 346 height 18
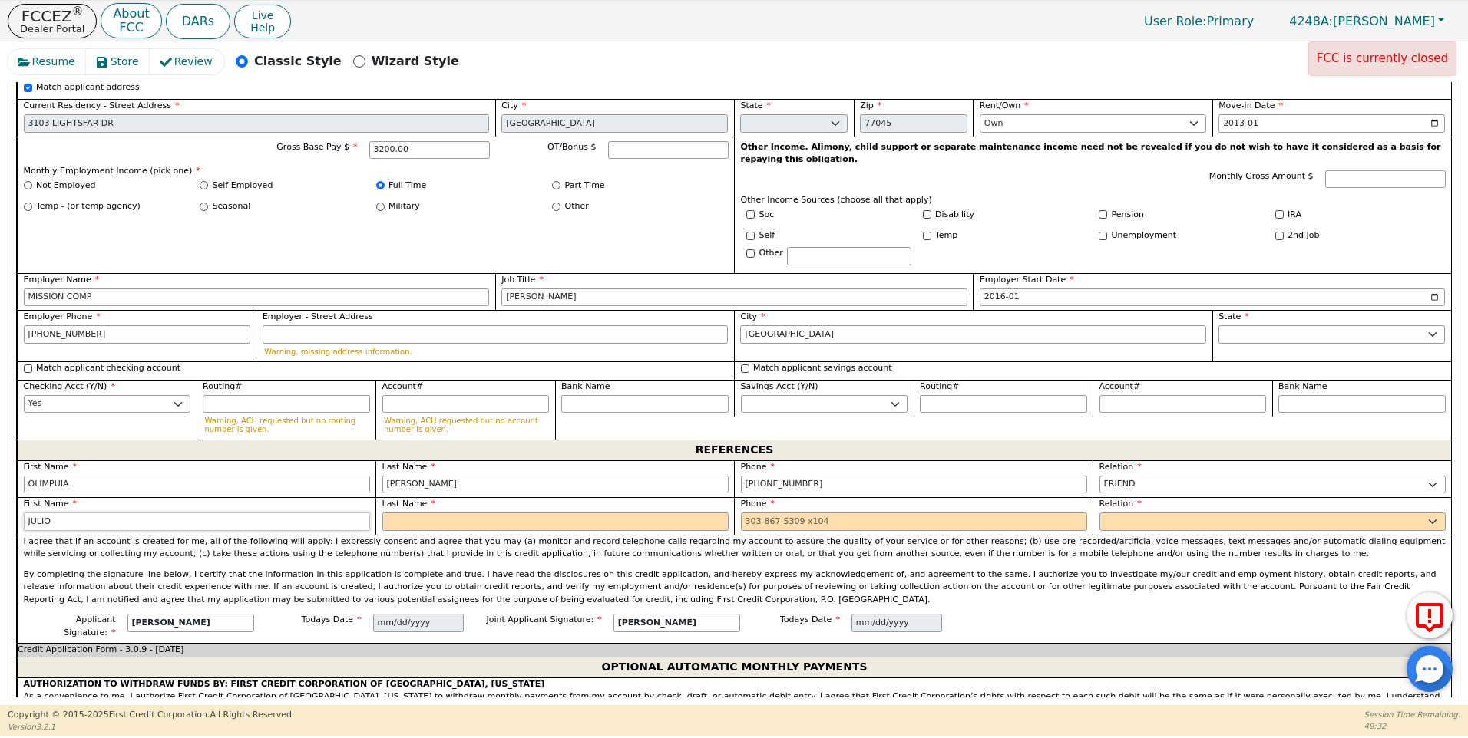
type input "JULIO"
click at [401, 513] on input "text" at bounding box center [555, 522] width 346 height 18
type input "[PERSON_NAME]"
click at [742, 513] on input "tel" at bounding box center [914, 522] width 346 height 18
click at [745, 513] on input "tel" at bounding box center [914, 522] width 346 height 18
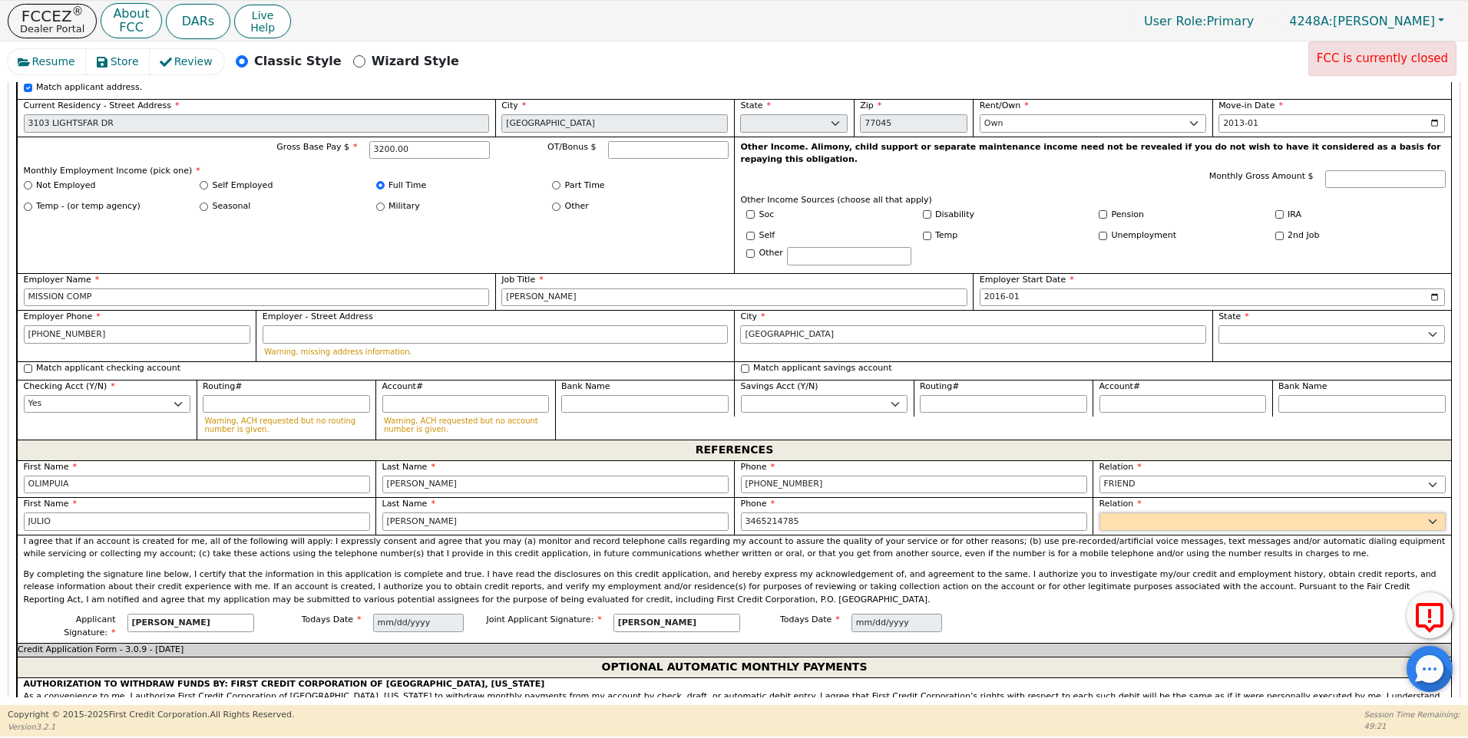
type input "[PHONE_NUMBER]"
click at [1106, 513] on select "FATHER MOTHER SISTER BROTHER DAUGHTER SON CO-WORKER NEIGHBOR FRIEND COUSIN G-MO…" at bounding box center [1272, 522] width 346 height 18
select select "FRIEND"
click at [1099, 513] on select "FATHER MOTHER SISTER BROTHER DAUGHTER SON CO-WORKER NEIGHBOR FRIEND COUSIN G-MO…" at bounding box center [1272, 522] width 346 height 18
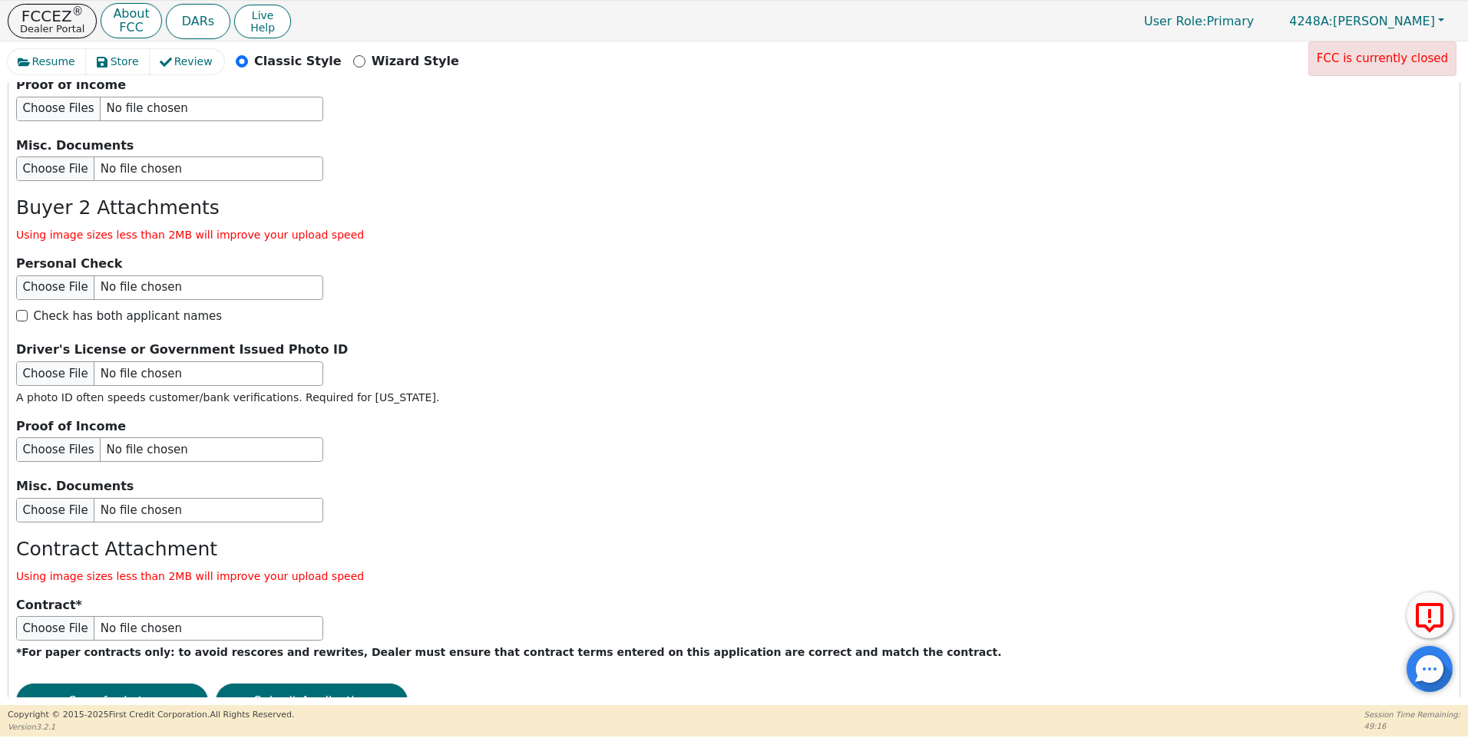
scroll to position [2592, 0]
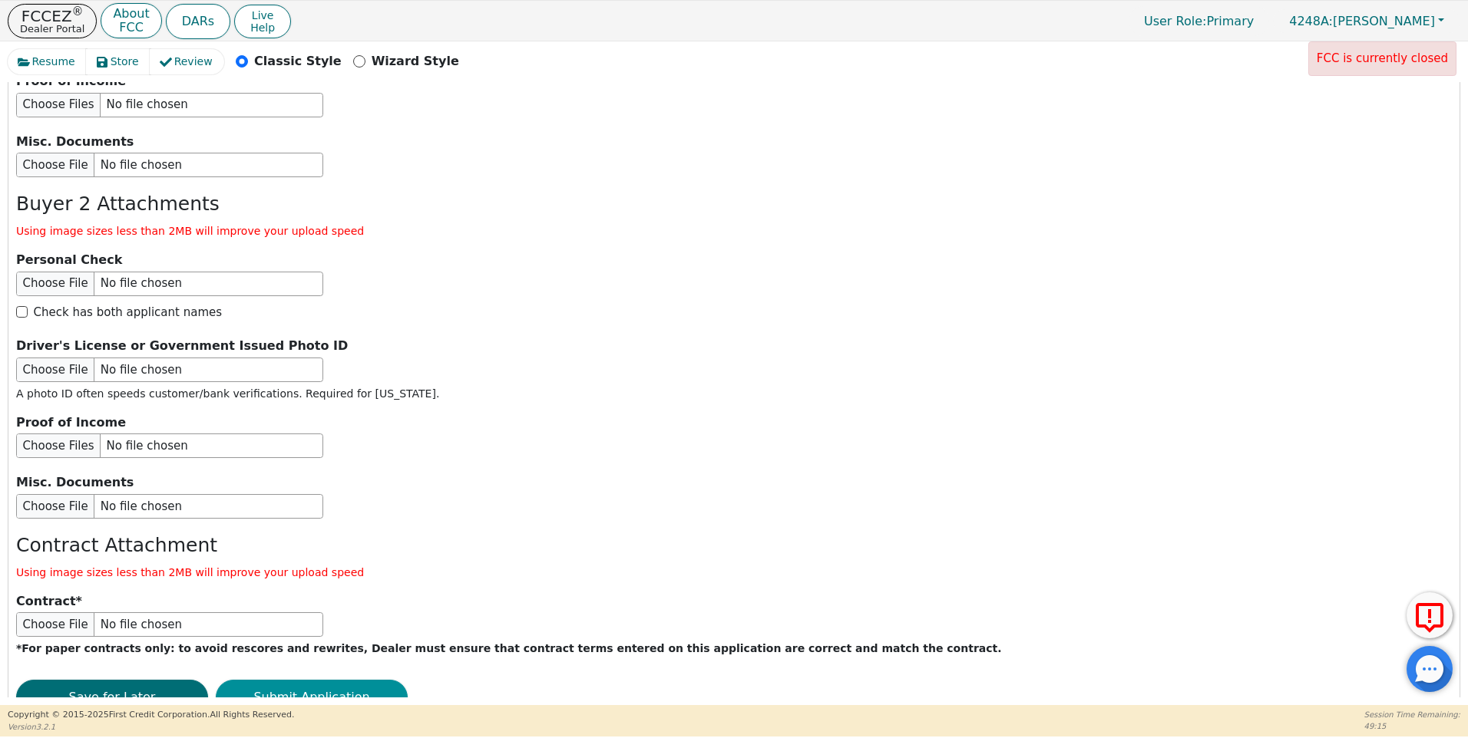
click at [316, 680] on button "Submit Application" at bounding box center [312, 697] width 192 height 35
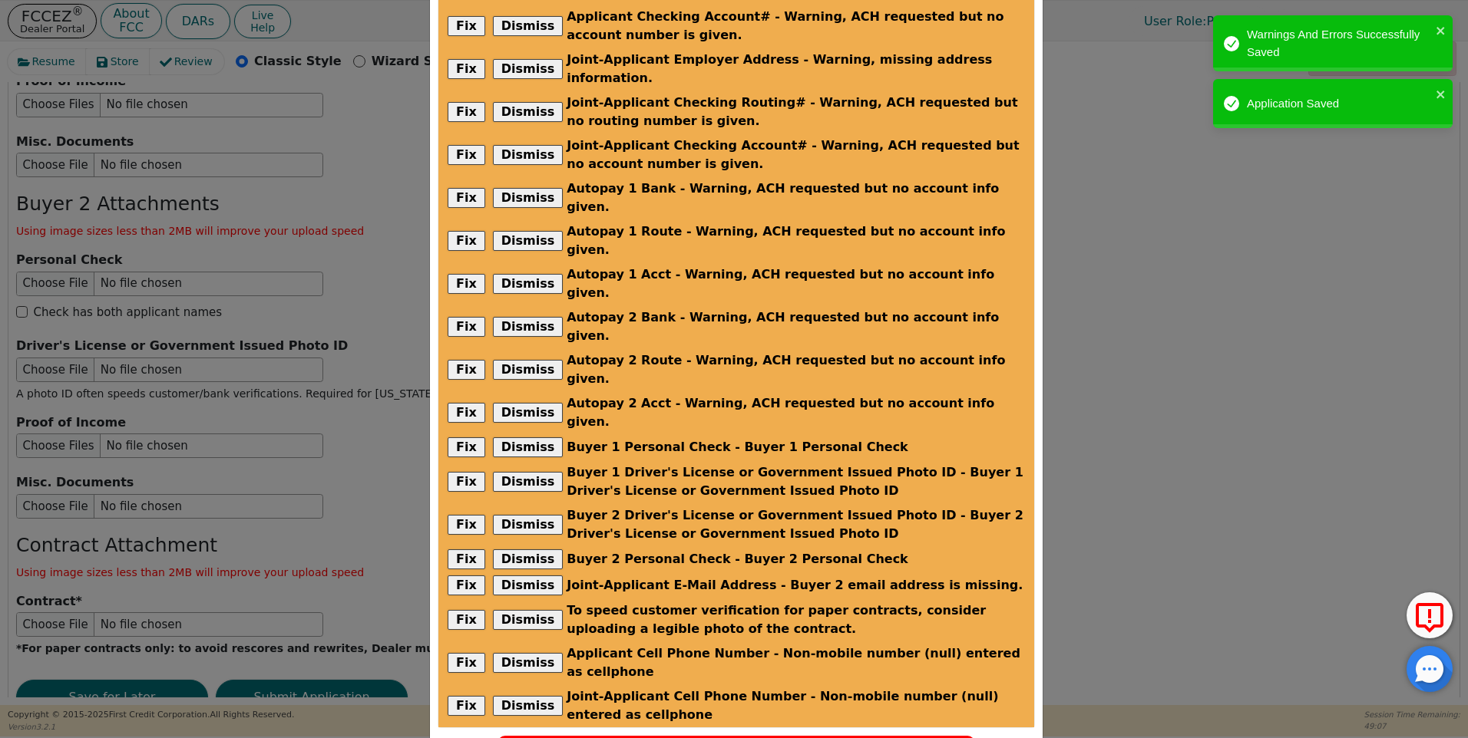
scroll to position [232, 0]
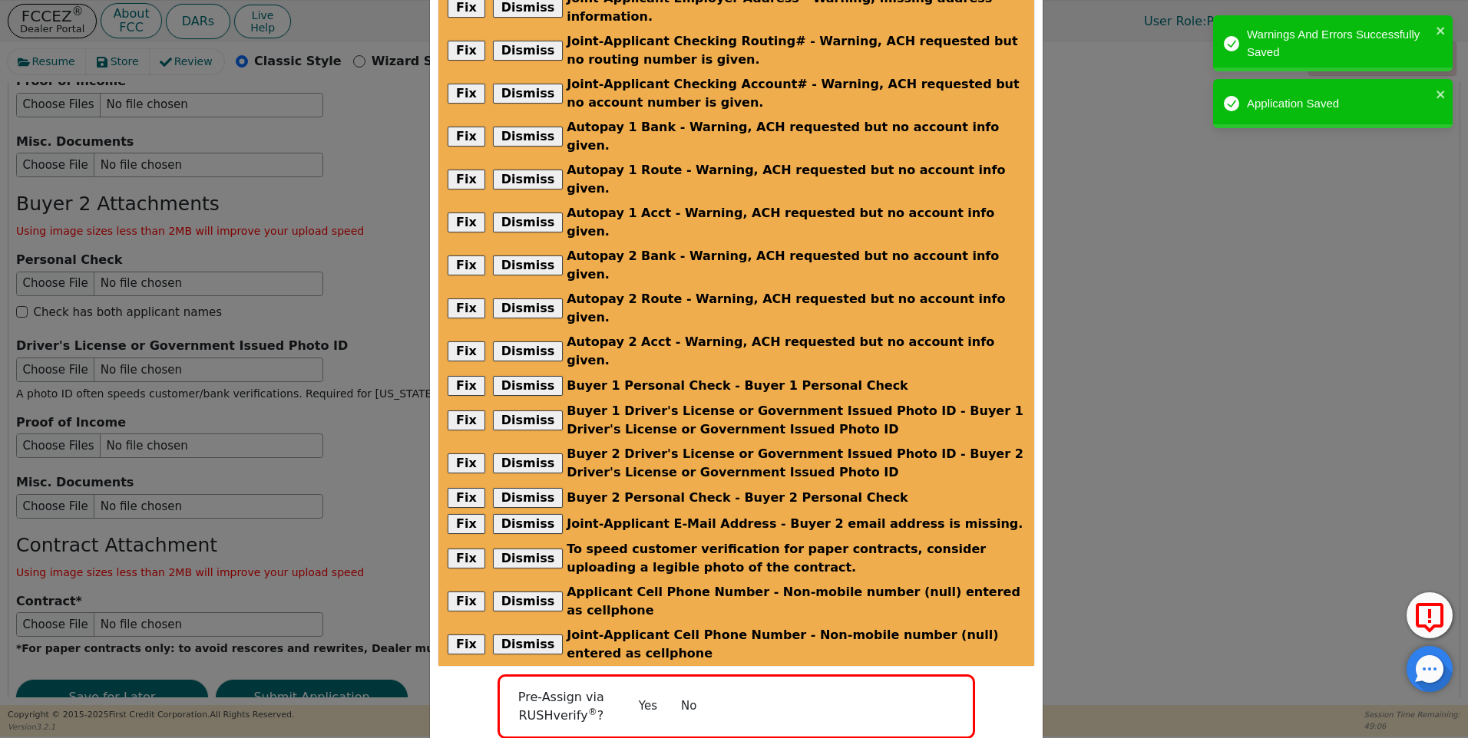
click at [691, 693] on button "No" at bounding box center [689, 706] width 40 height 27
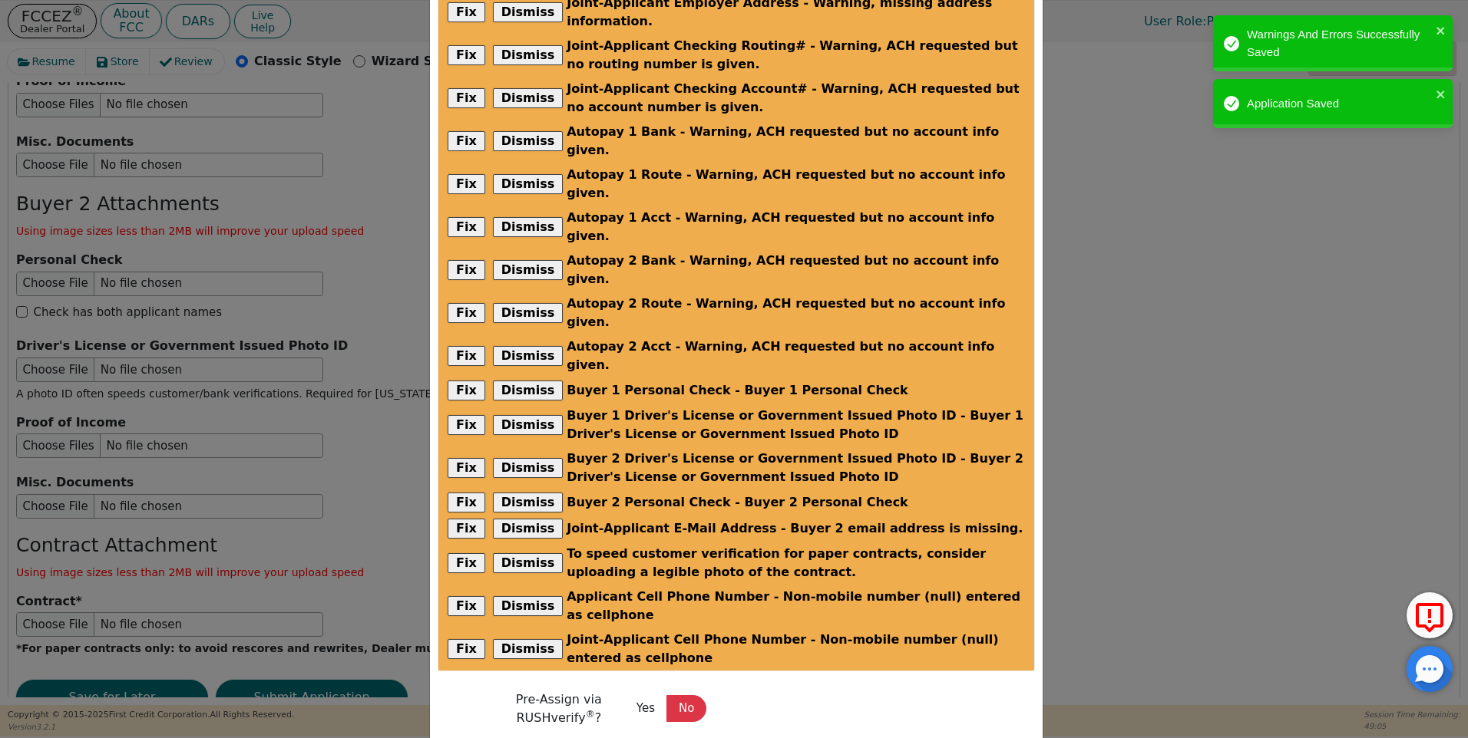
radio input "false"
checkbox input "false"
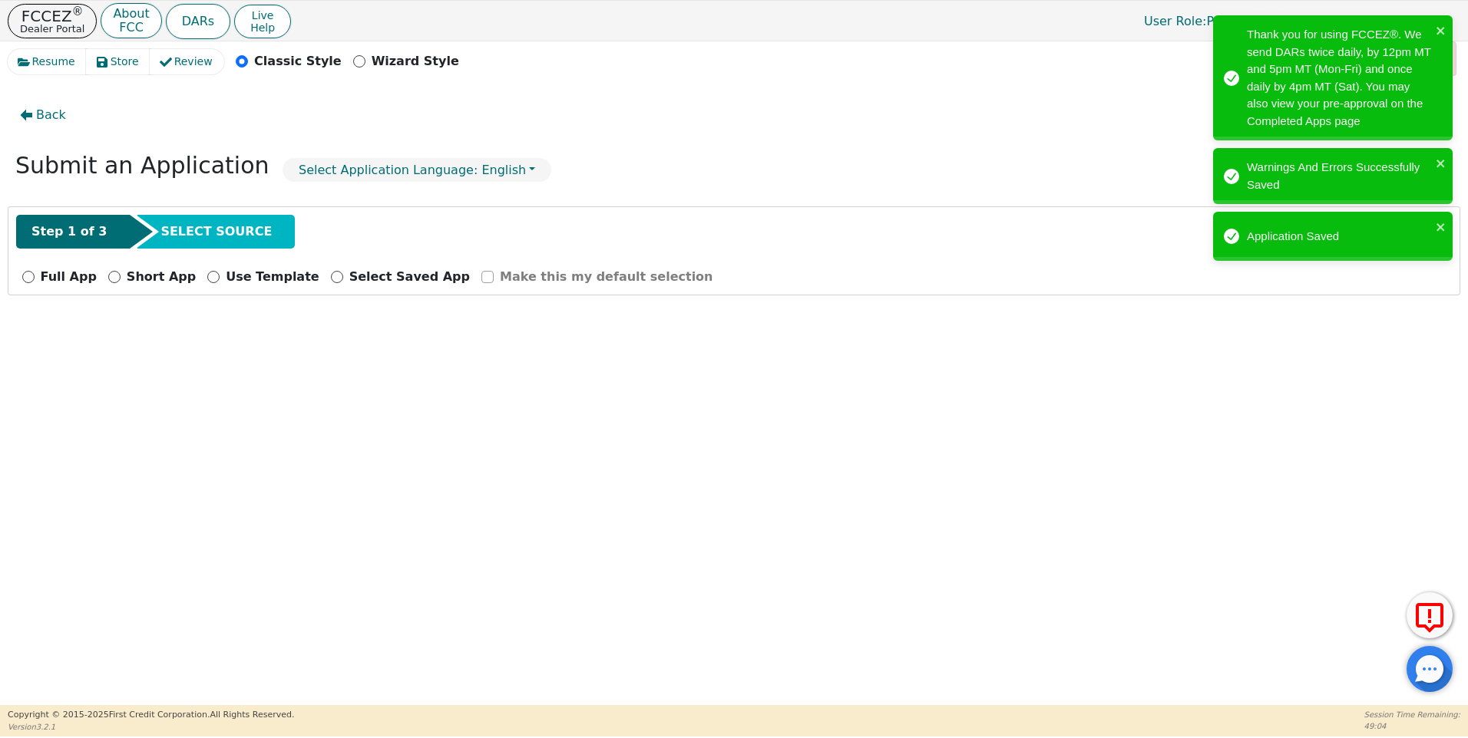
scroll to position [0, 0]
